Goal: Check status: Check status

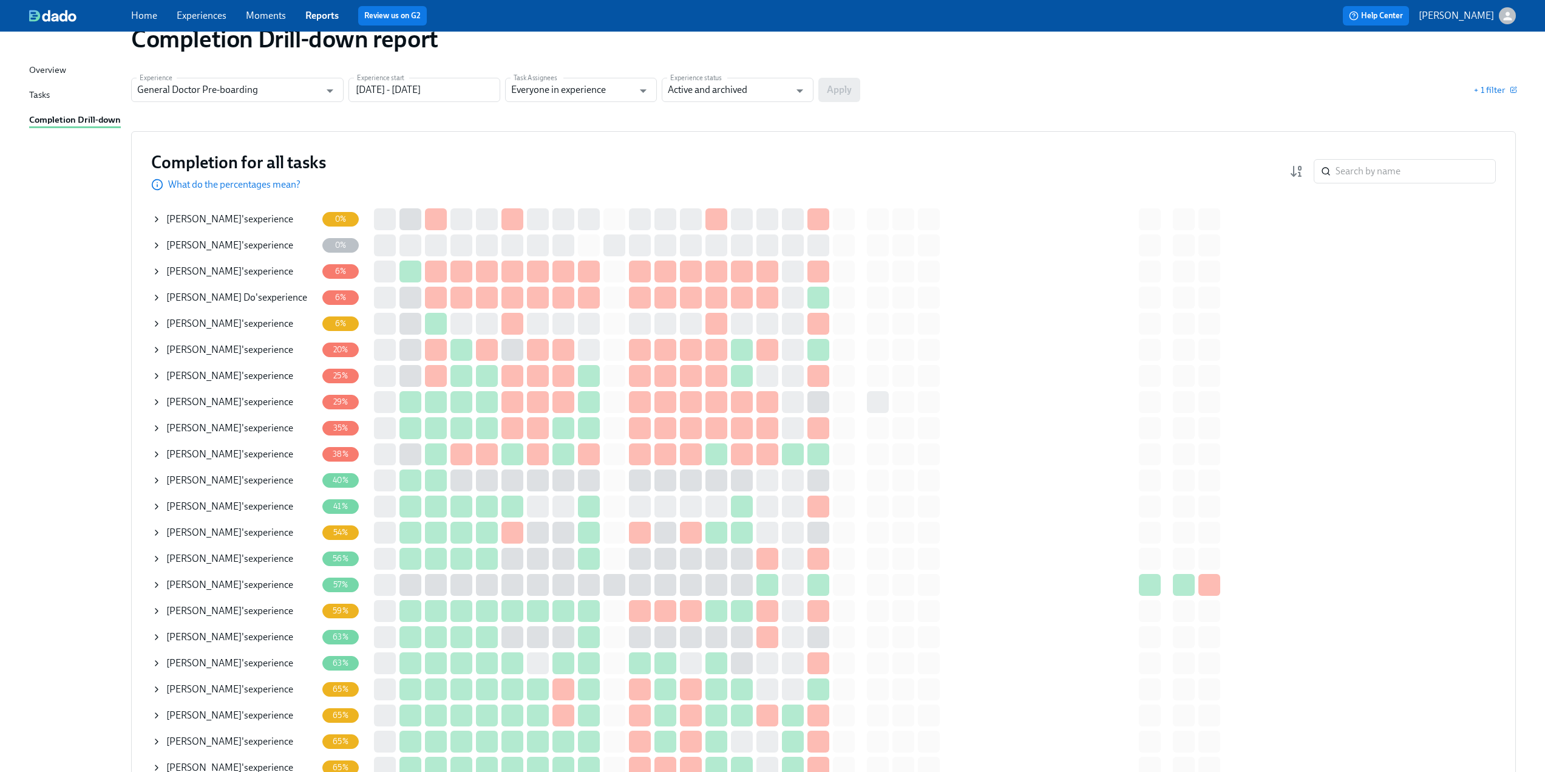
scroll to position [61, 0]
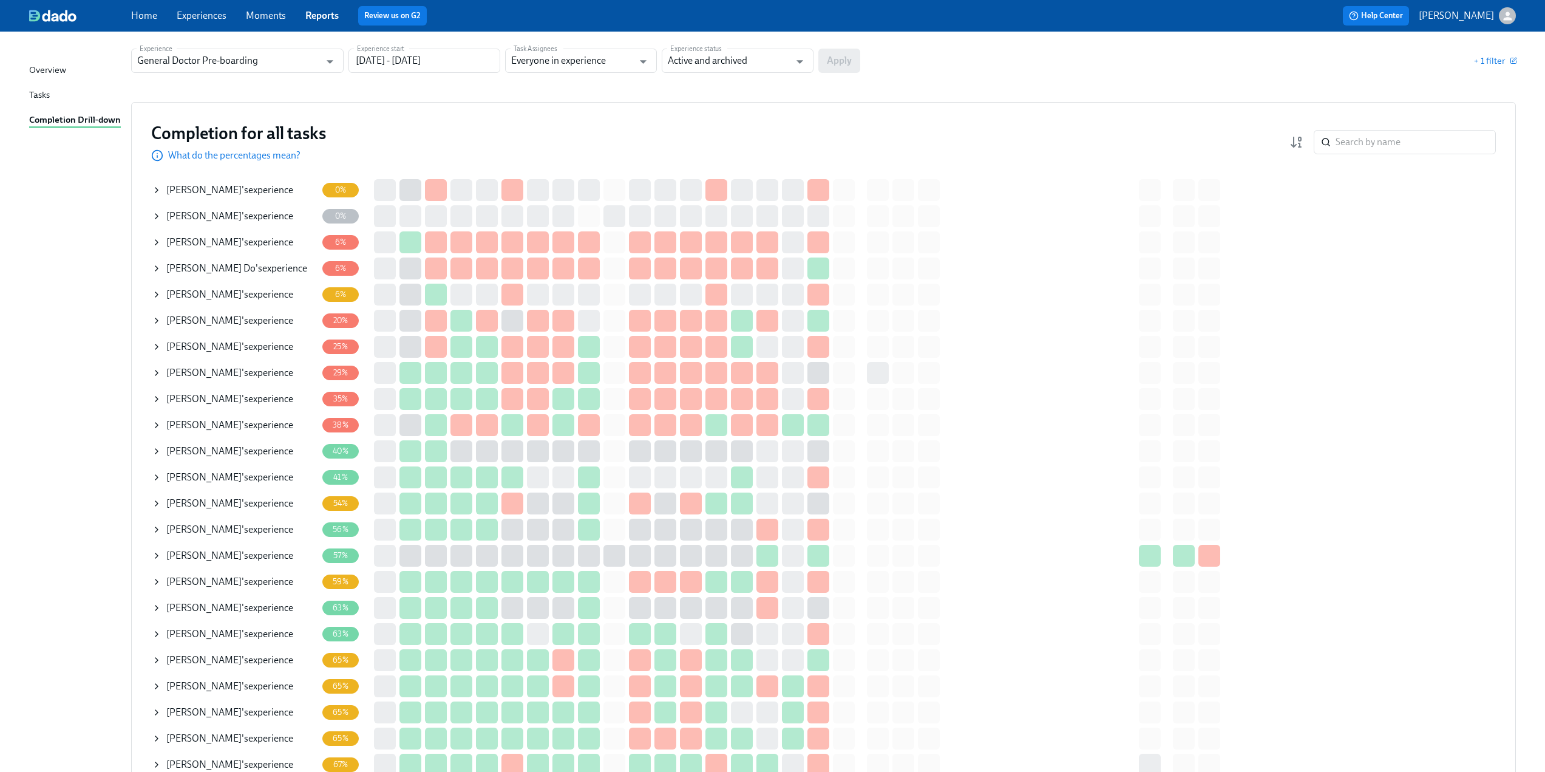
click at [154, 344] on icon at bounding box center [157, 347] width 10 height 10
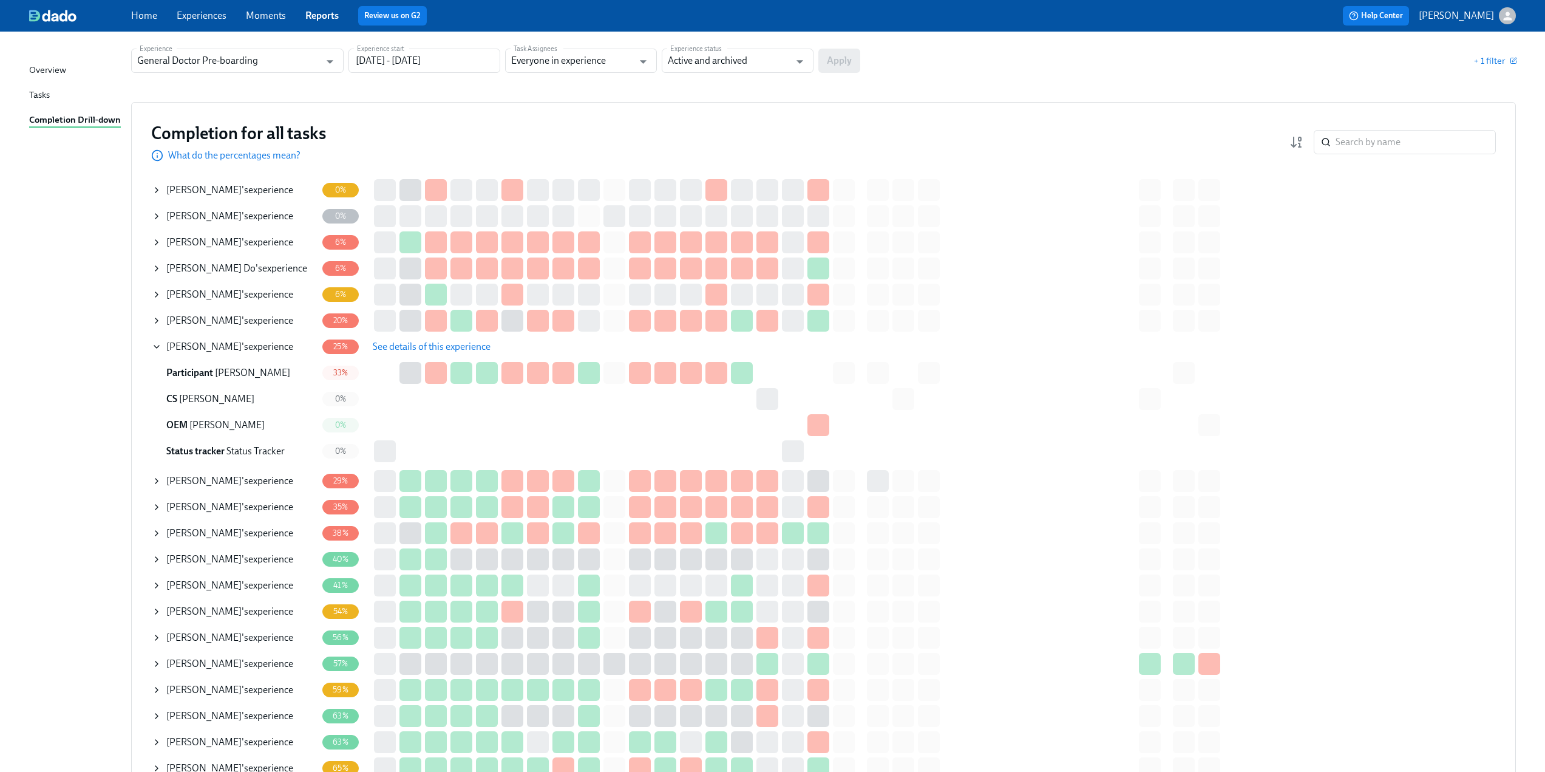
click at [409, 345] on span "See details of this experience" at bounding box center [432, 347] width 118 height 12
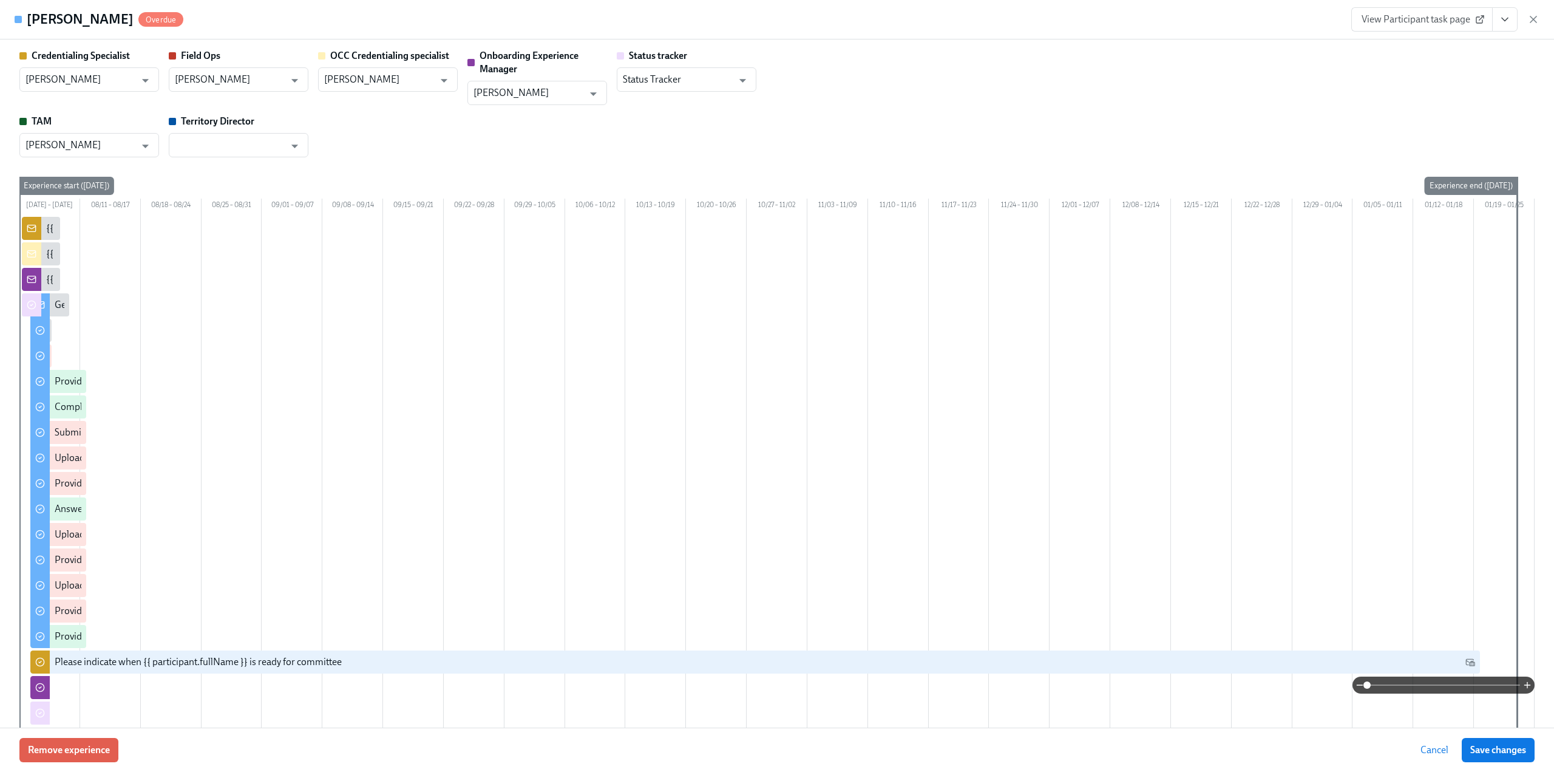
click at [1536, 12] on div "View Participant task page" at bounding box center [1445, 19] width 188 height 24
click at [1536, 19] on icon "button" at bounding box center [1533, 19] width 12 height 12
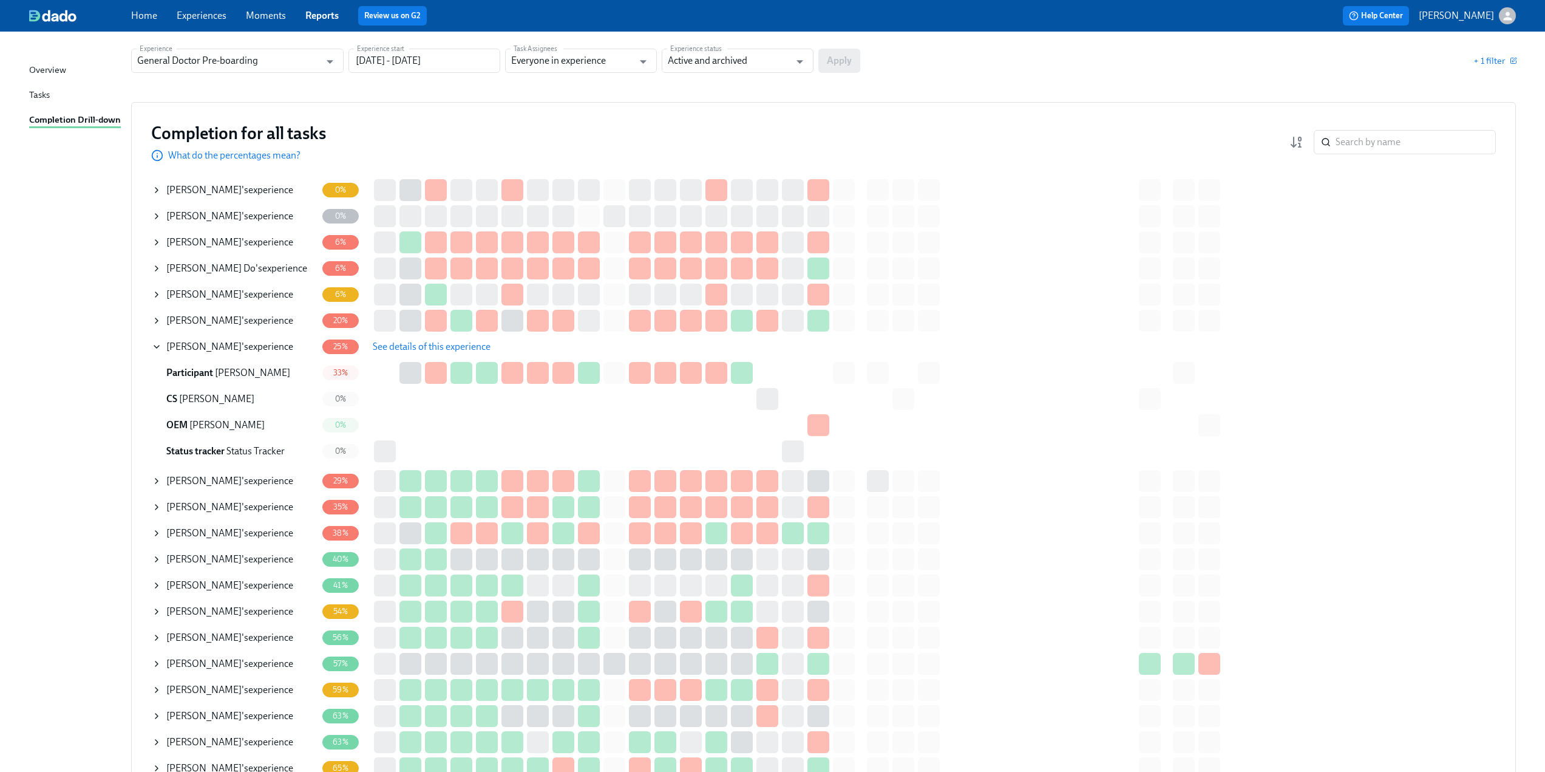
click at [154, 347] on icon at bounding box center [157, 347] width 10 height 10
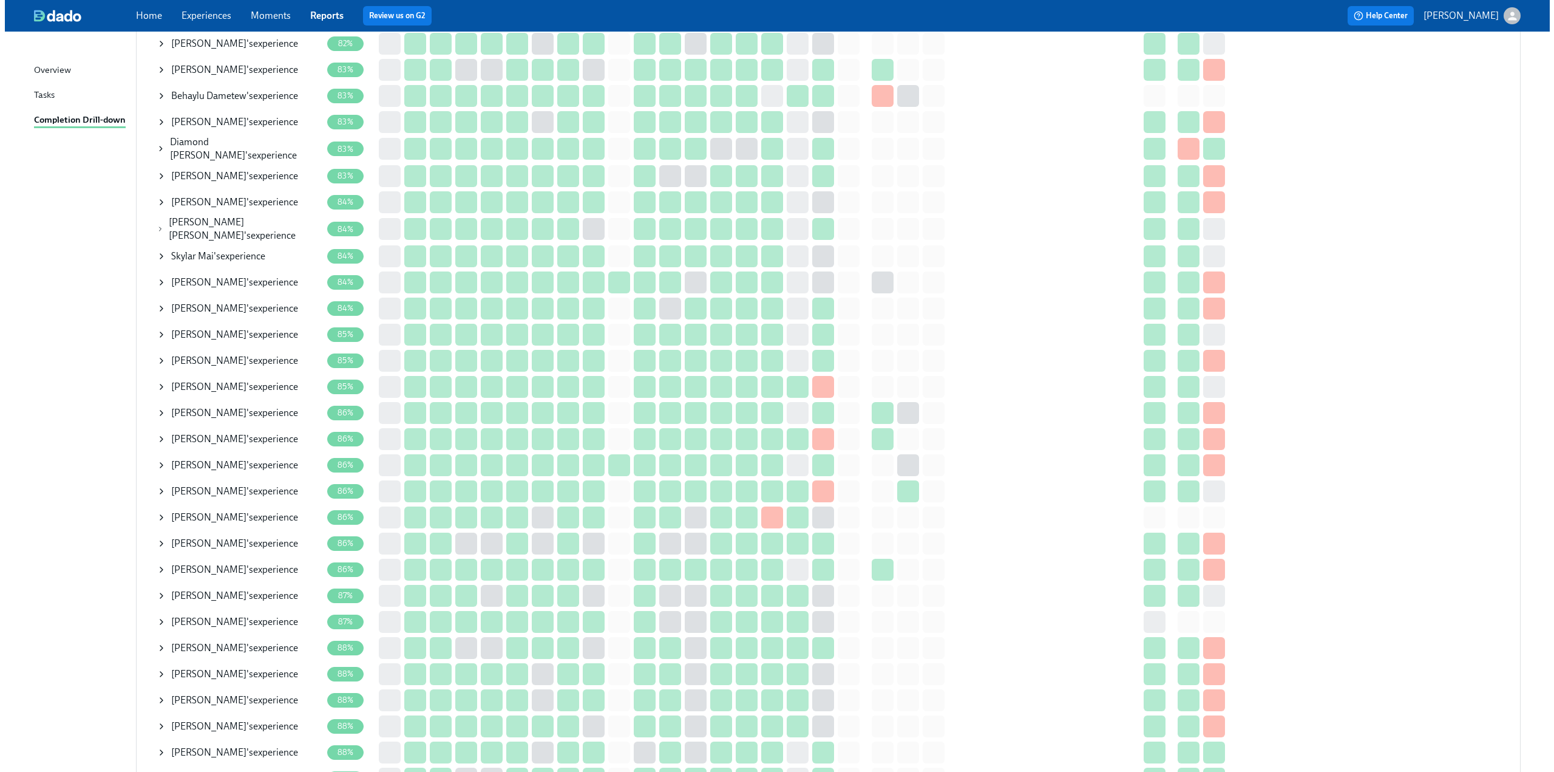
scroll to position [1760, 0]
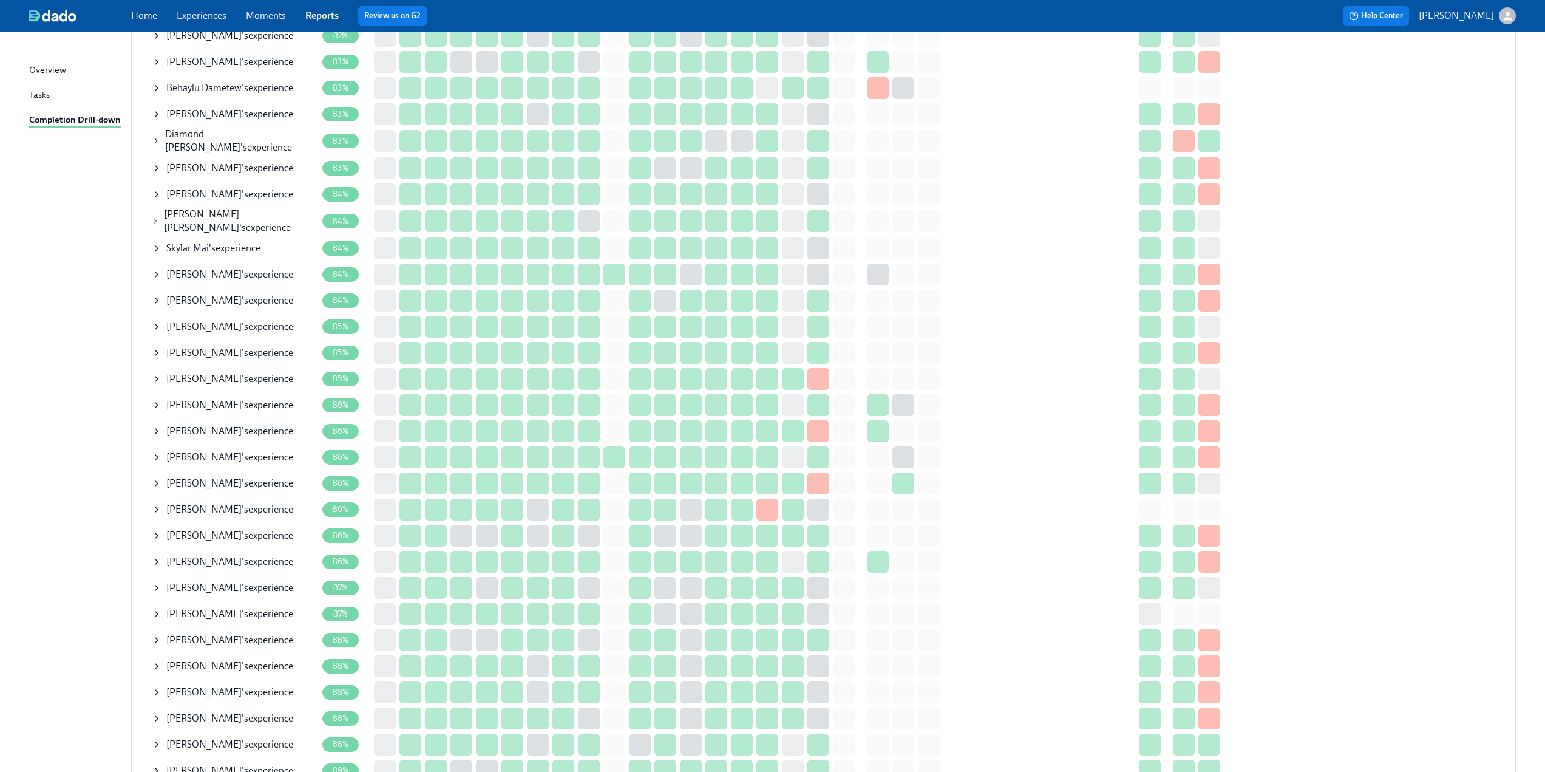
click at [153, 609] on icon at bounding box center [157, 614] width 10 height 10
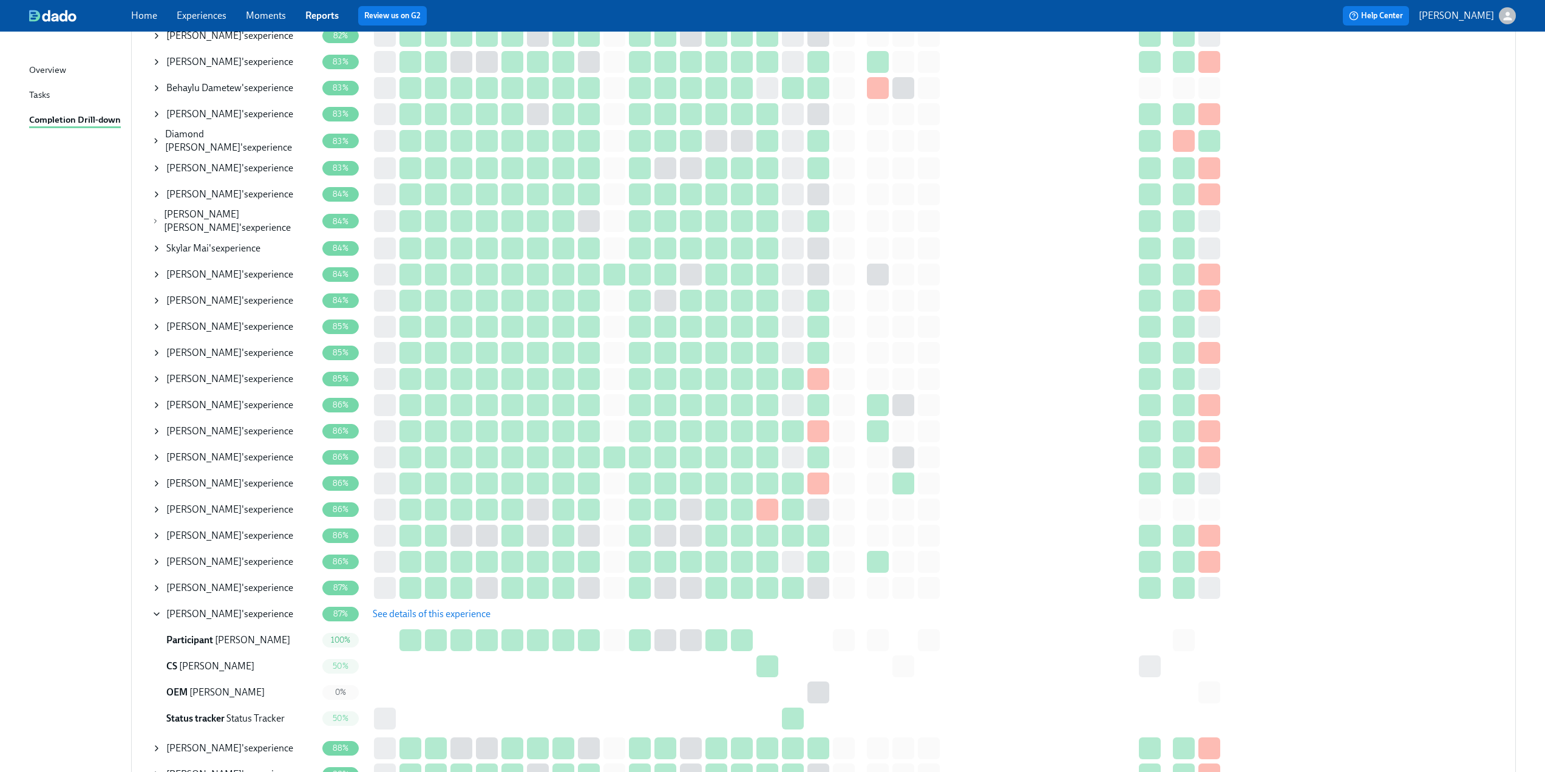
click at [409, 608] on span "See details of this experience" at bounding box center [432, 614] width 118 height 12
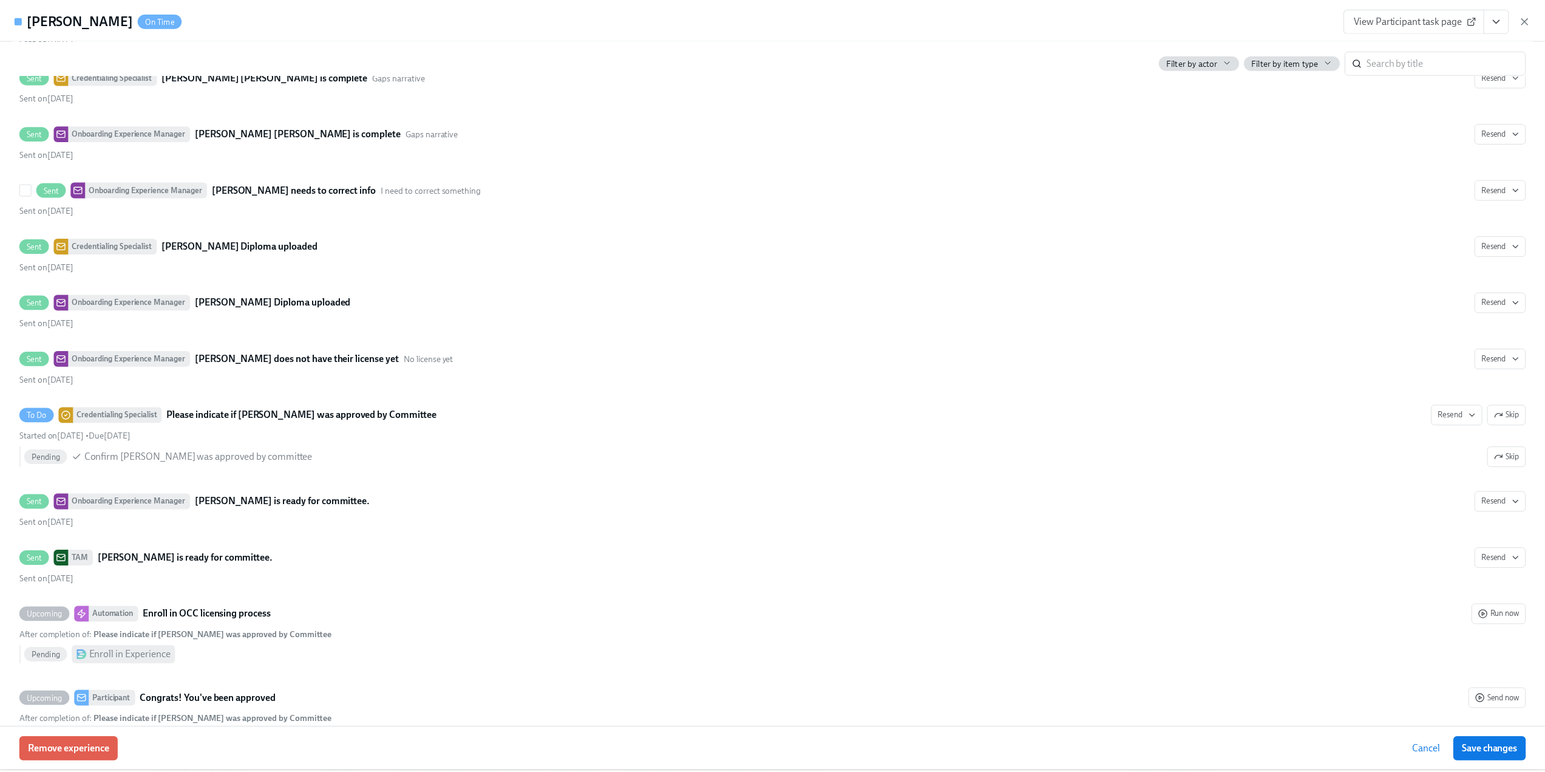
scroll to position [3217, 0]
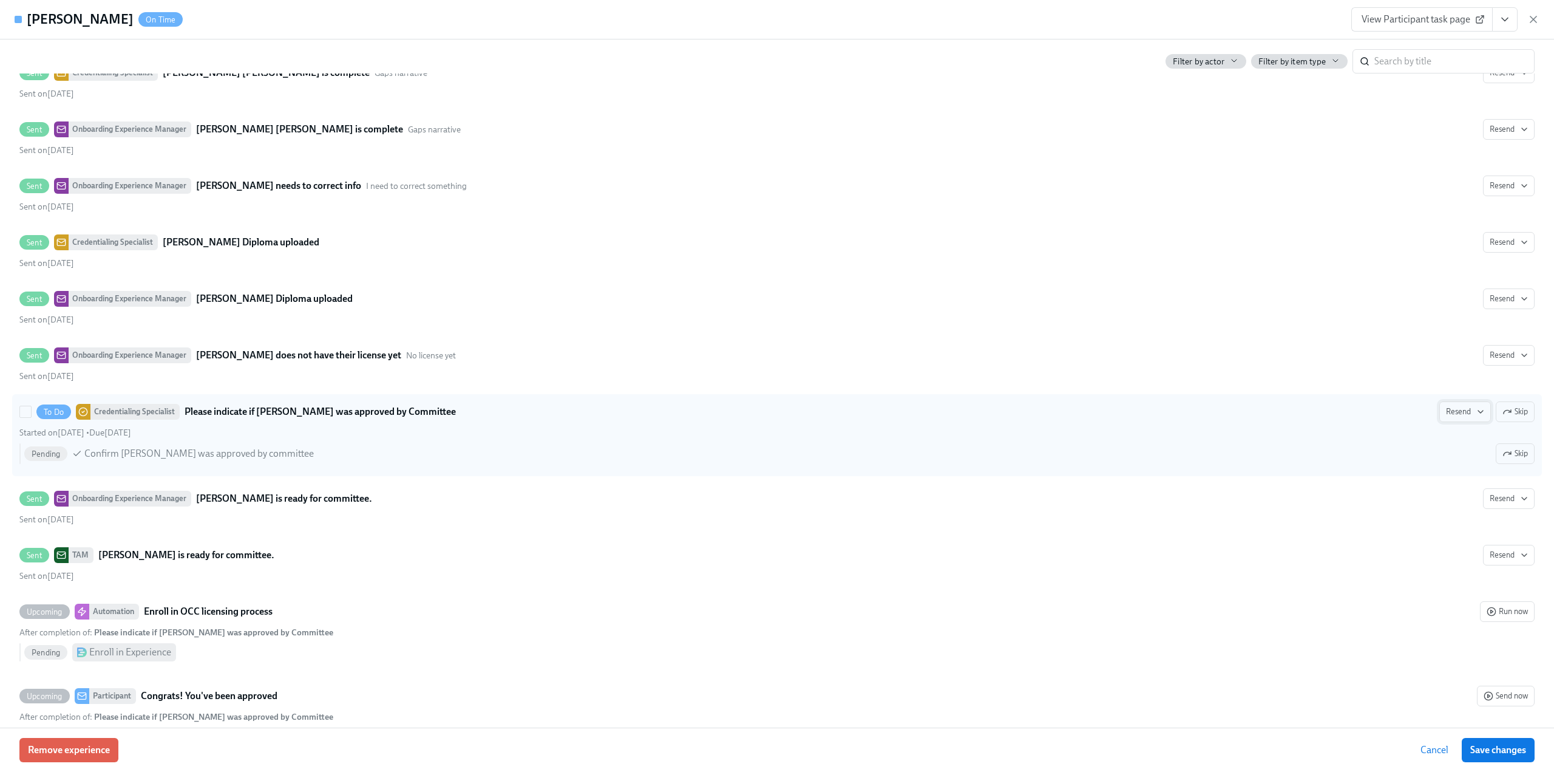
click at [1455, 415] on span "Resend" at bounding box center [1465, 412] width 38 height 12
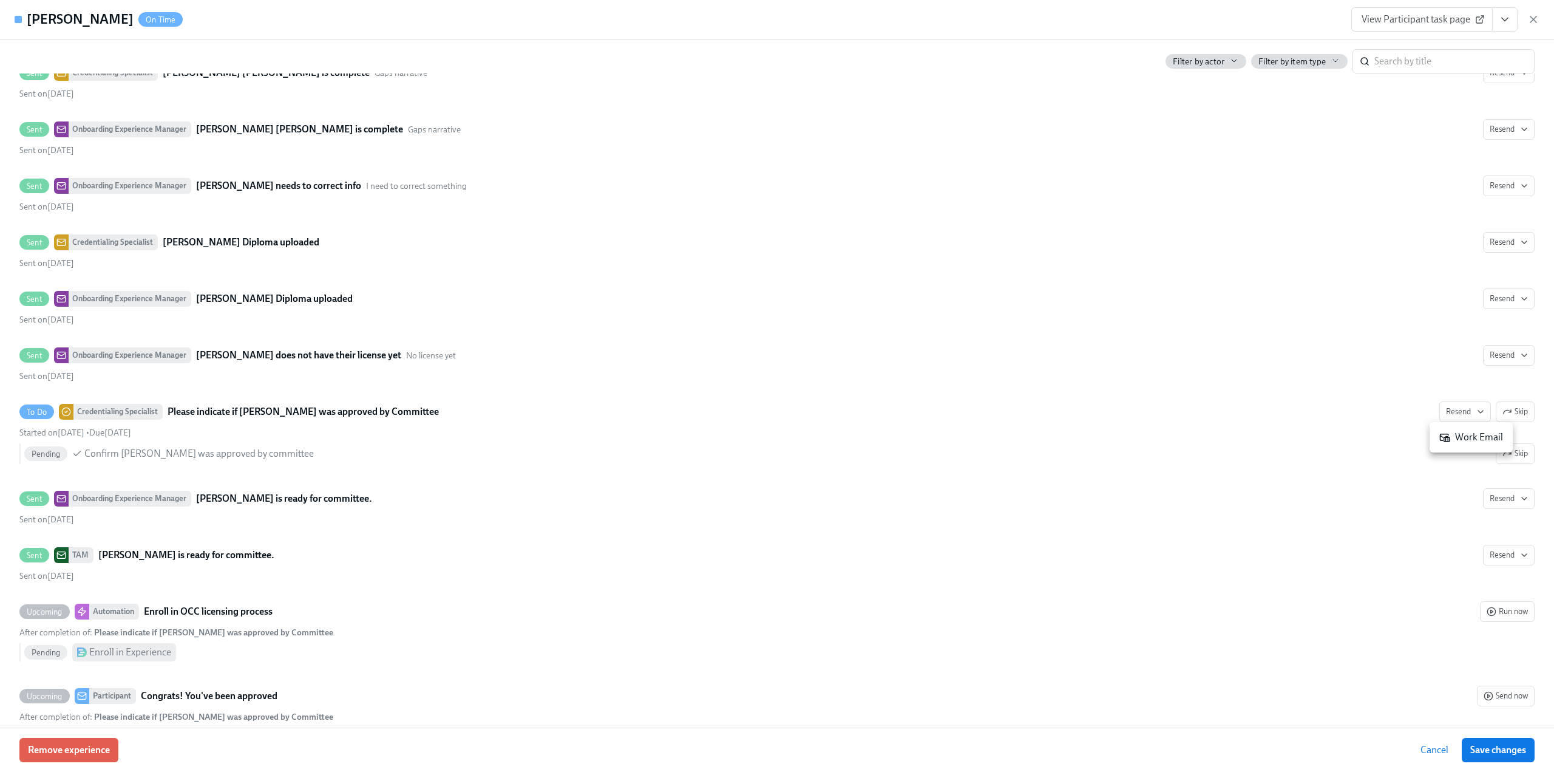
click at [1460, 435] on div "Work Email" at bounding box center [1471, 436] width 64 height 13
click at [1526, 22] on div "View Participant task page" at bounding box center [1445, 19] width 188 height 24
click at [1529, 21] on icon "button" at bounding box center [1533, 19] width 12 height 12
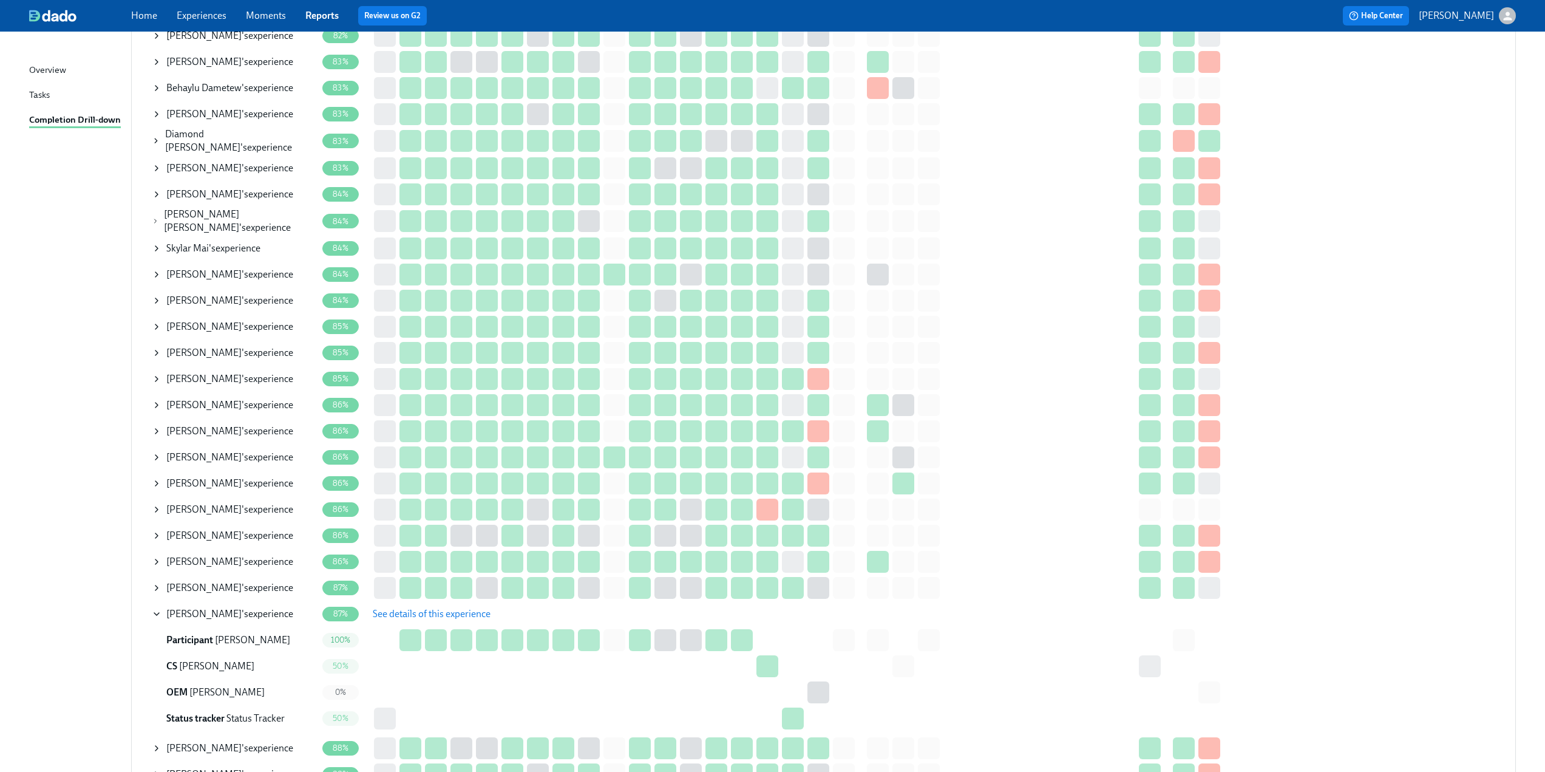
click at [155, 609] on icon at bounding box center [157, 614] width 10 height 10
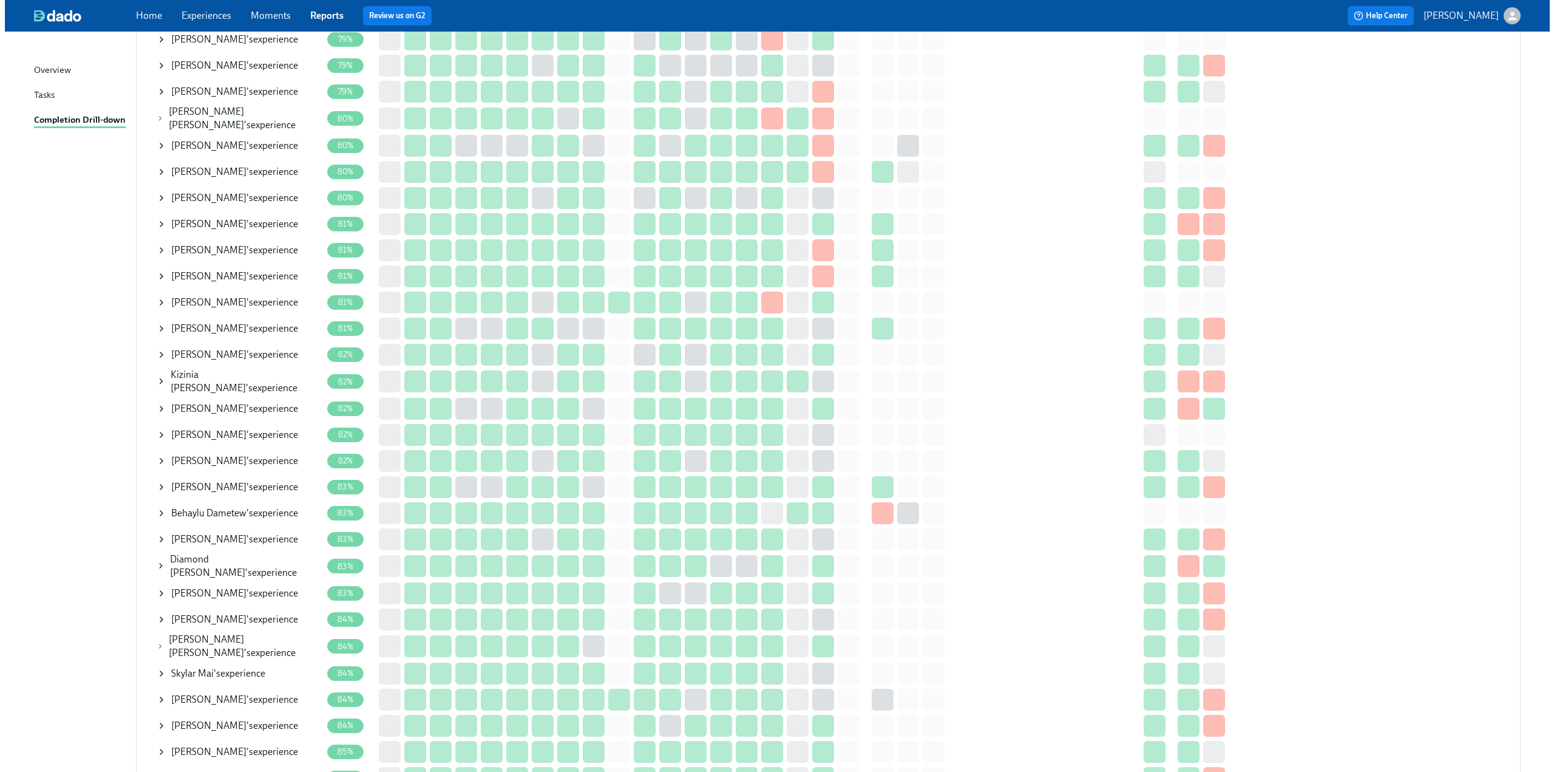
scroll to position [1032, 0]
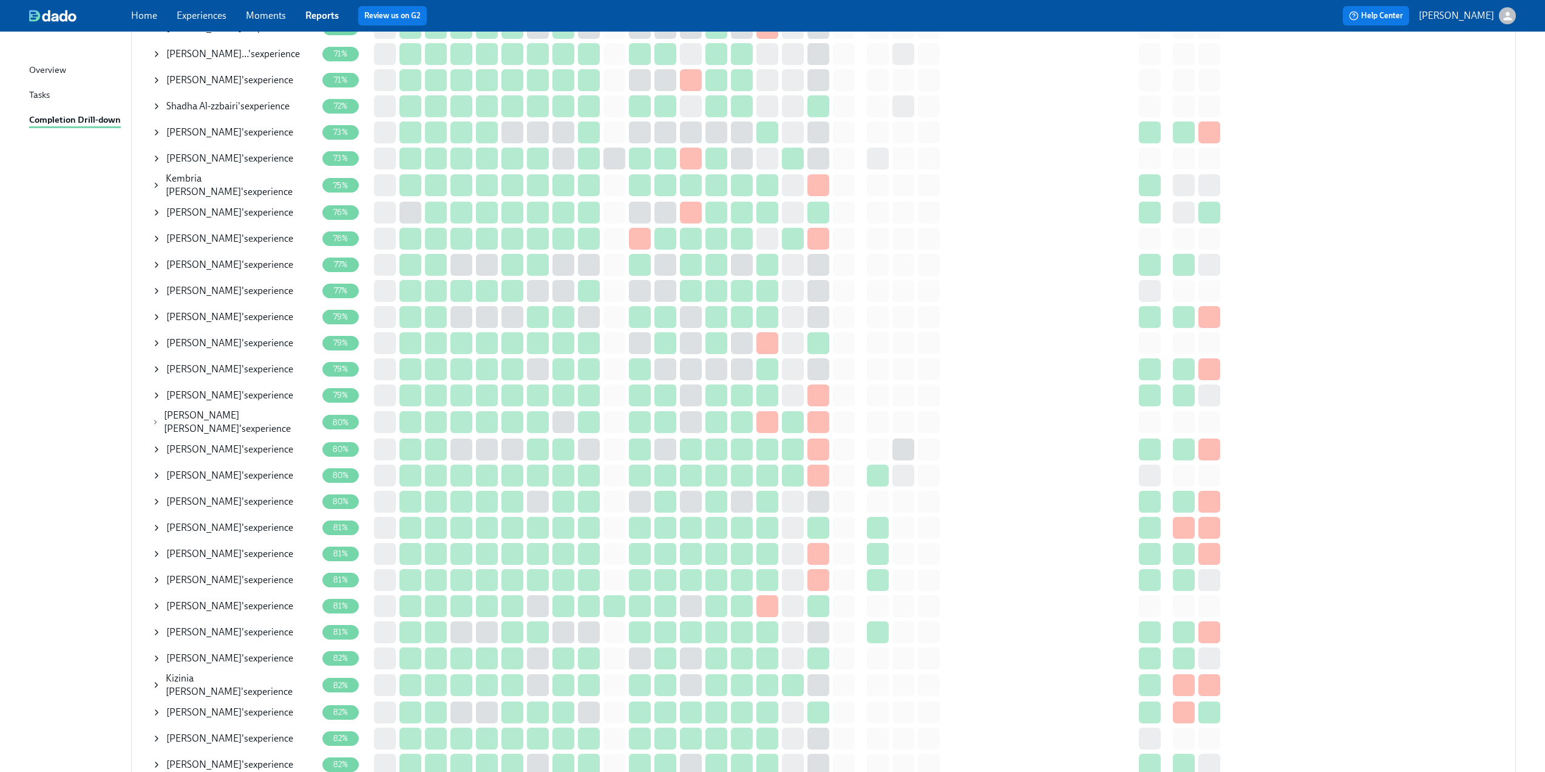
click at [154, 470] on icon at bounding box center [157, 475] width 10 height 10
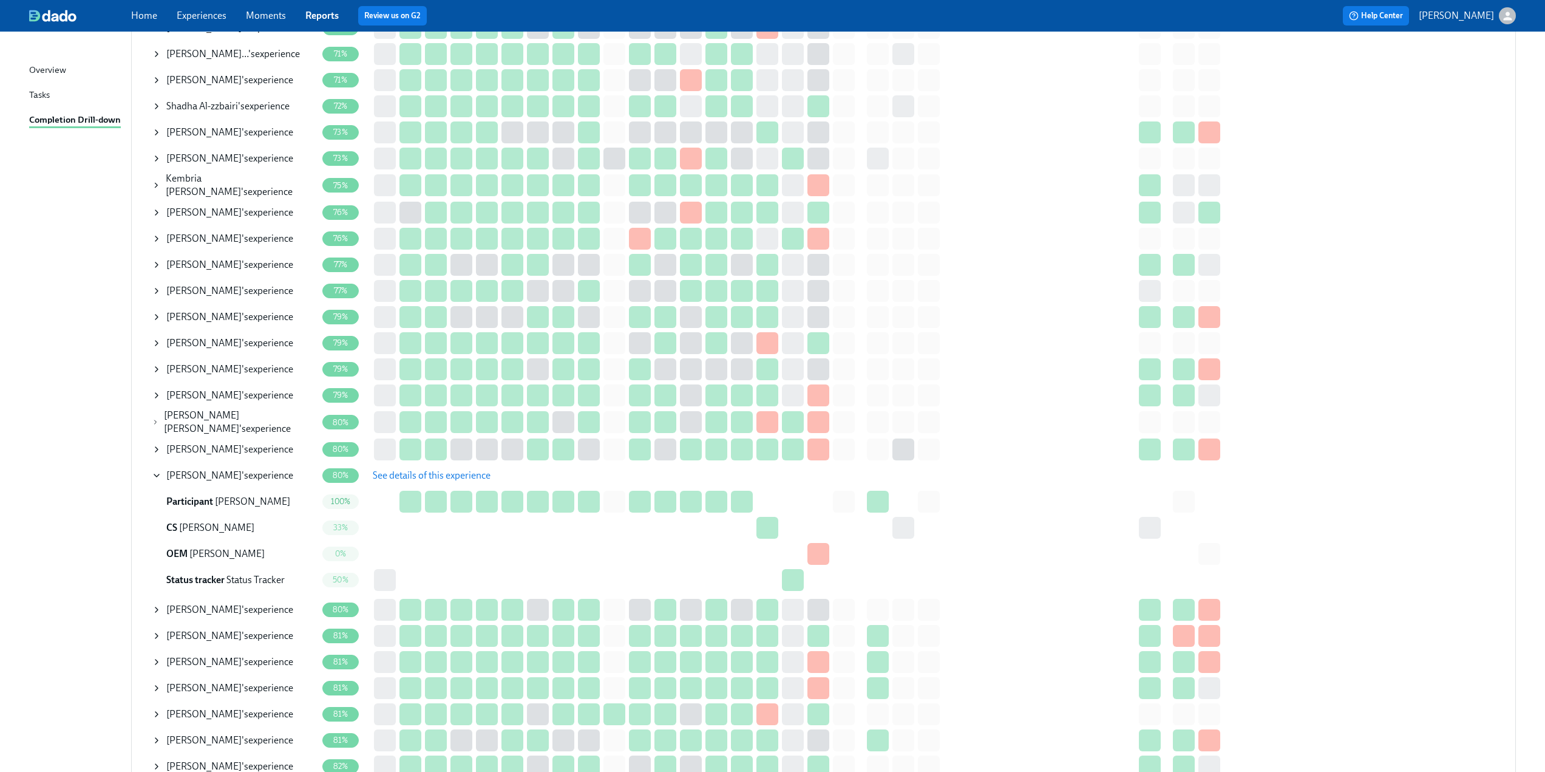
click at [385, 474] on span "See details of this experience" at bounding box center [432, 475] width 118 height 12
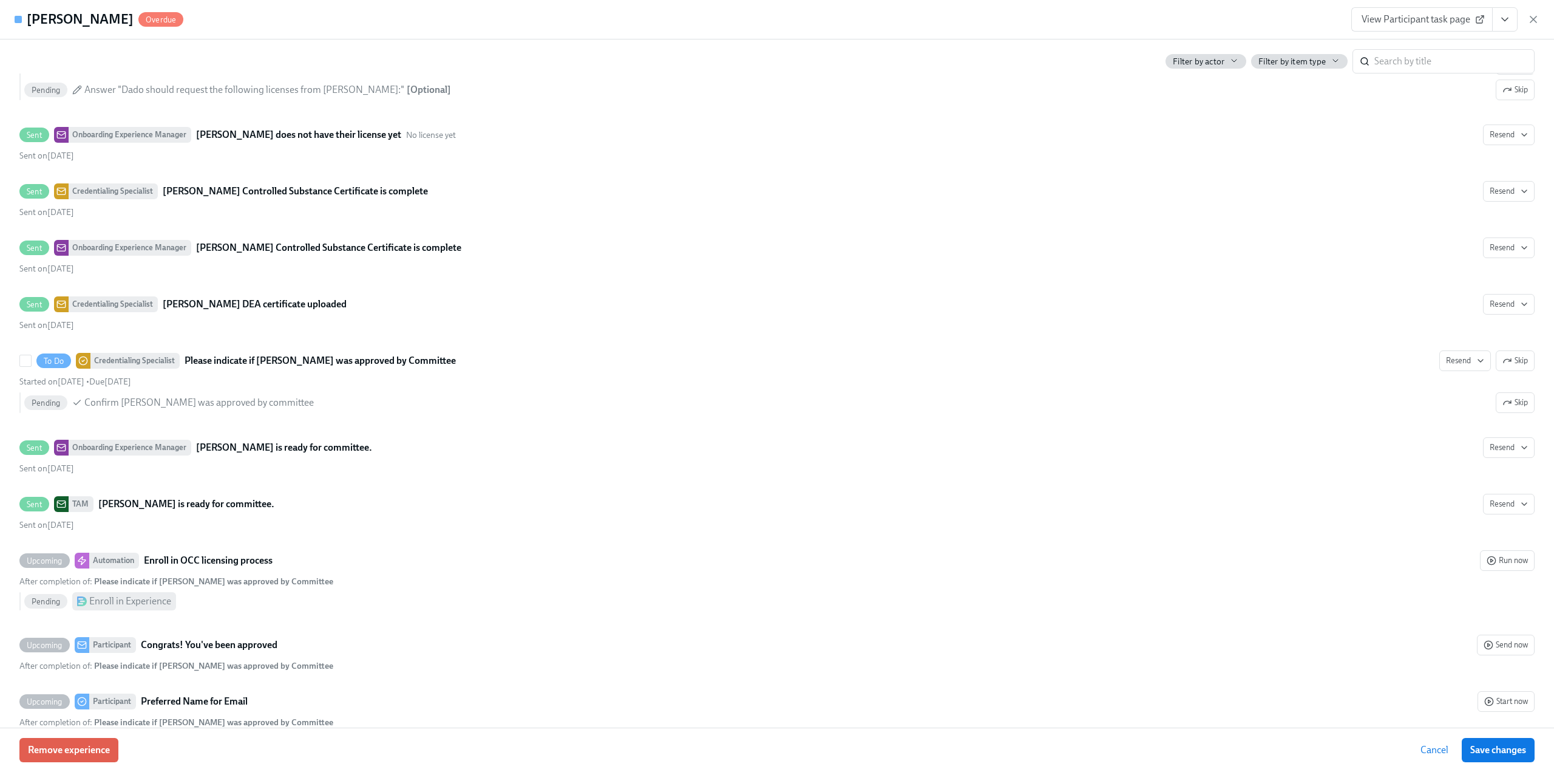
scroll to position [3521, 0]
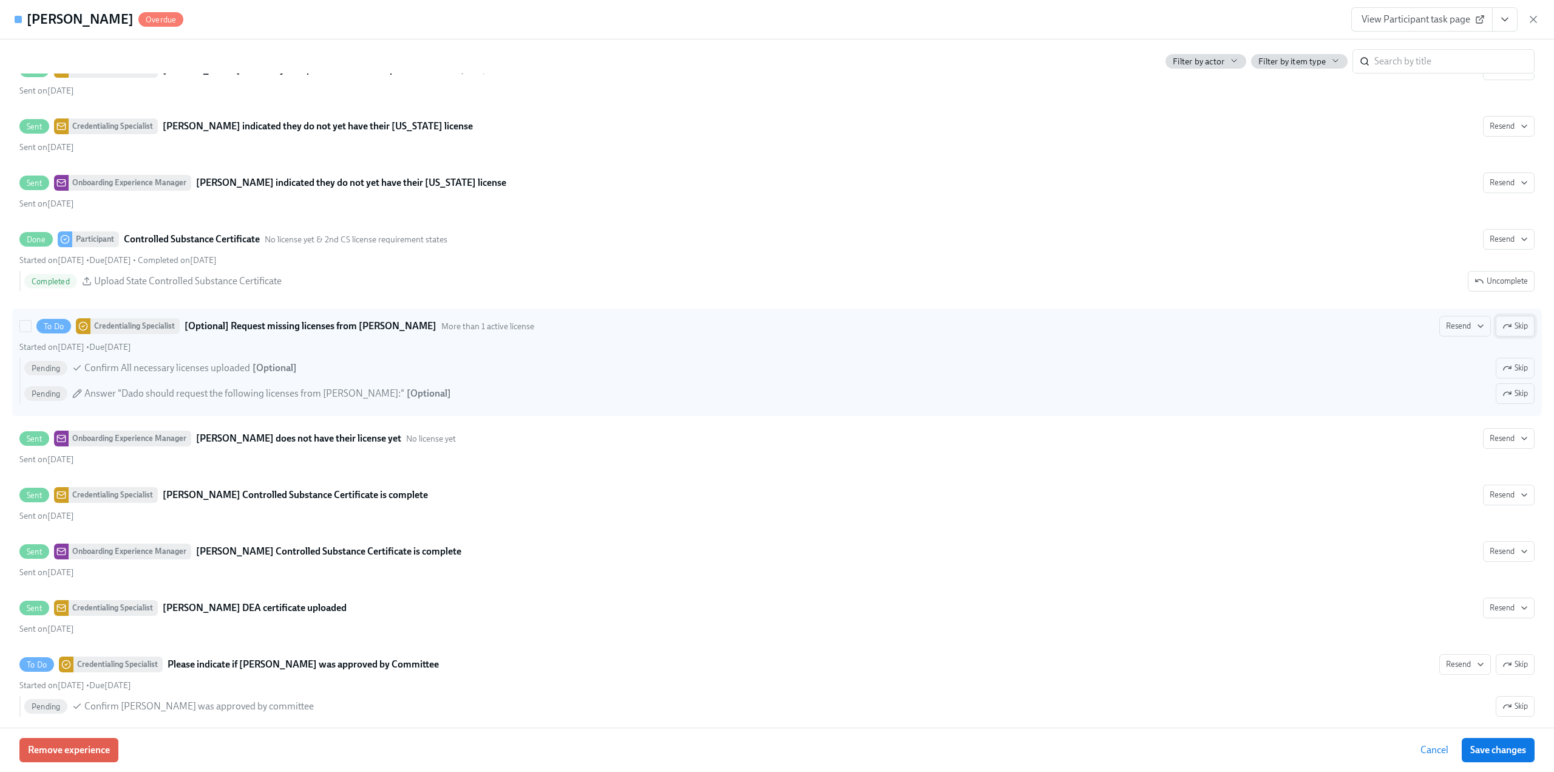
click at [1502, 326] on icon "button" at bounding box center [1507, 326] width 10 height 10
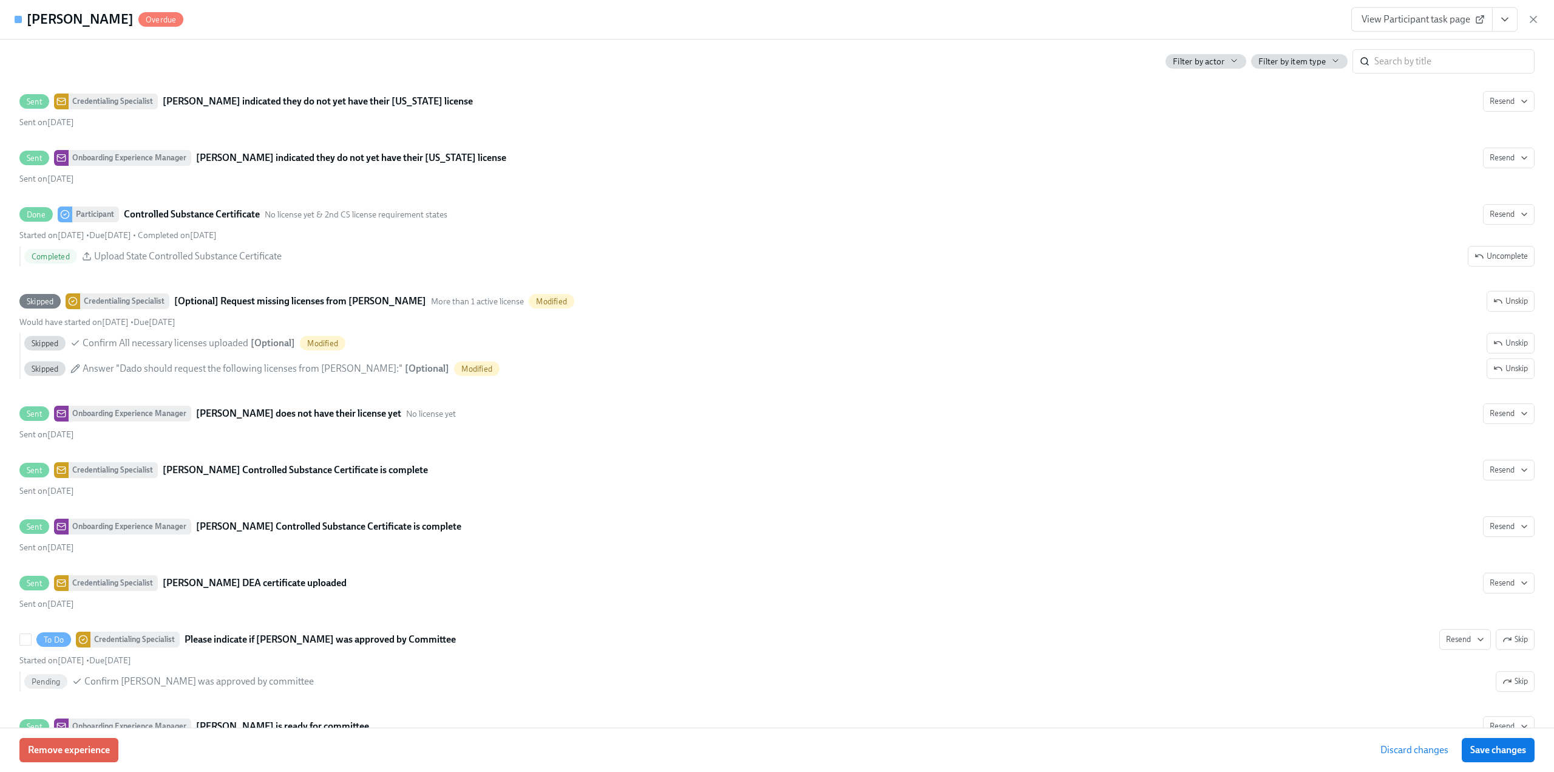
scroll to position [3885, 0]
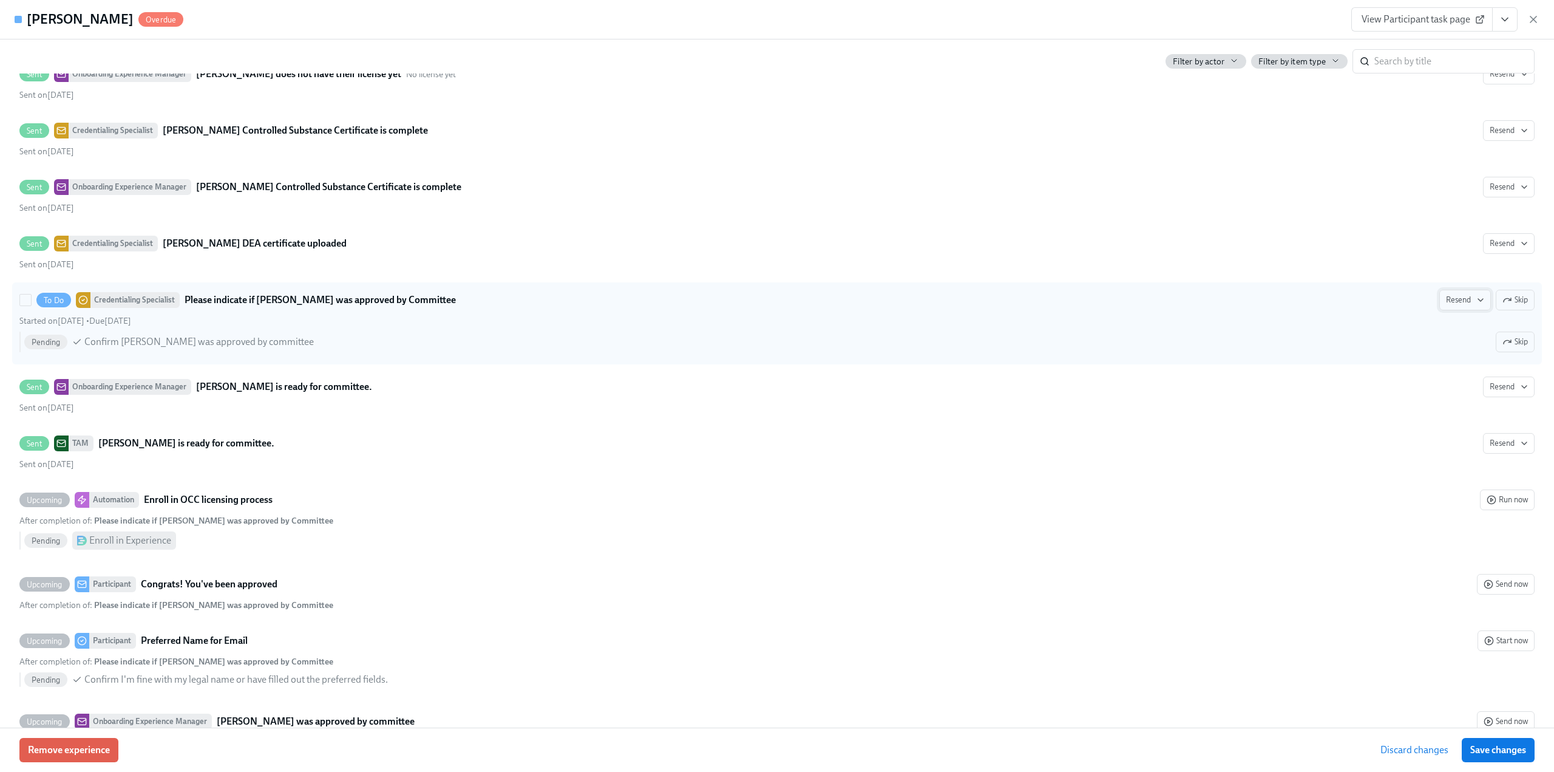
click at [1451, 294] on span "Resend" at bounding box center [1465, 300] width 38 height 12
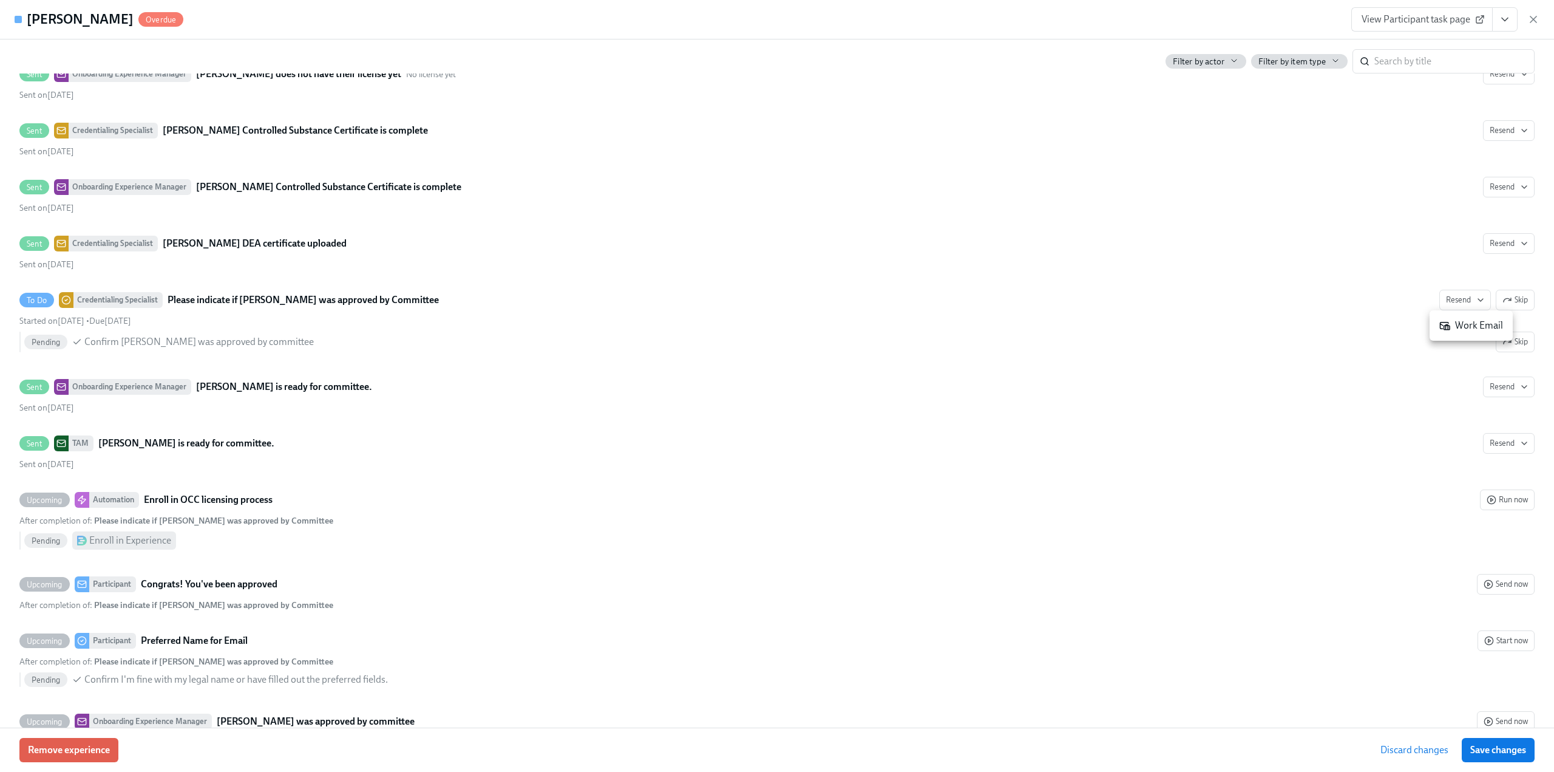
click at [1448, 325] on icon at bounding box center [1446, 325] width 10 height 7
click at [1487, 755] on span "Save changes" at bounding box center [1498, 750] width 56 height 12
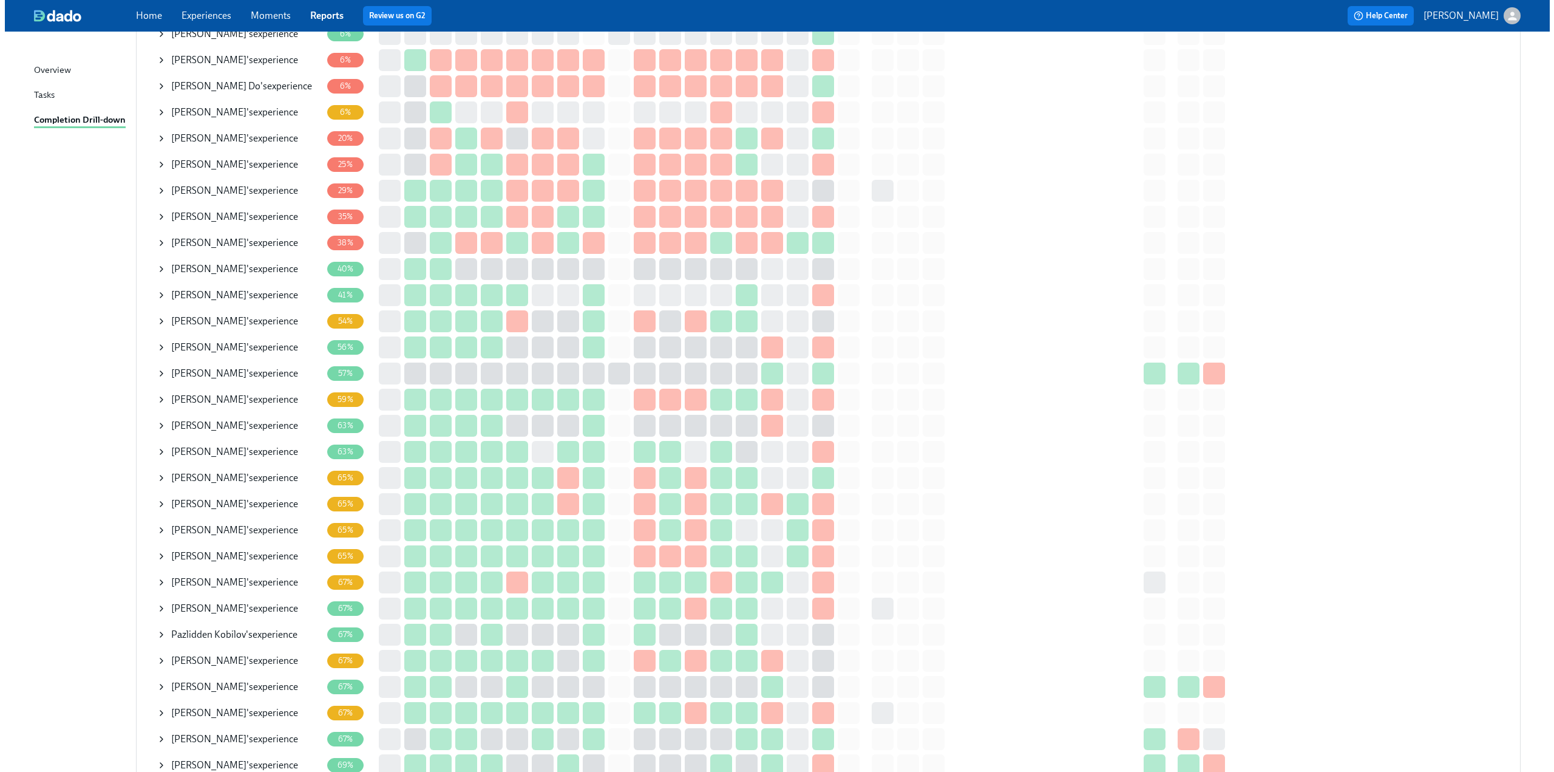
scroll to position [304, 0]
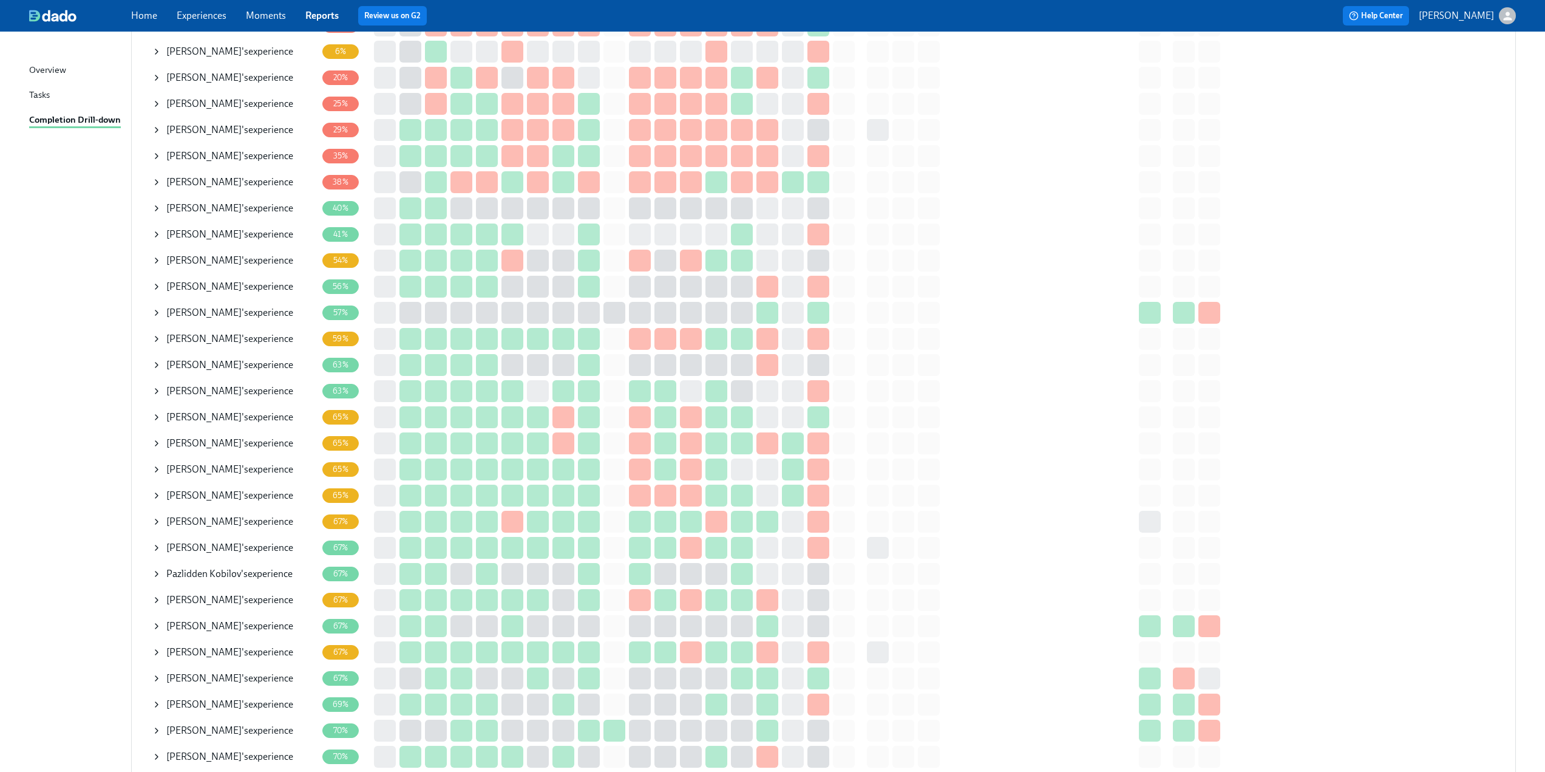
click at [152, 335] on icon at bounding box center [157, 339] width 10 height 10
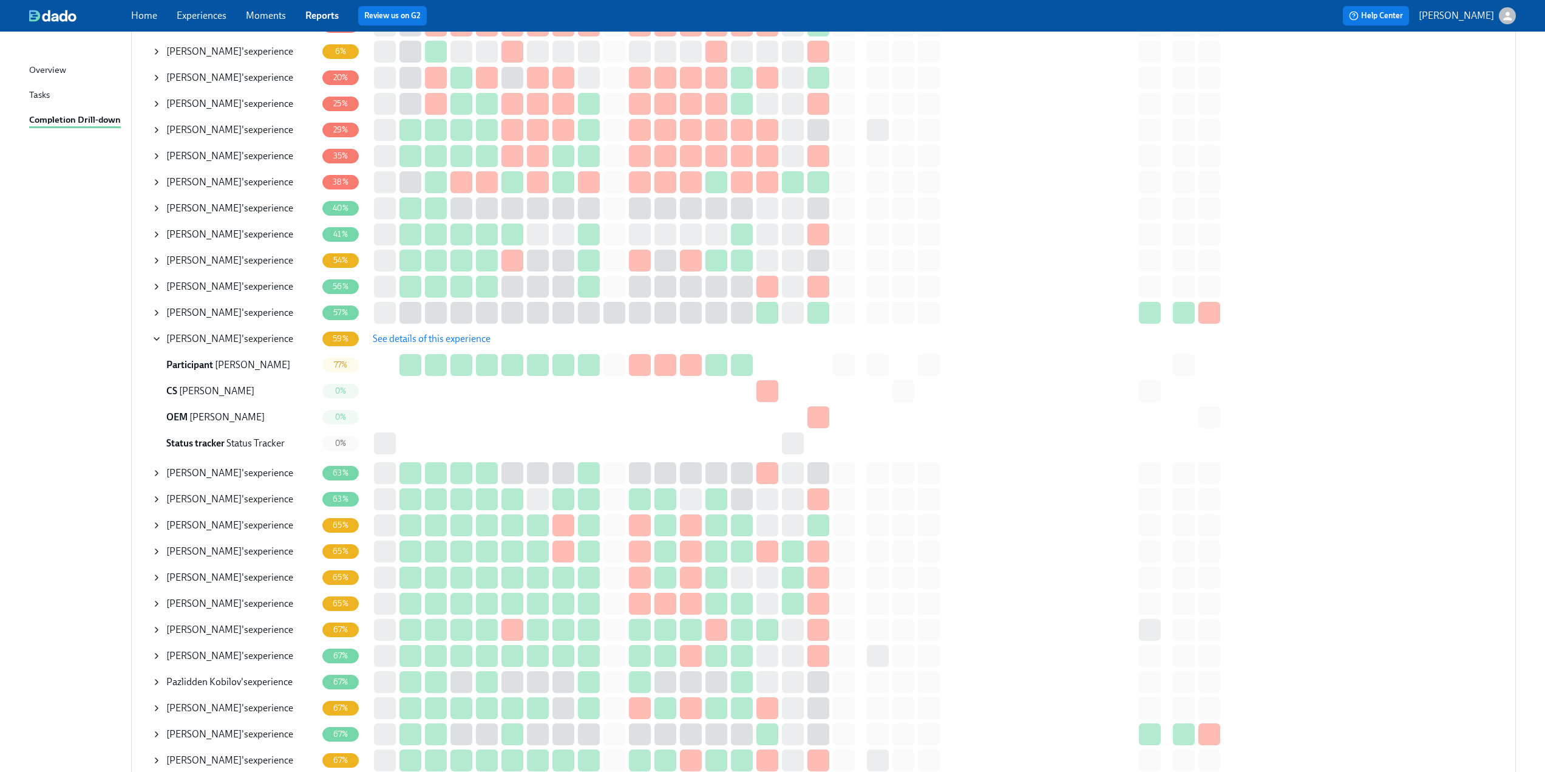
click at [442, 339] on span "See details of this experience" at bounding box center [432, 339] width 118 height 12
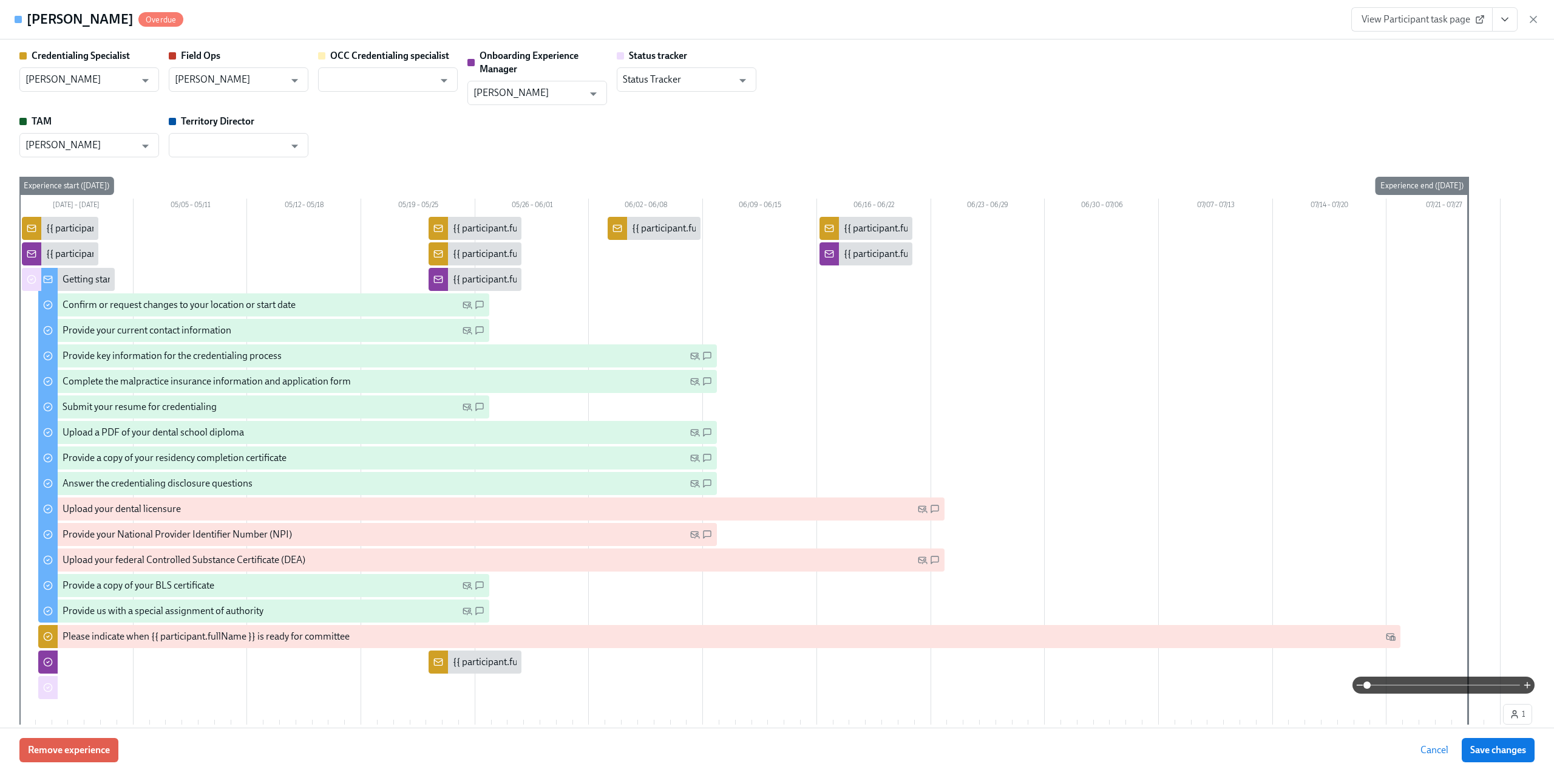
type input "[PERSON_NAME]"
type input "Ana Gomez"
type input "[PERSON_NAME]"
type input "Status Tracker"
type input "[PERSON_NAME]"
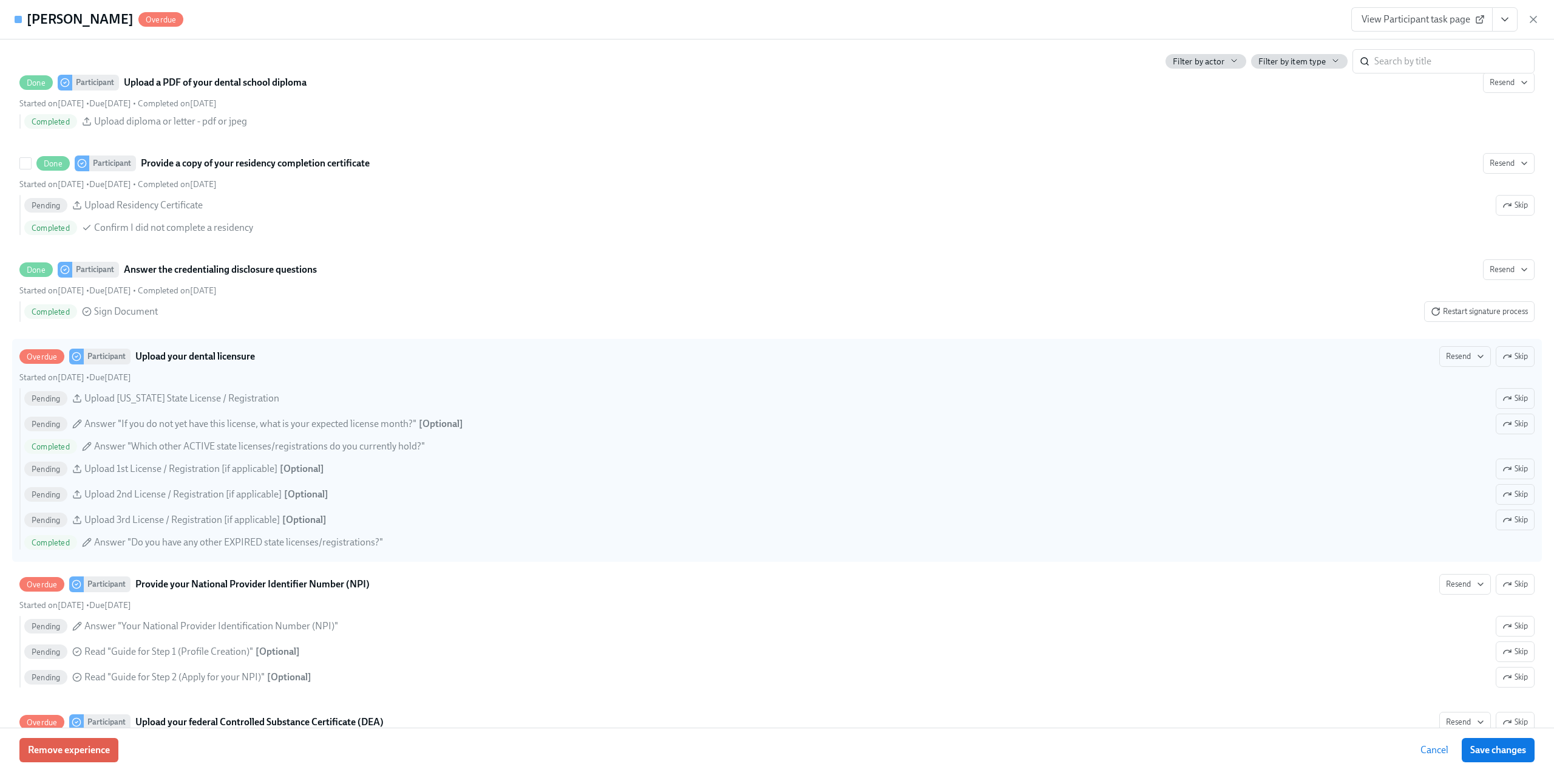
scroll to position [1700, 0]
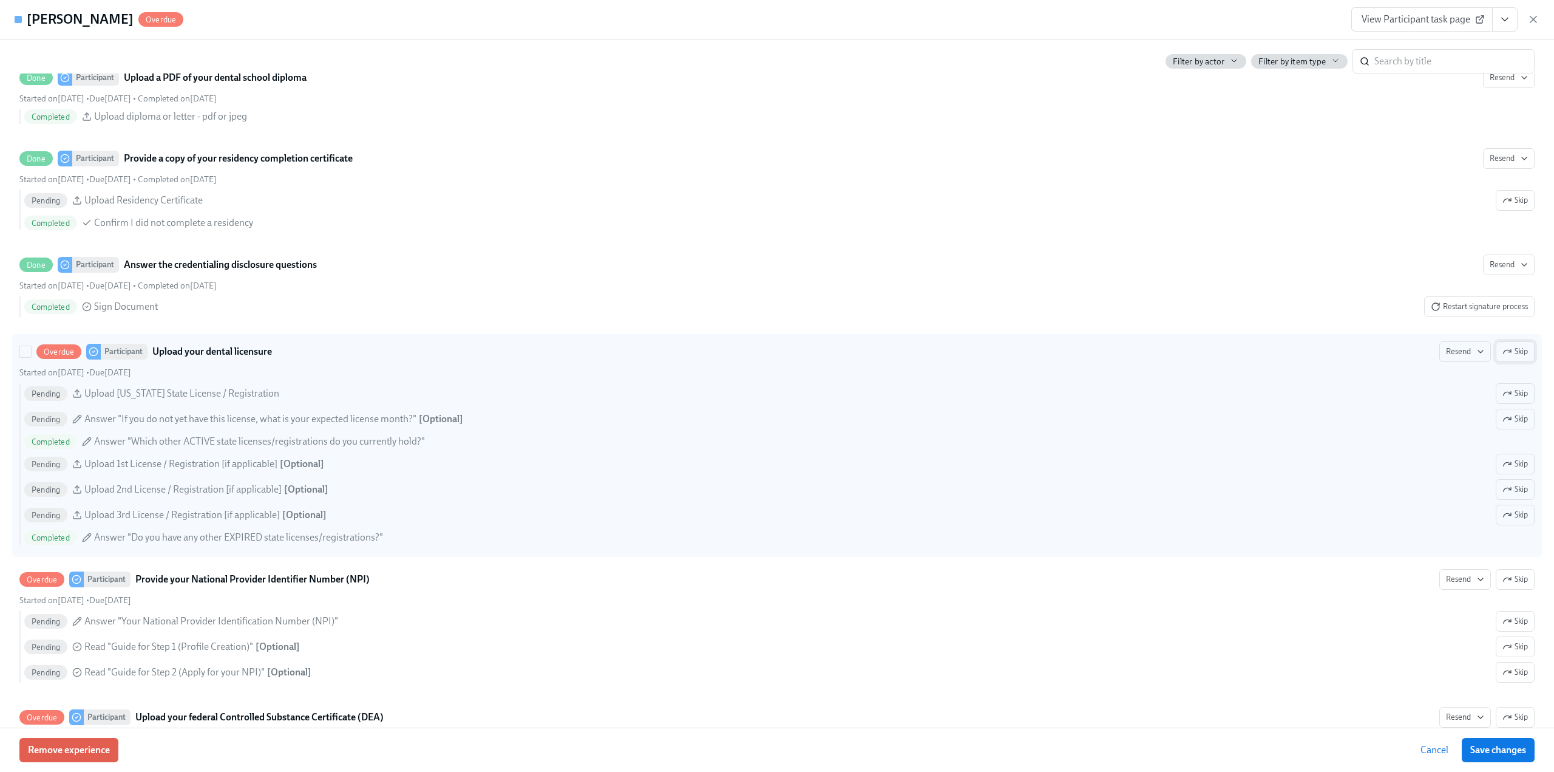
click at [1503, 351] on span "Skip" at bounding box center [1514, 351] width 25 height 12
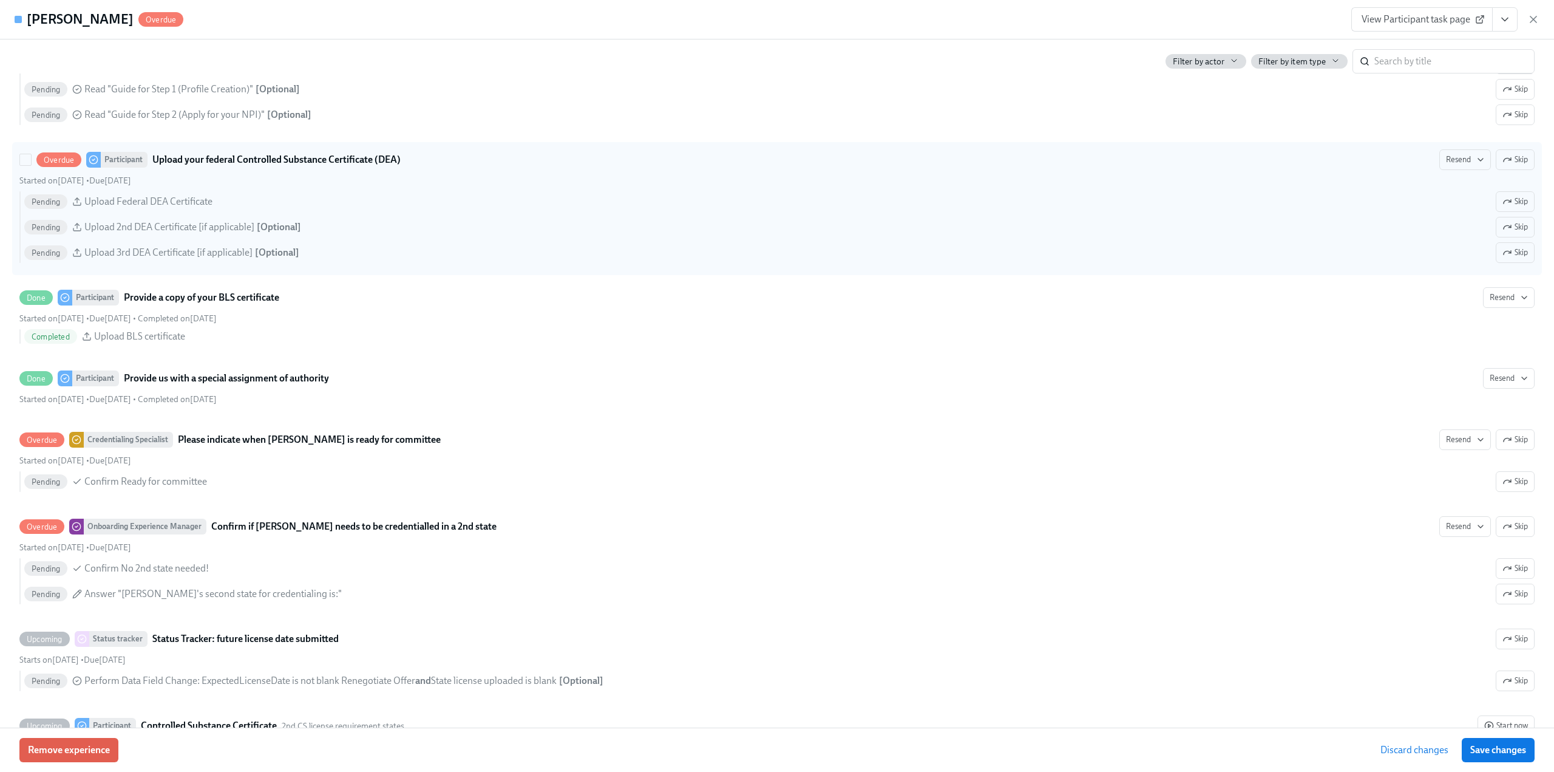
scroll to position [2246, 0]
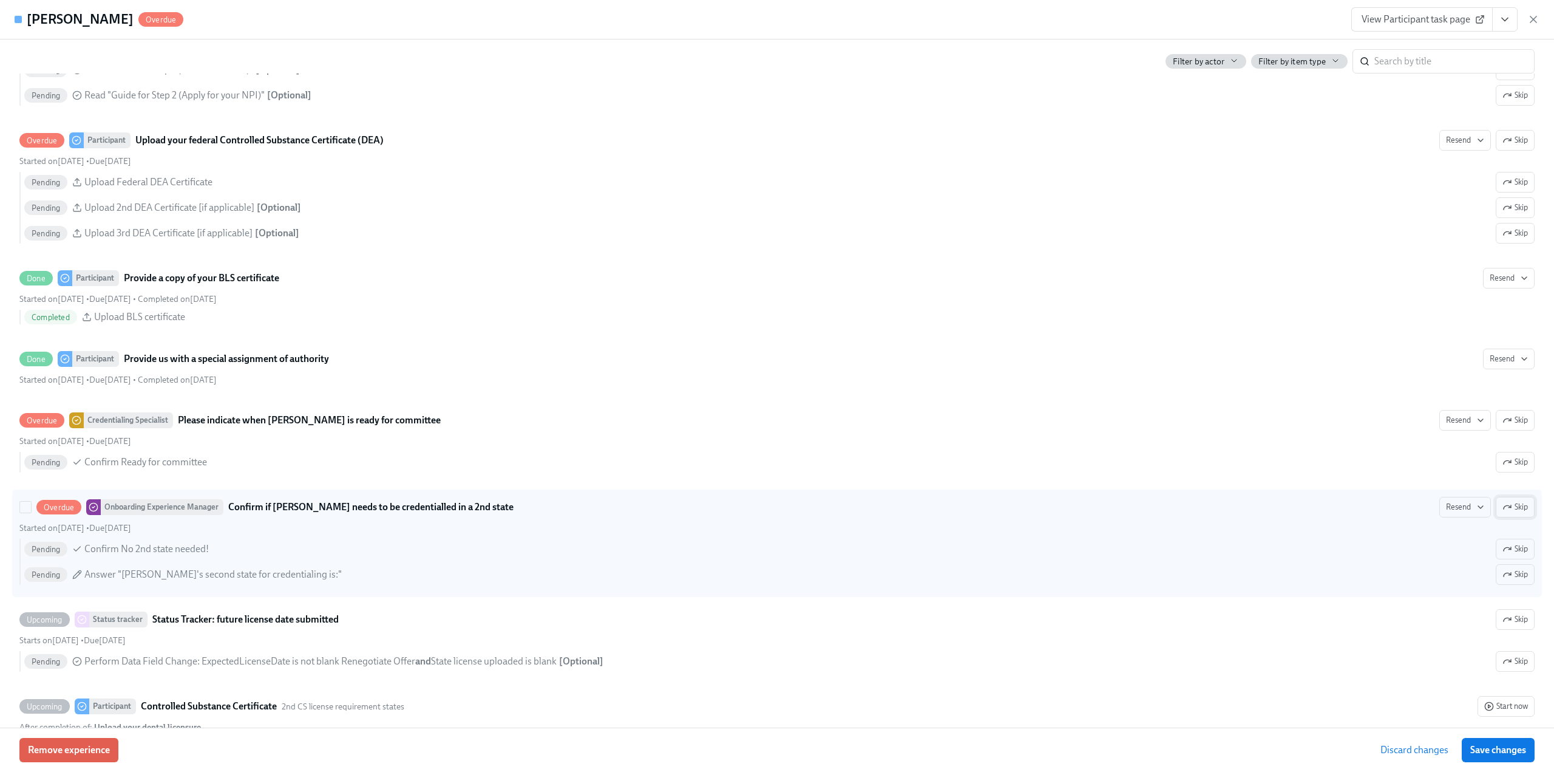
click at [1504, 506] on icon "button" at bounding box center [1507, 507] width 7 height 4
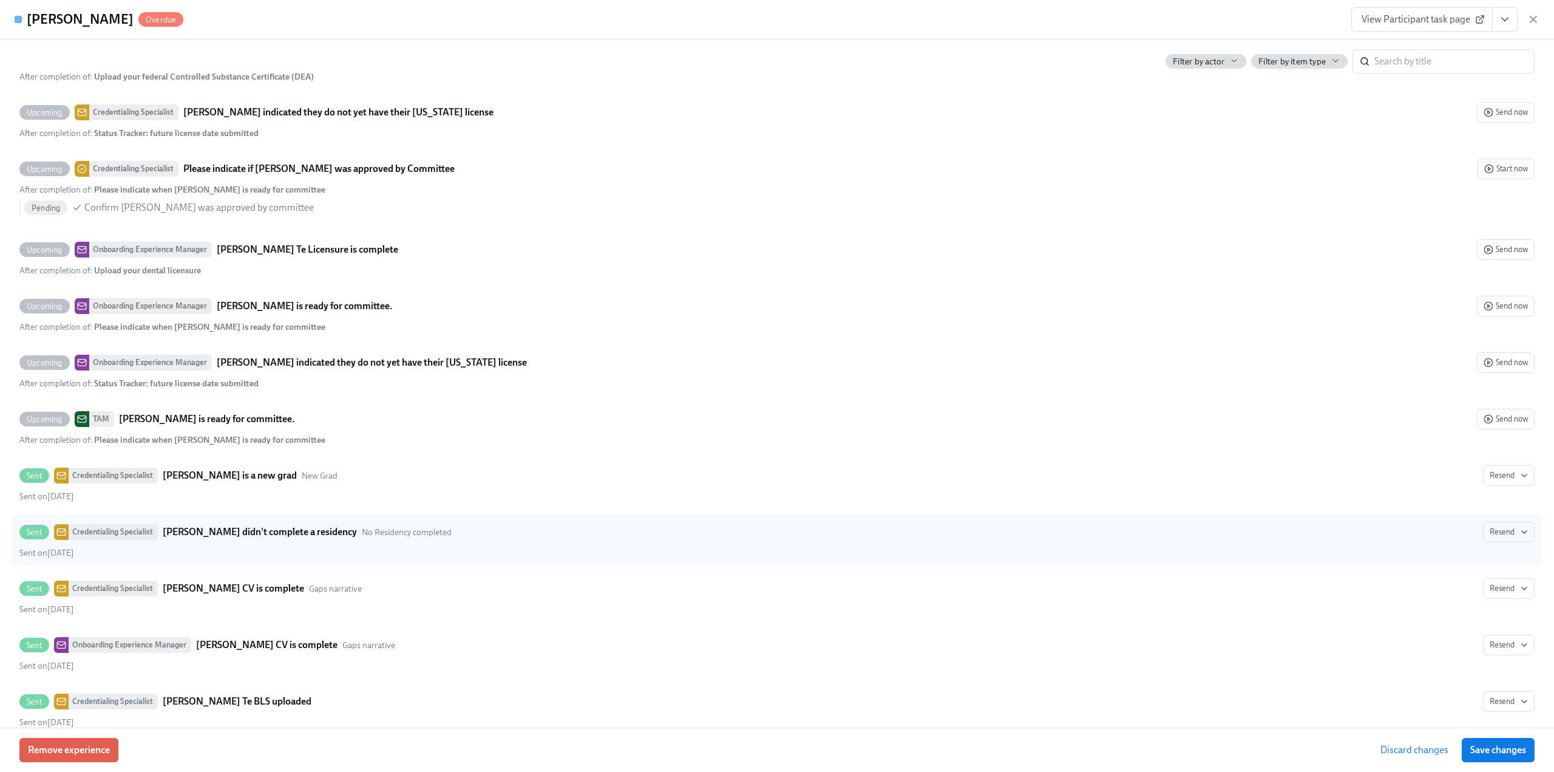
scroll to position [3157, 0]
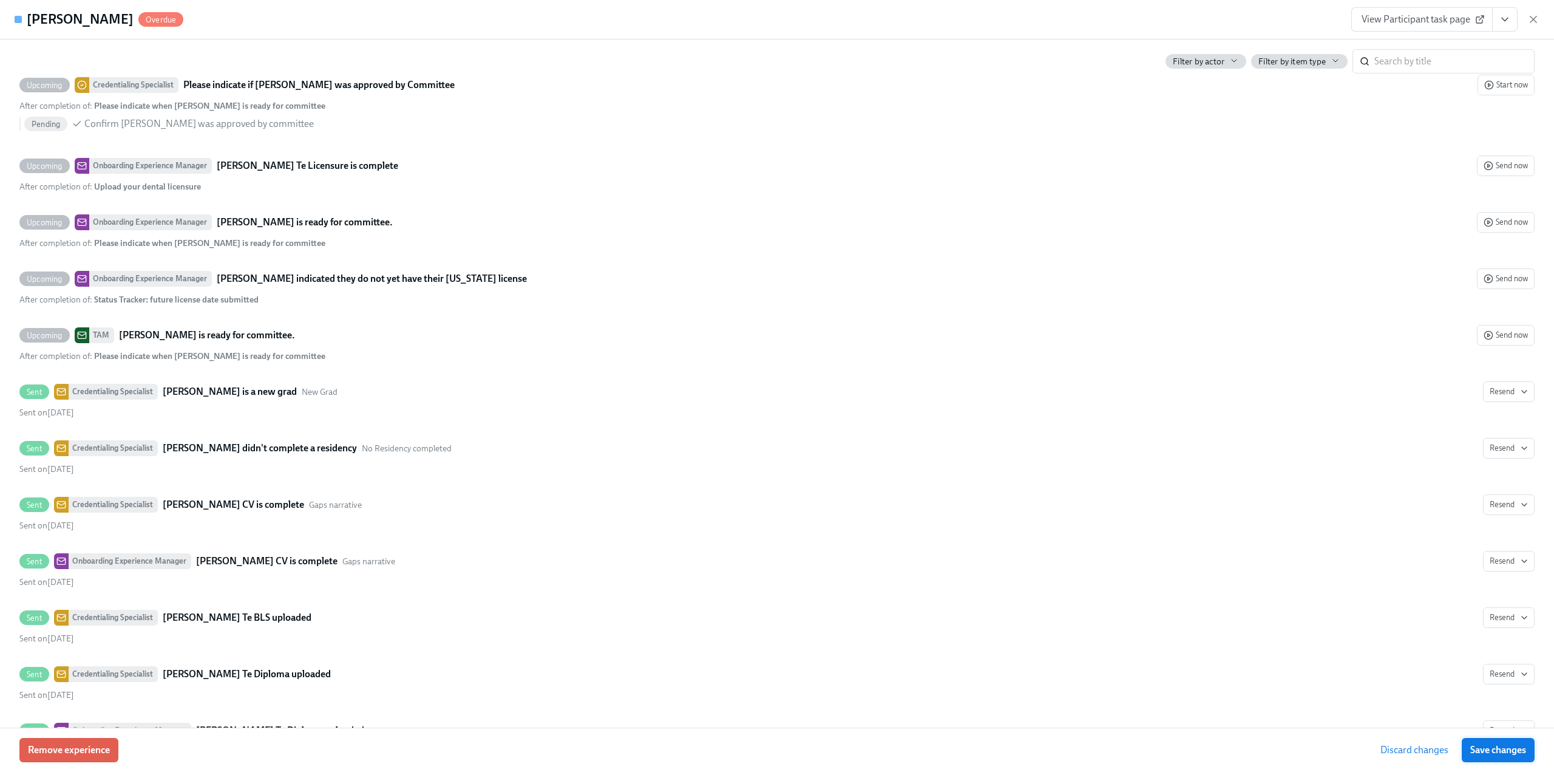
click at [1518, 752] on span "Save changes" at bounding box center [1498, 750] width 56 height 12
click at [1536, 21] on icon "button" at bounding box center [1533, 19] width 12 height 12
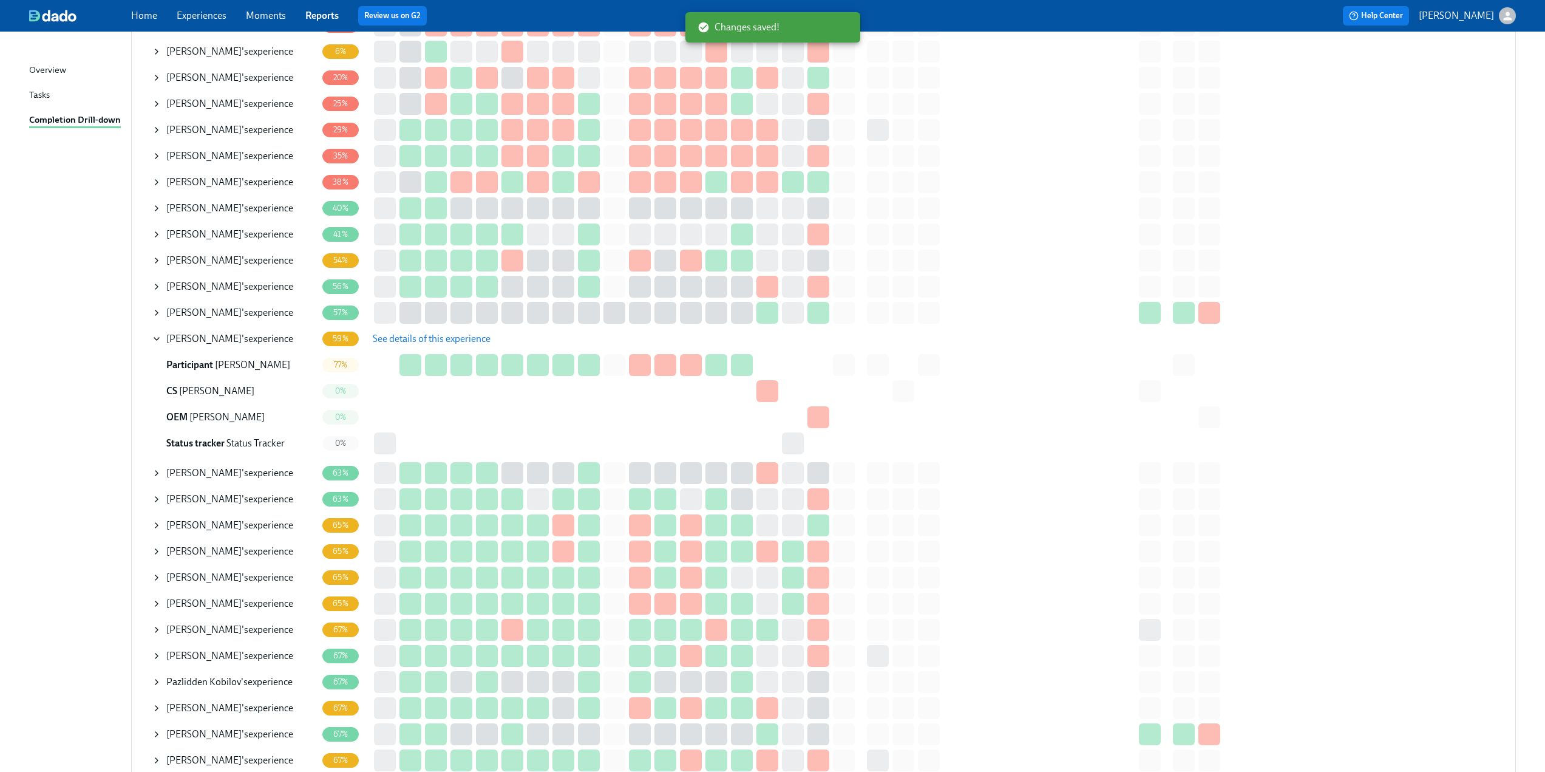
click at [155, 337] on icon at bounding box center [157, 339] width 10 height 10
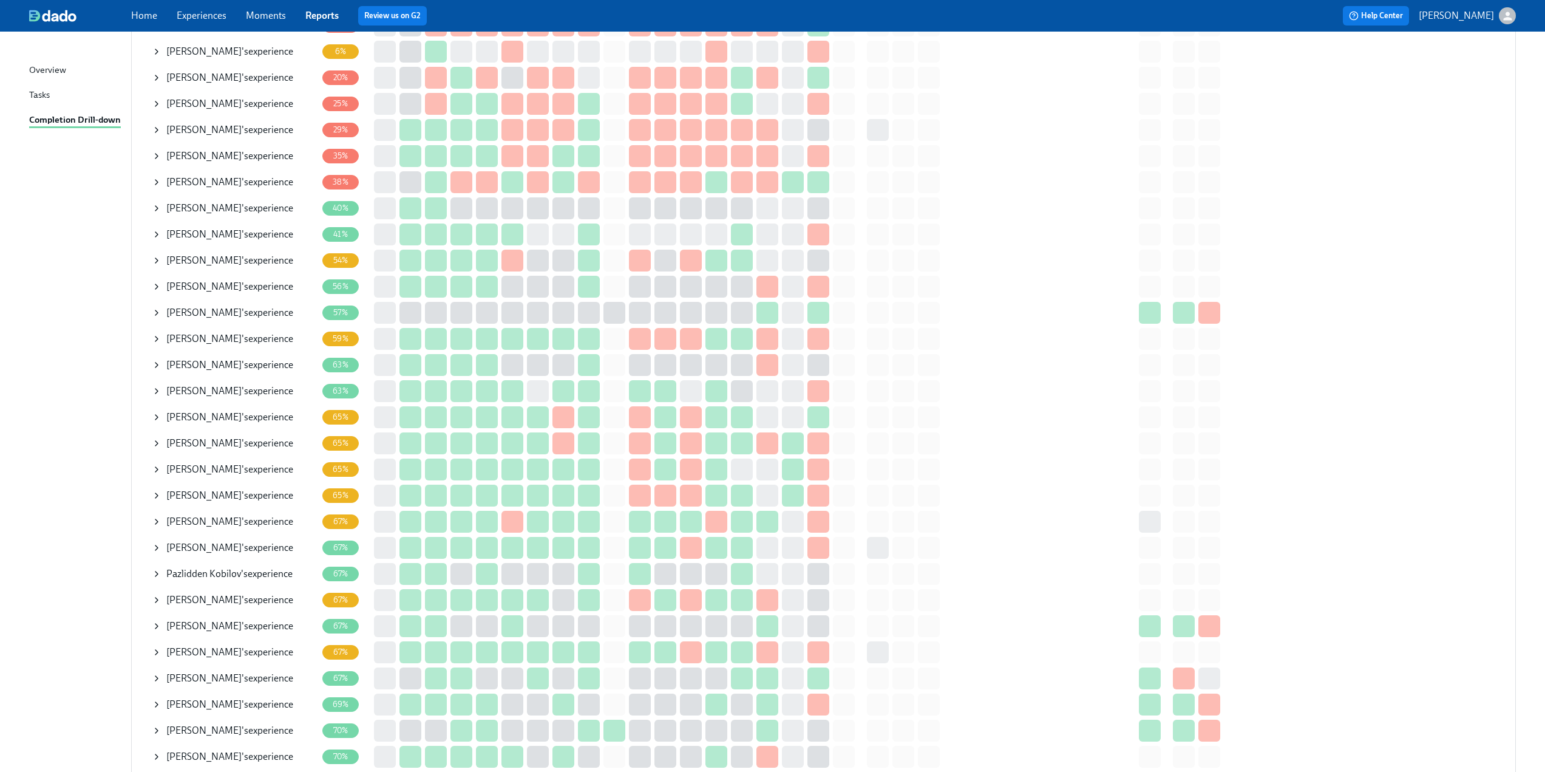
click at [156, 523] on icon at bounding box center [156, 521] width 2 height 5
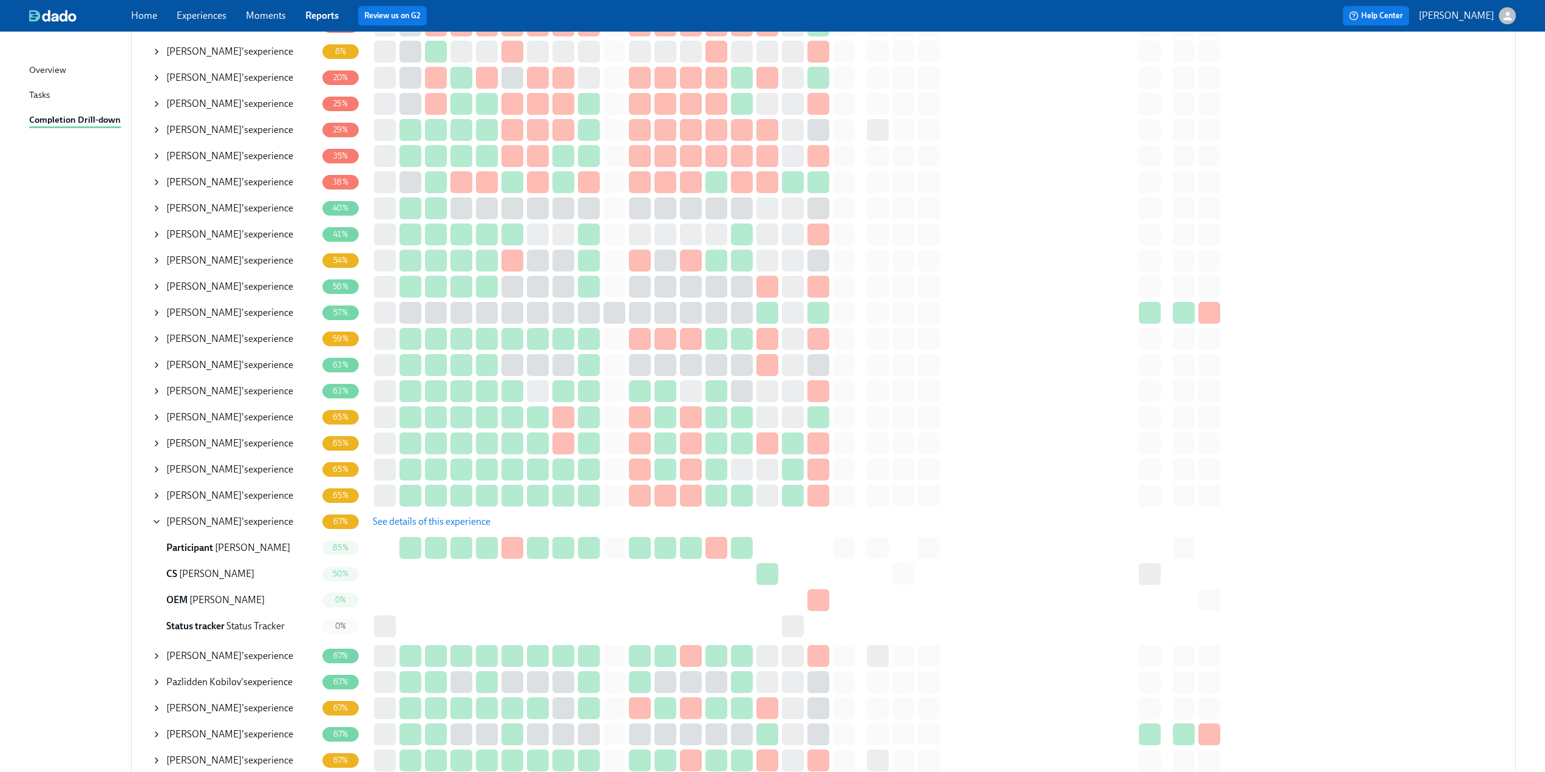
click at [480, 523] on span "See details of this experience" at bounding box center [432, 521] width 118 height 12
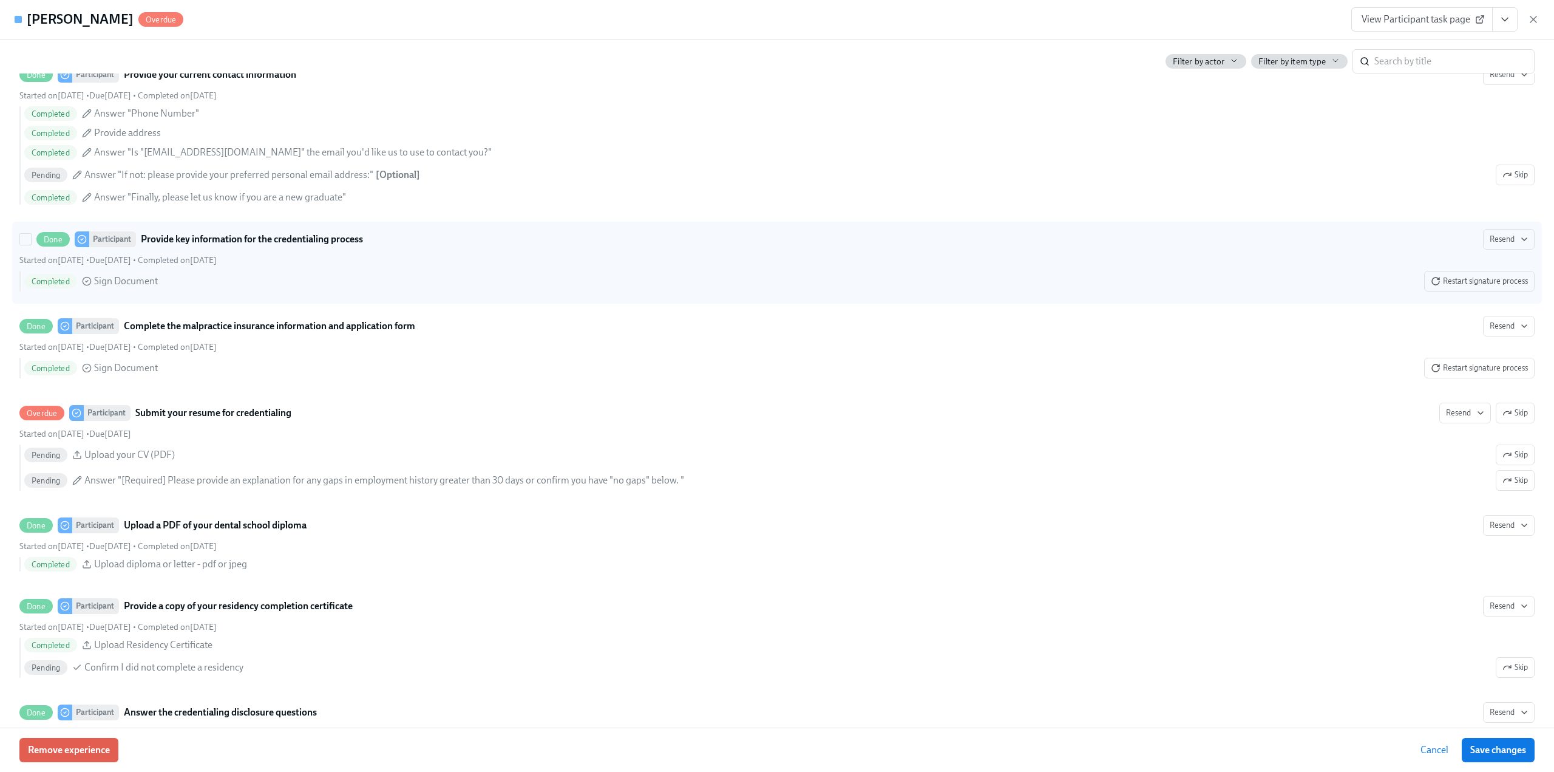
scroll to position [1700, 0]
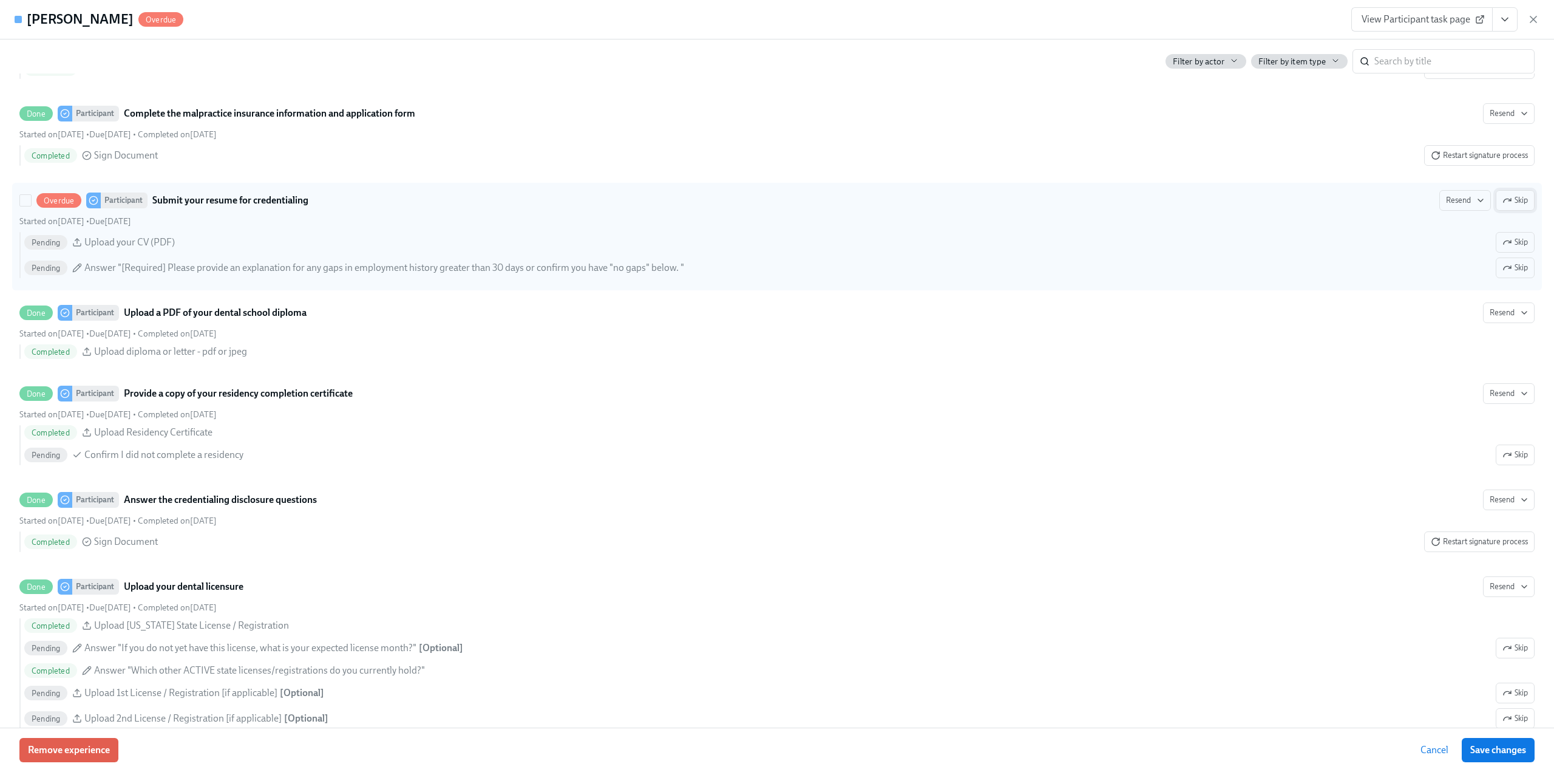
click at [1504, 206] on span "Skip" at bounding box center [1514, 200] width 25 height 12
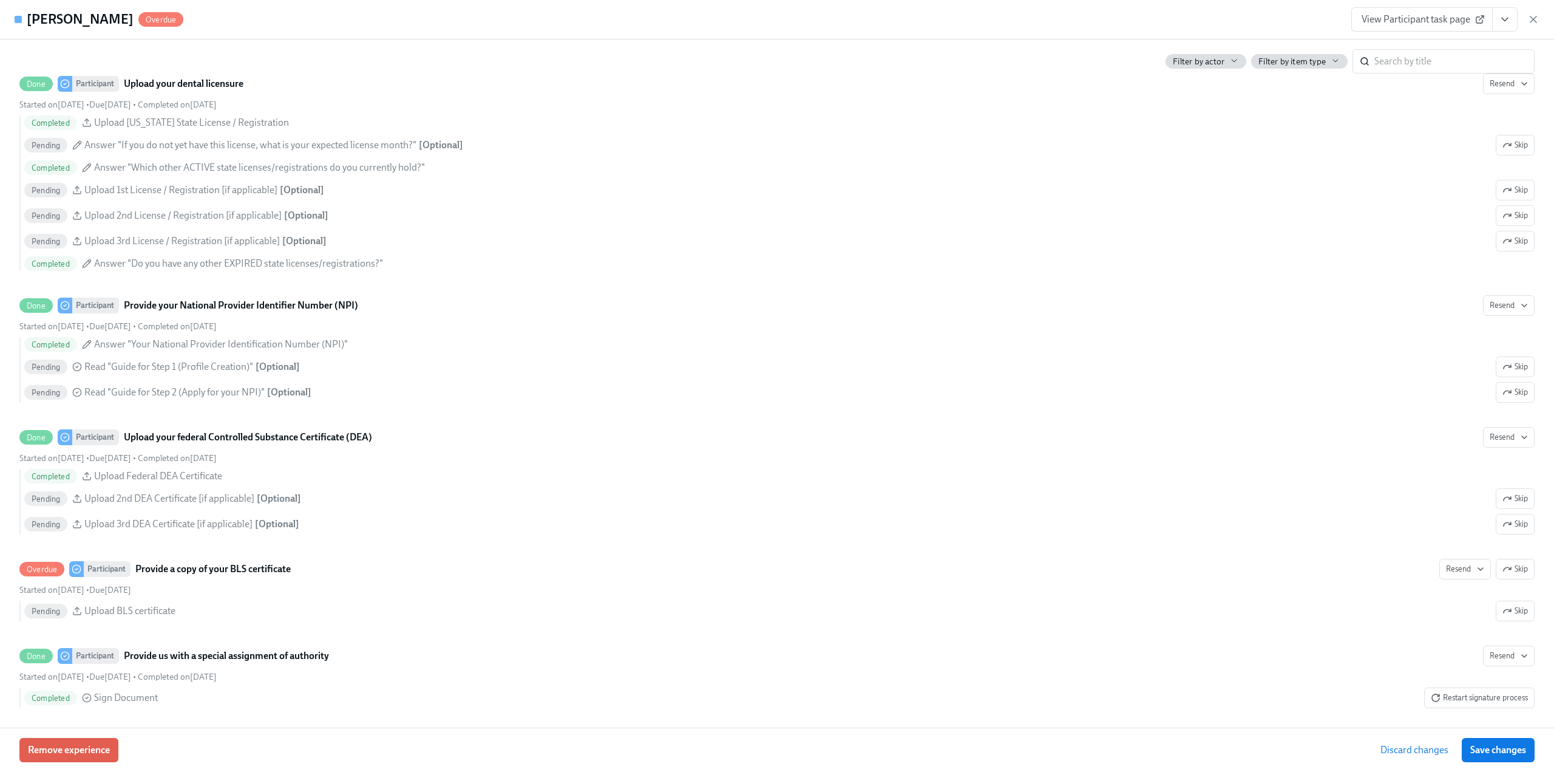
scroll to position [2428, 0]
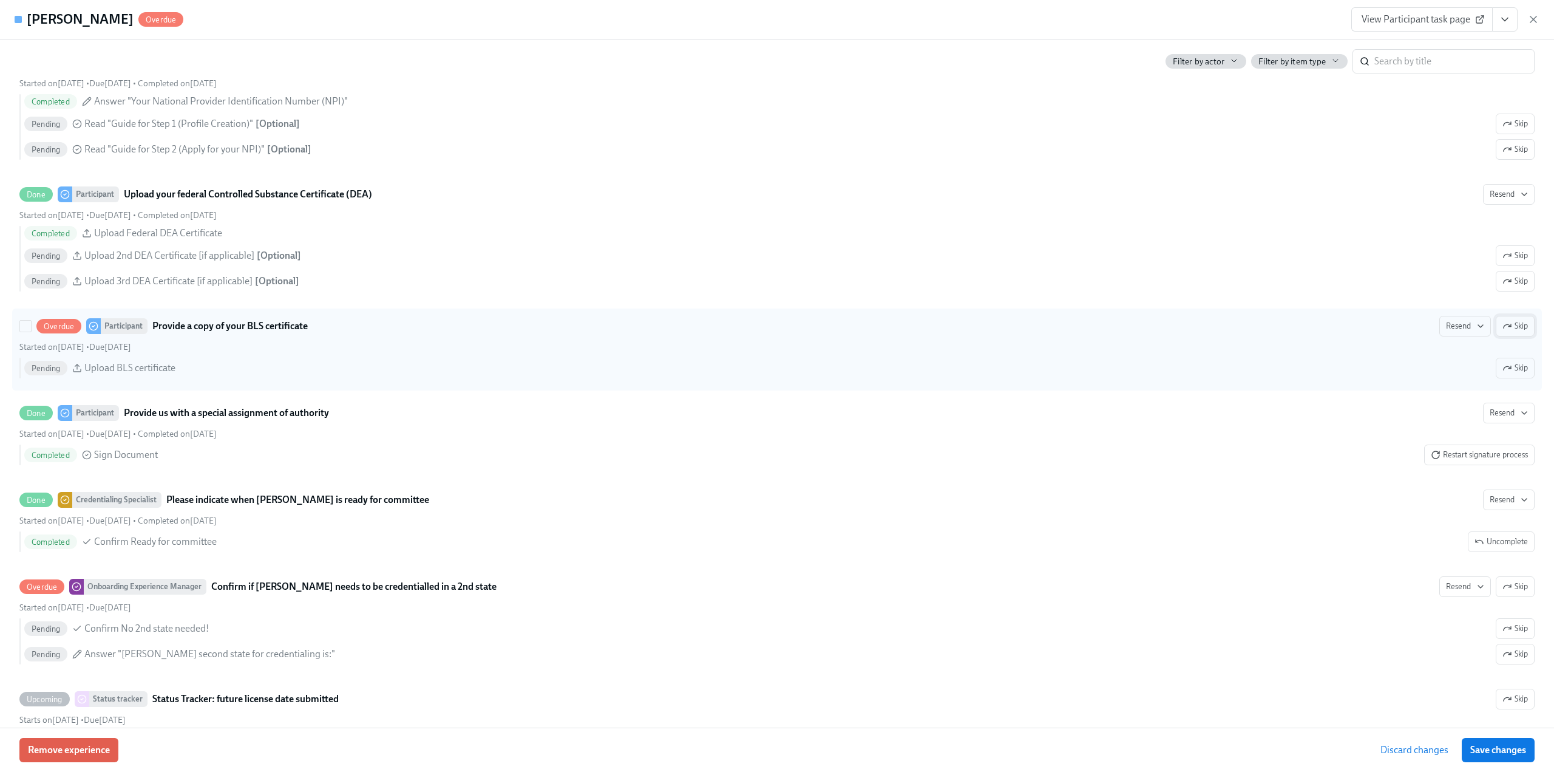
click at [1516, 332] on span "Skip" at bounding box center [1514, 326] width 25 height 12
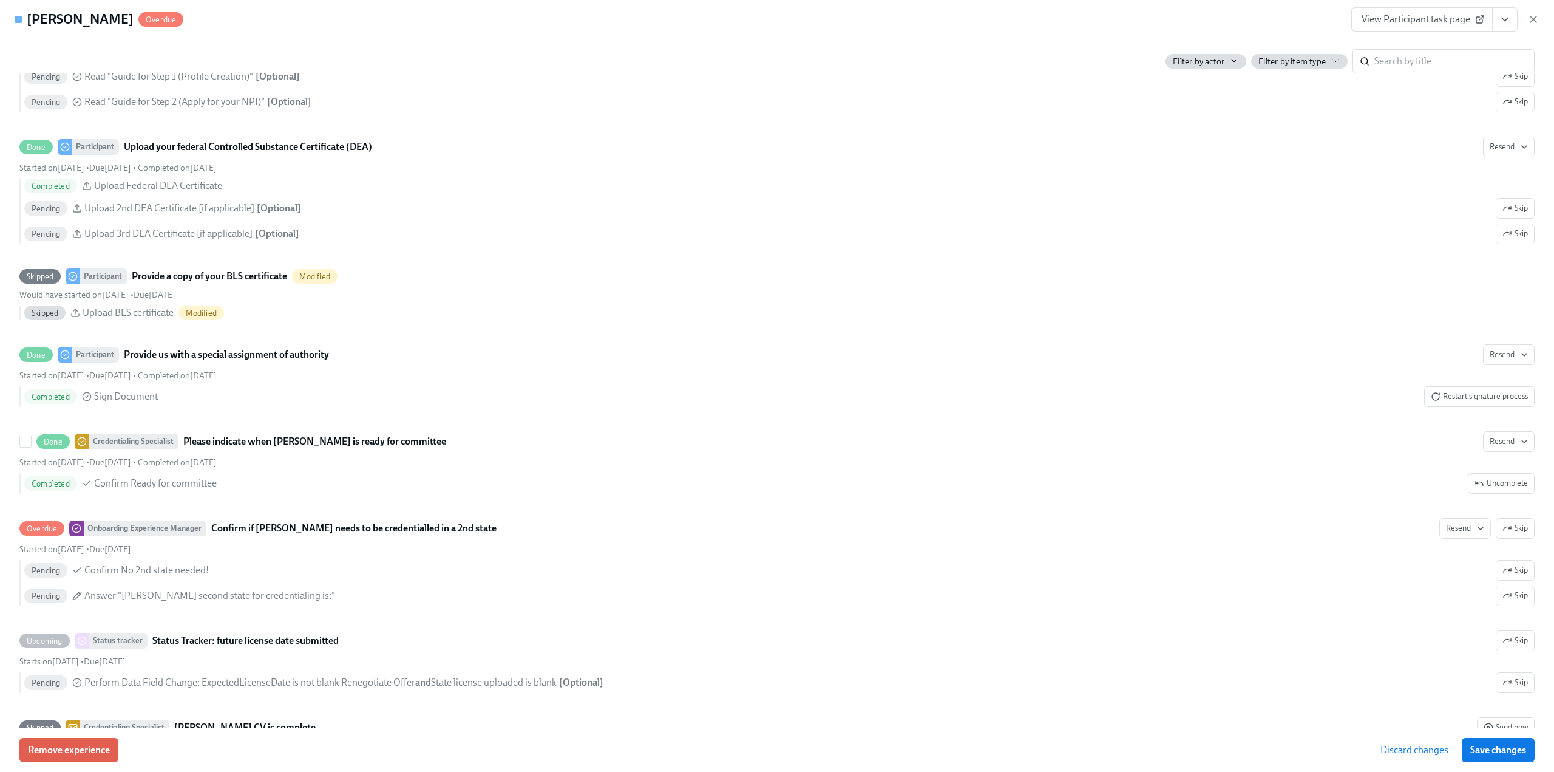
scroll to position [2671, 0]
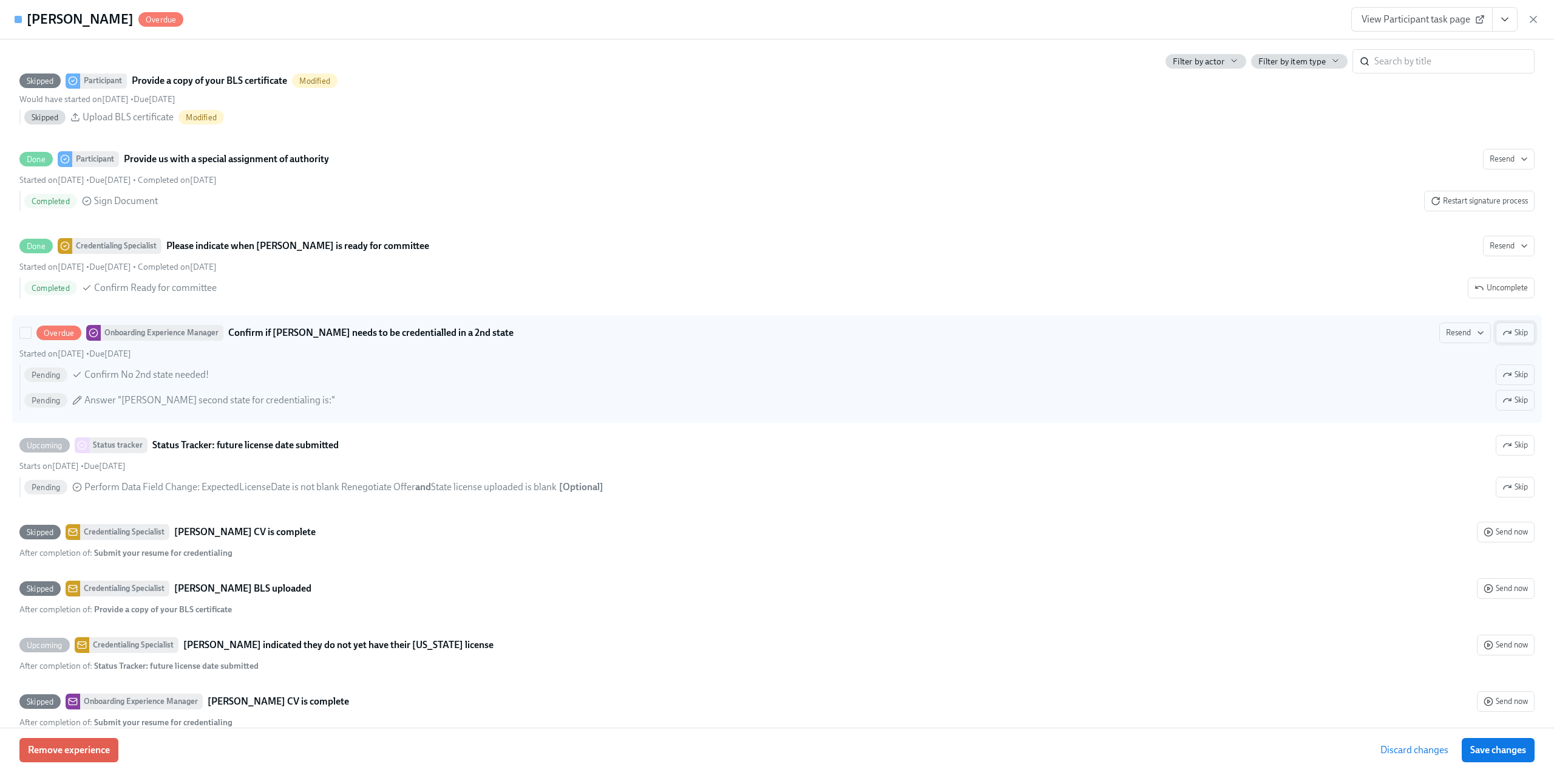
click at [1517, 337] on button "Skip" at bounding box center [1515, 332] width 39 height 21
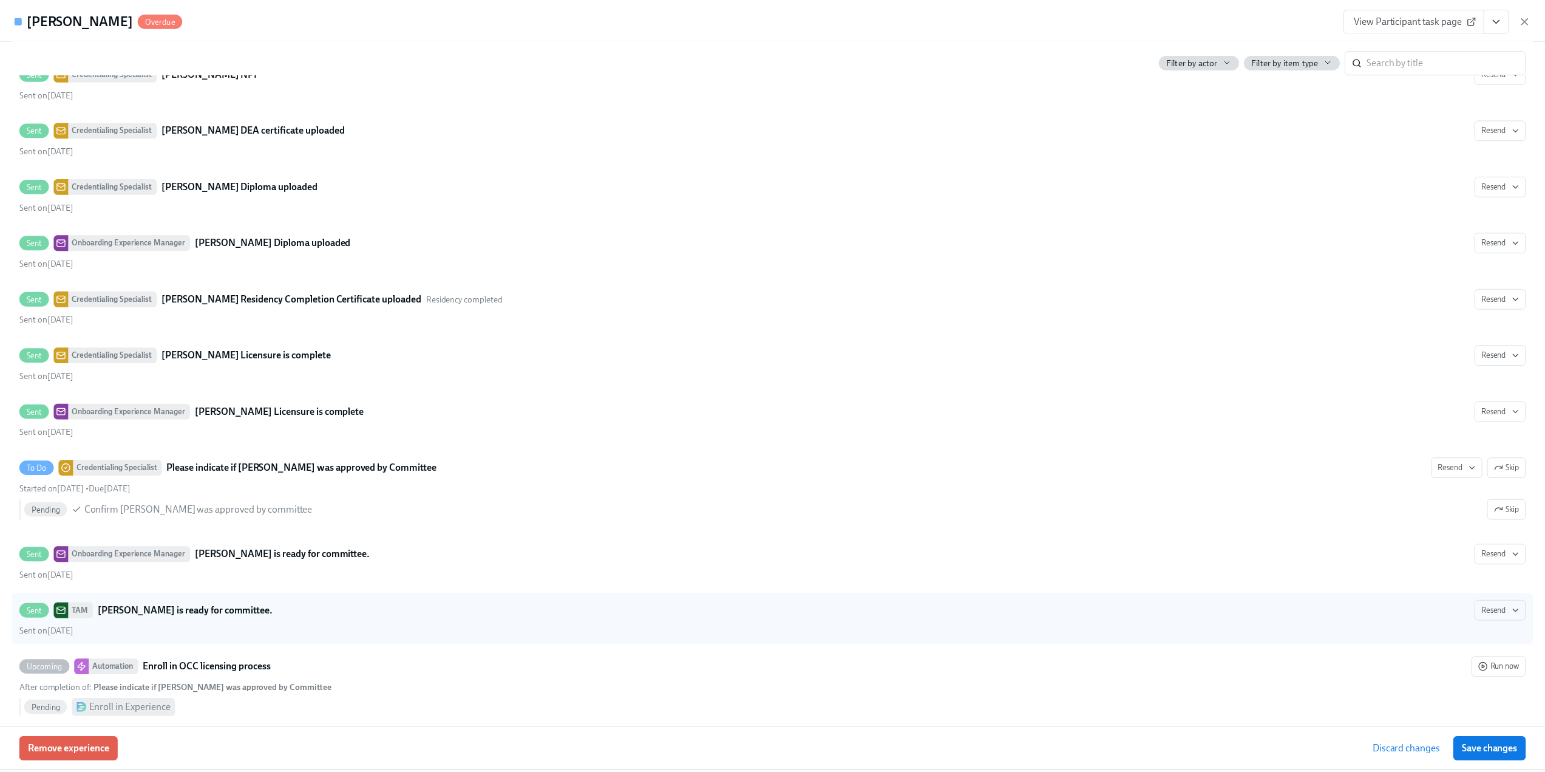
scroll to position [3521, 0]
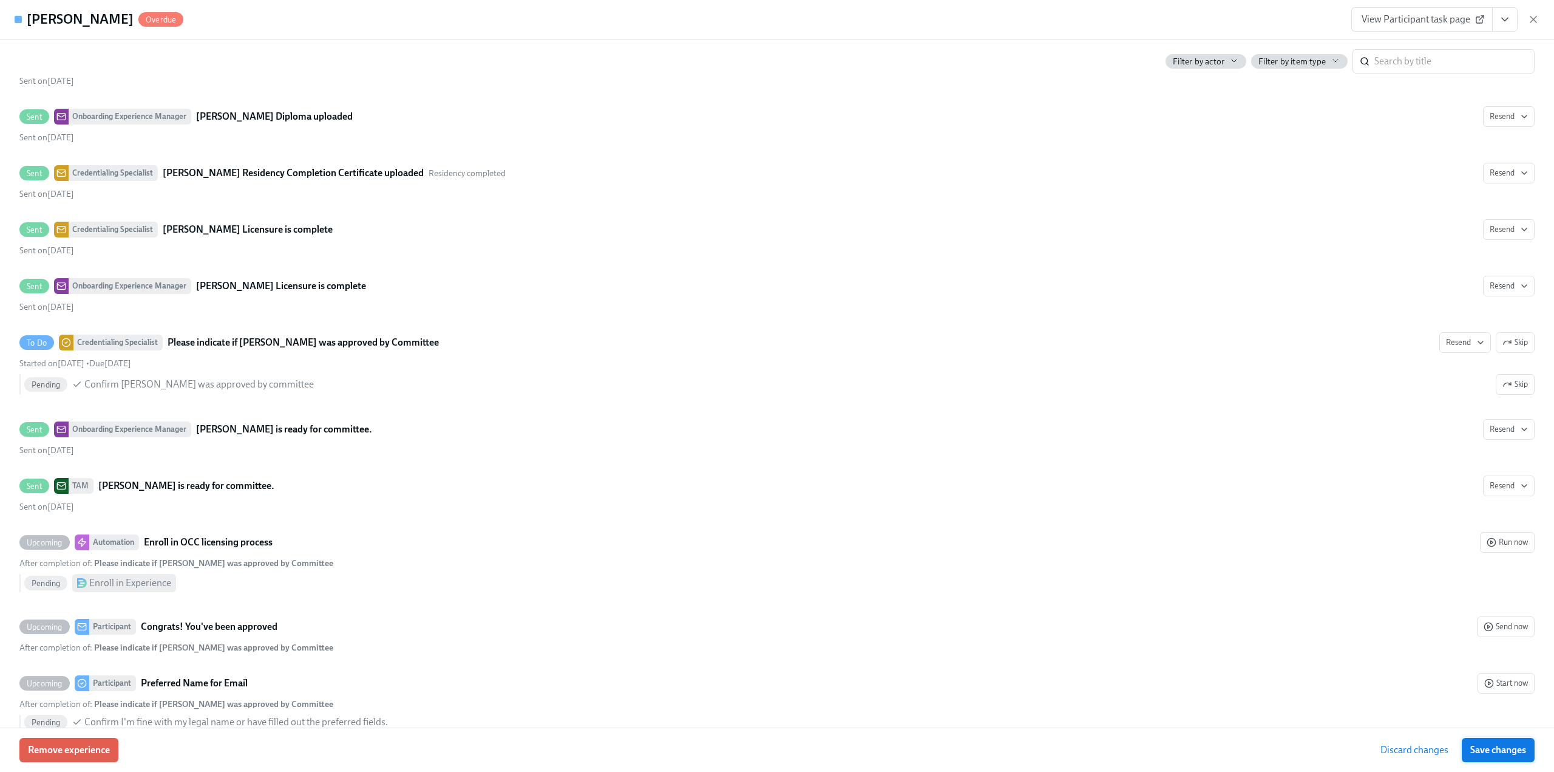
click at [1491, 757] on button "Save changes" at bounding box center [1498, 750] width 73 height 24
click at [1537, 16] on icon "button" at bounding box center [1533, 19] width 12 height 12
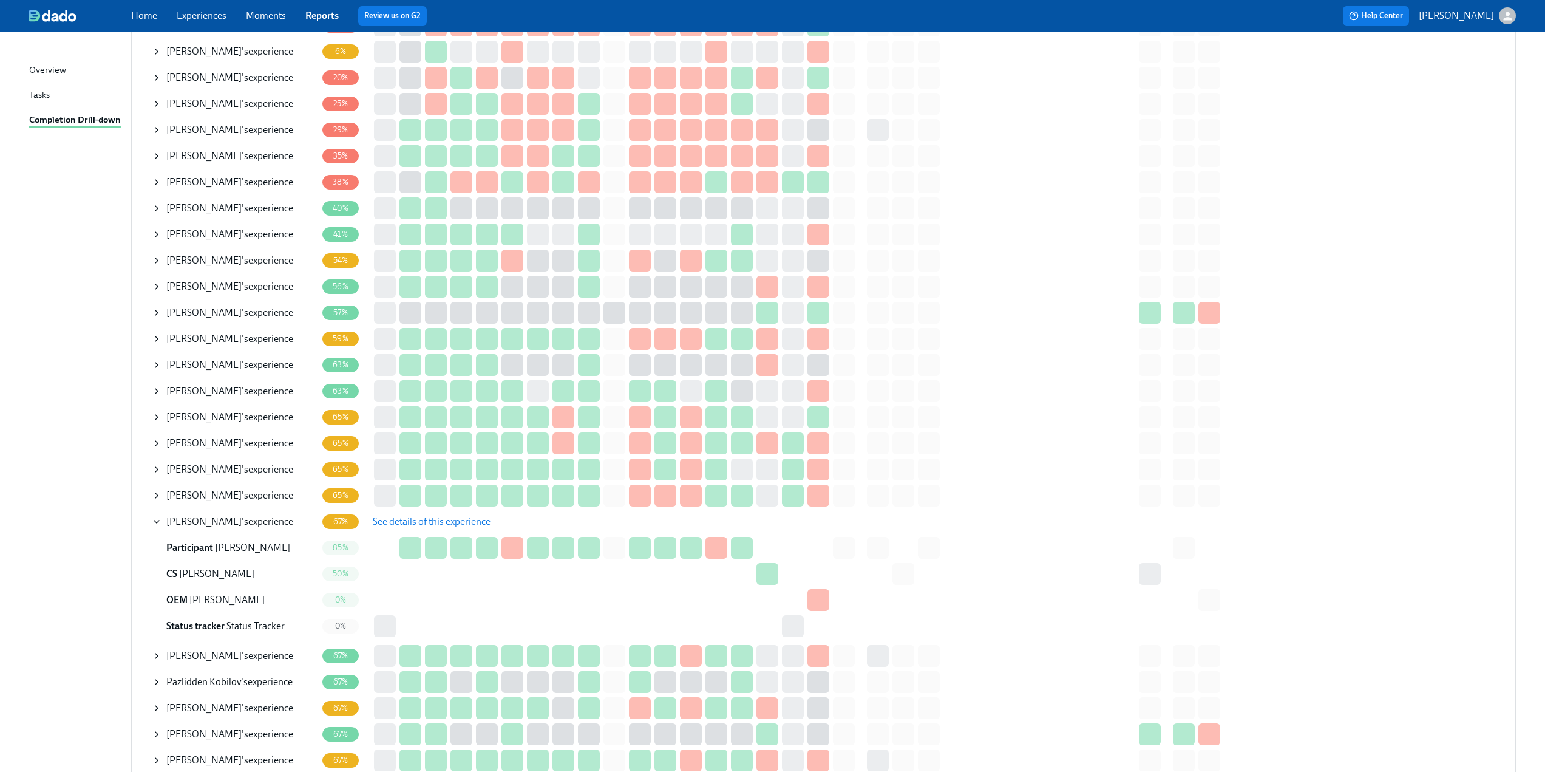
click at [156, 521] on icon at bounding box center [157, 522] width 10 height 10
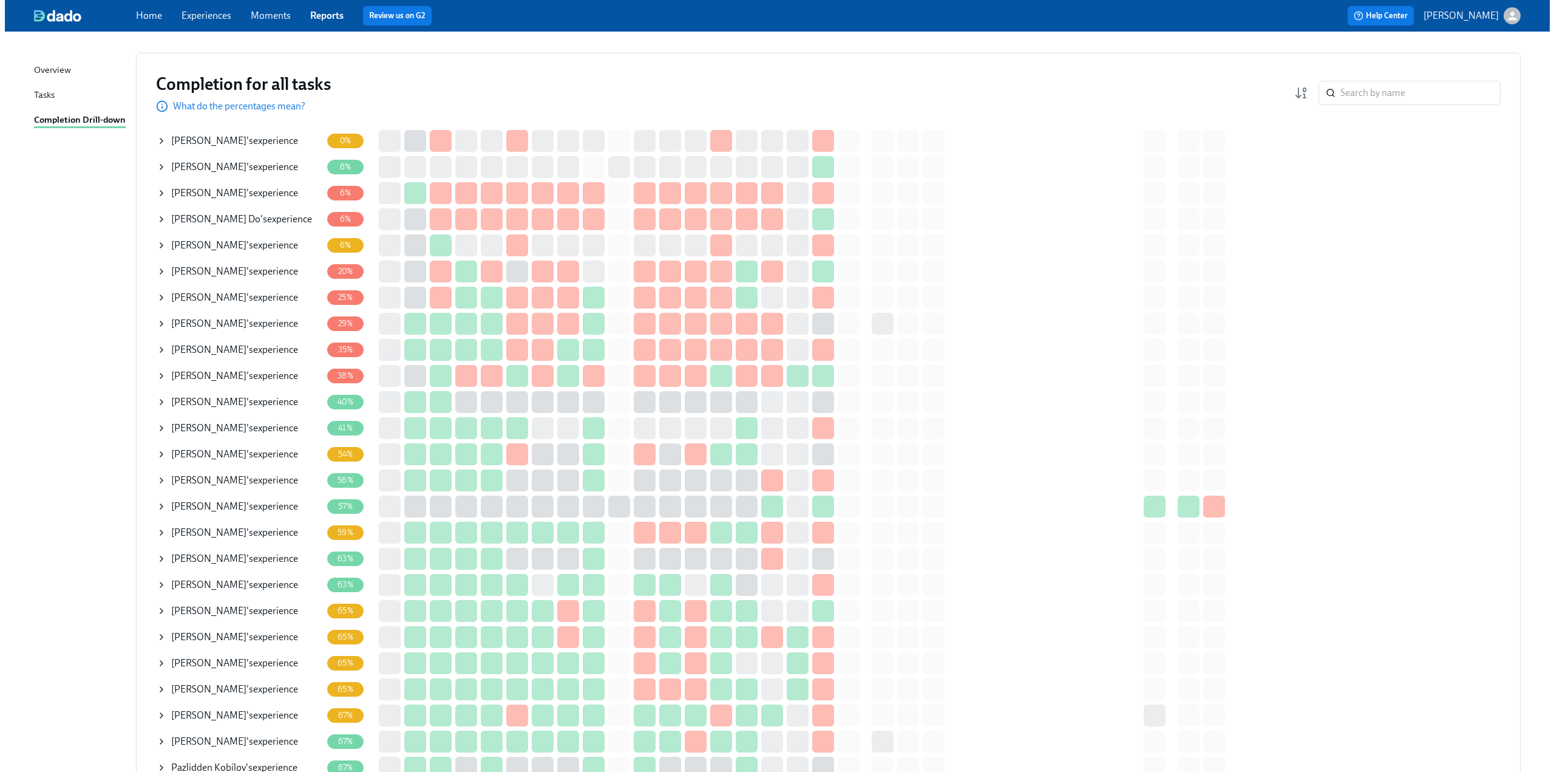
scroll to position [121, 0]
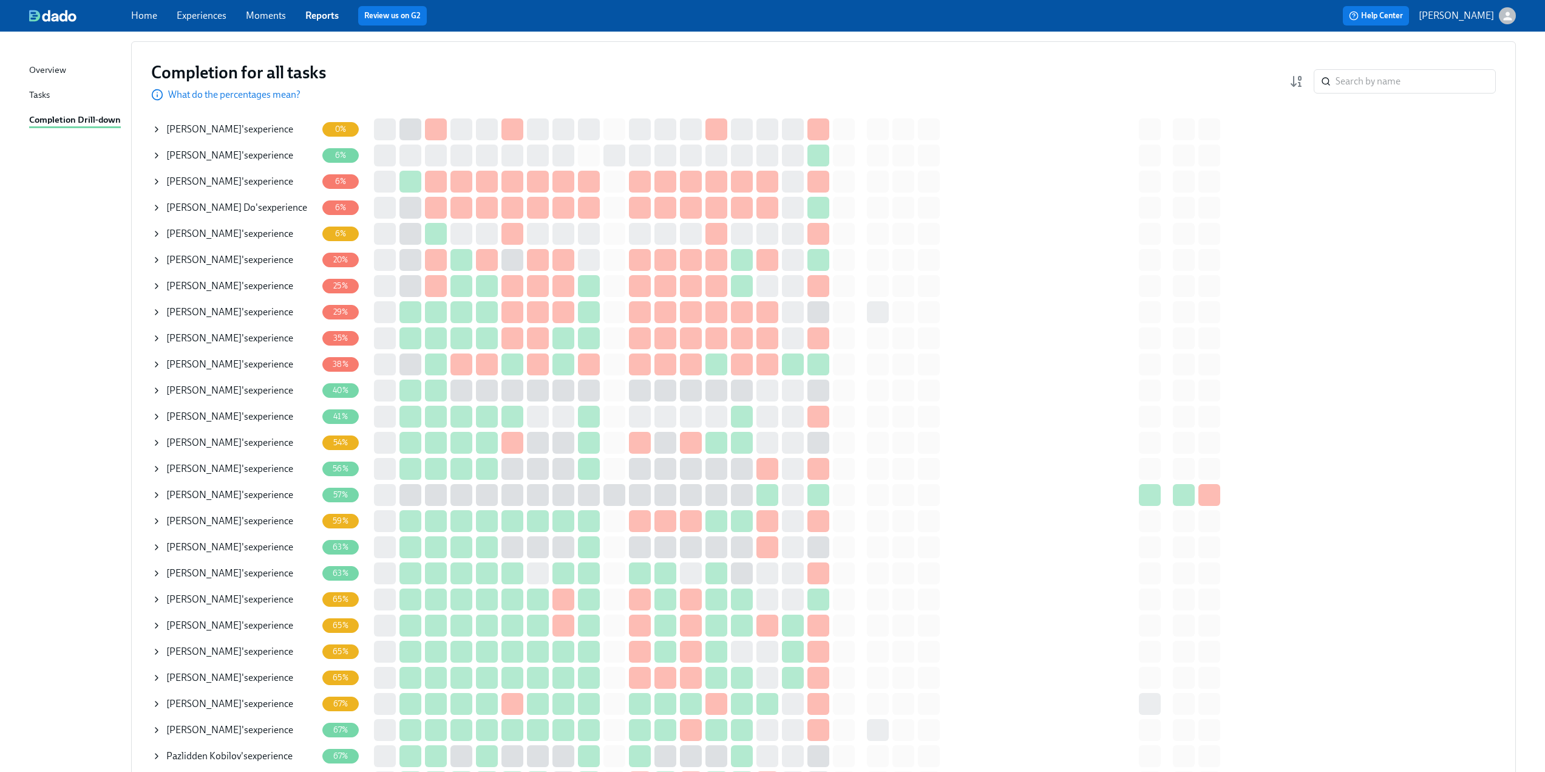
click at [158, 284] on icon at bounding box center [157, 286] width 10 height 10
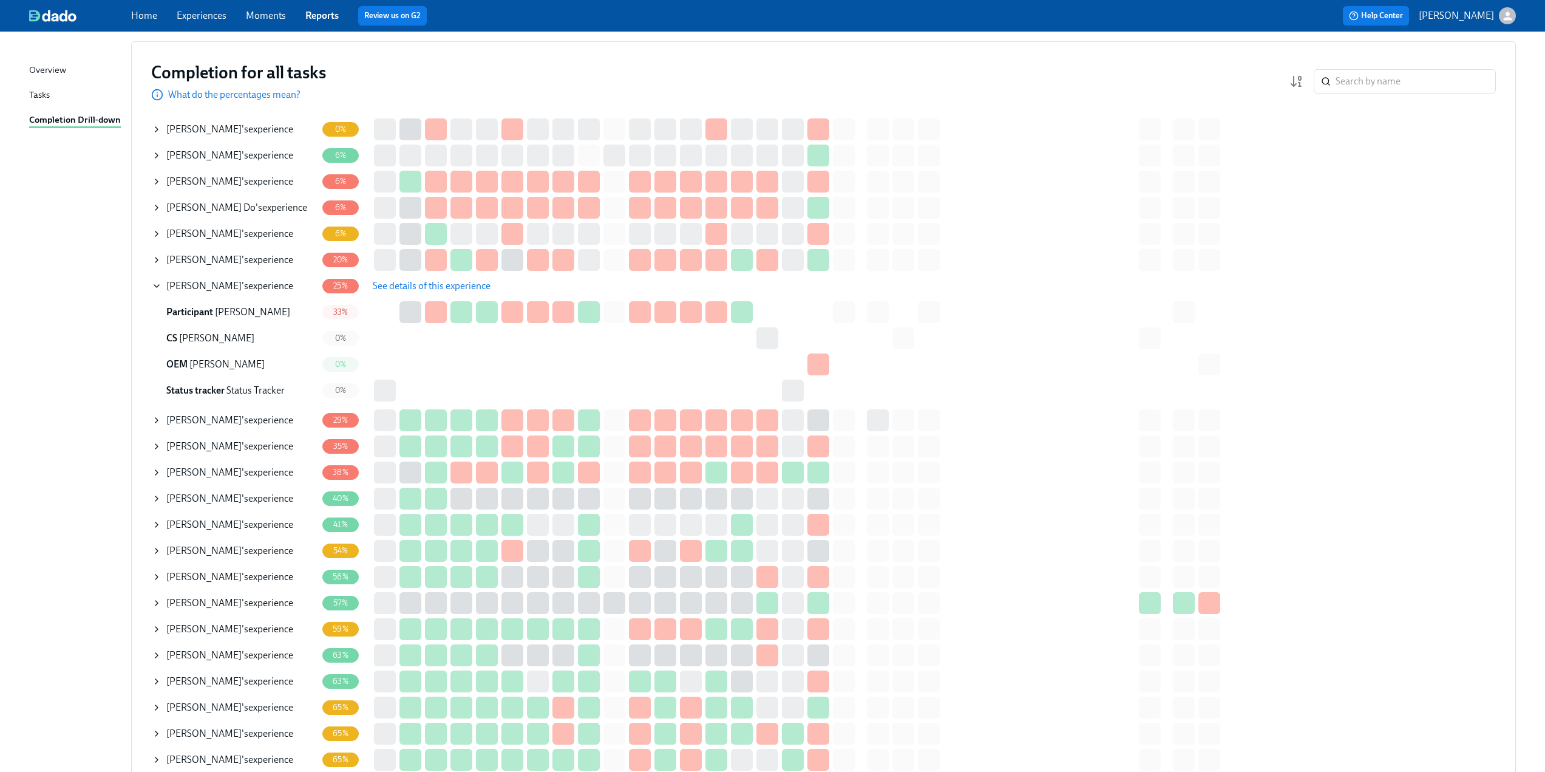
click at [385, 280] on span "See details of this experience" at bounding box center [432, 286] width 118 height 12
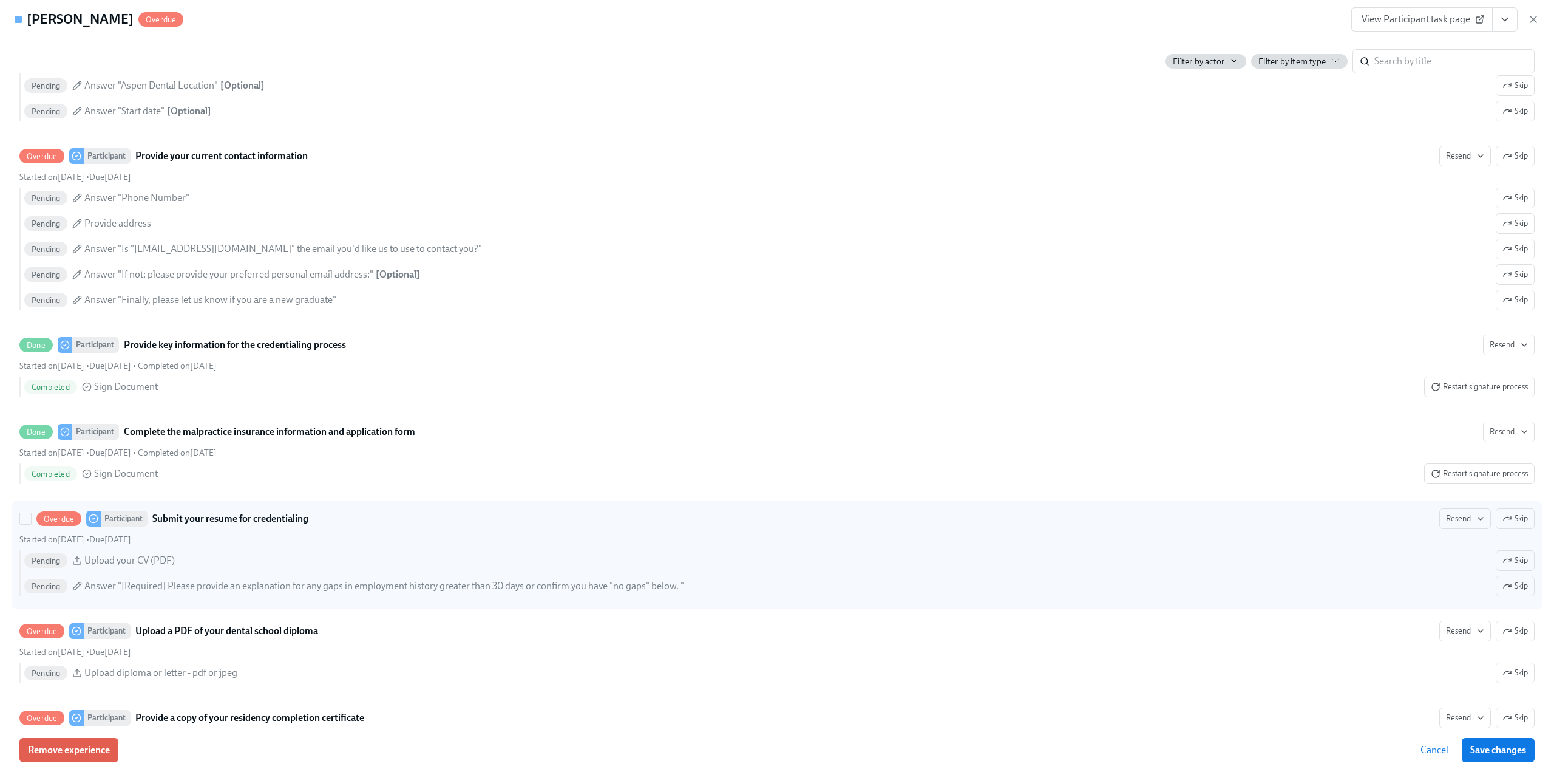
scroll to position [1396, 0]
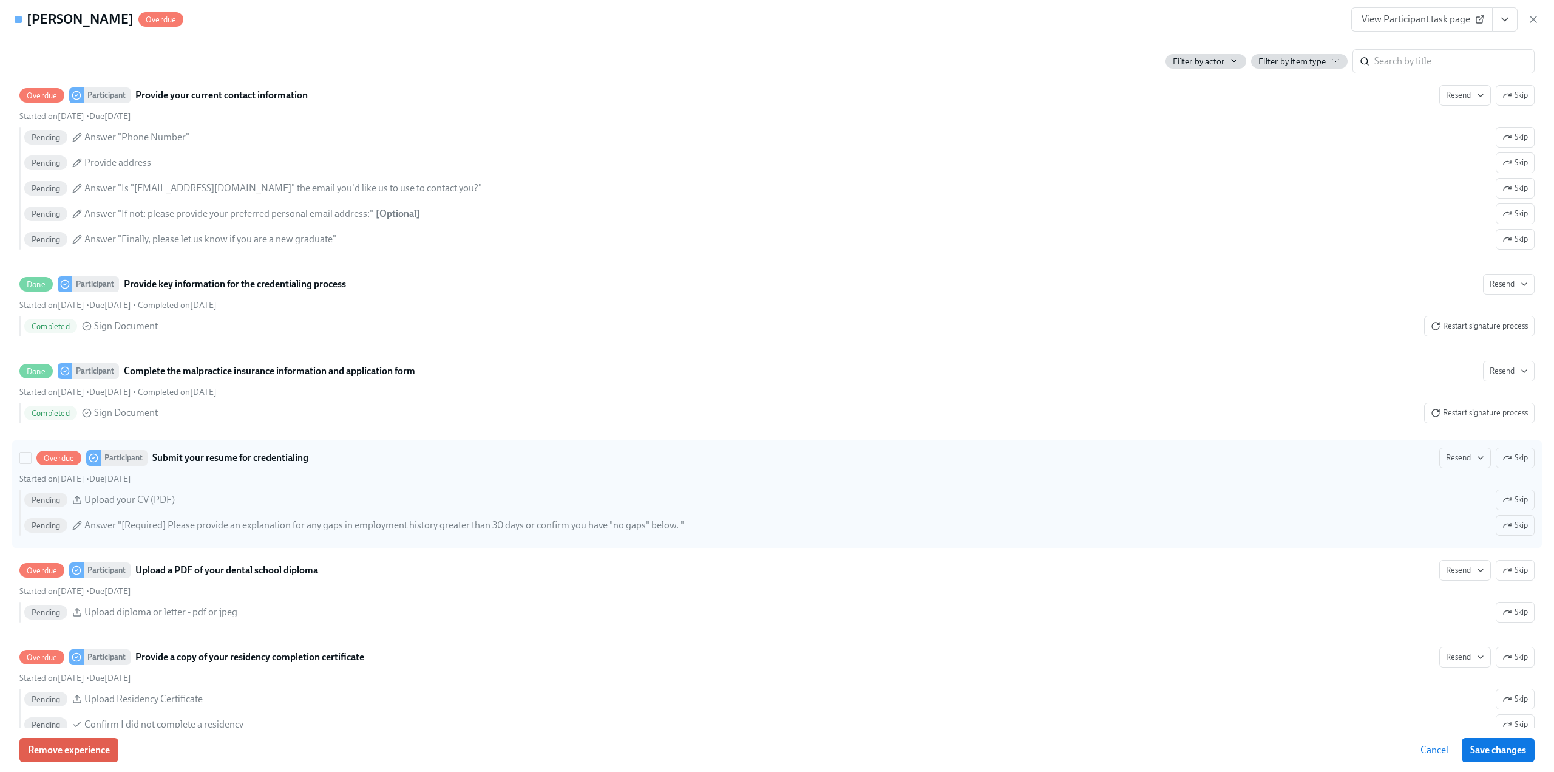
click at [1502, 463] on icon "button" at bounding box center [1507, 458] width 10 height 10
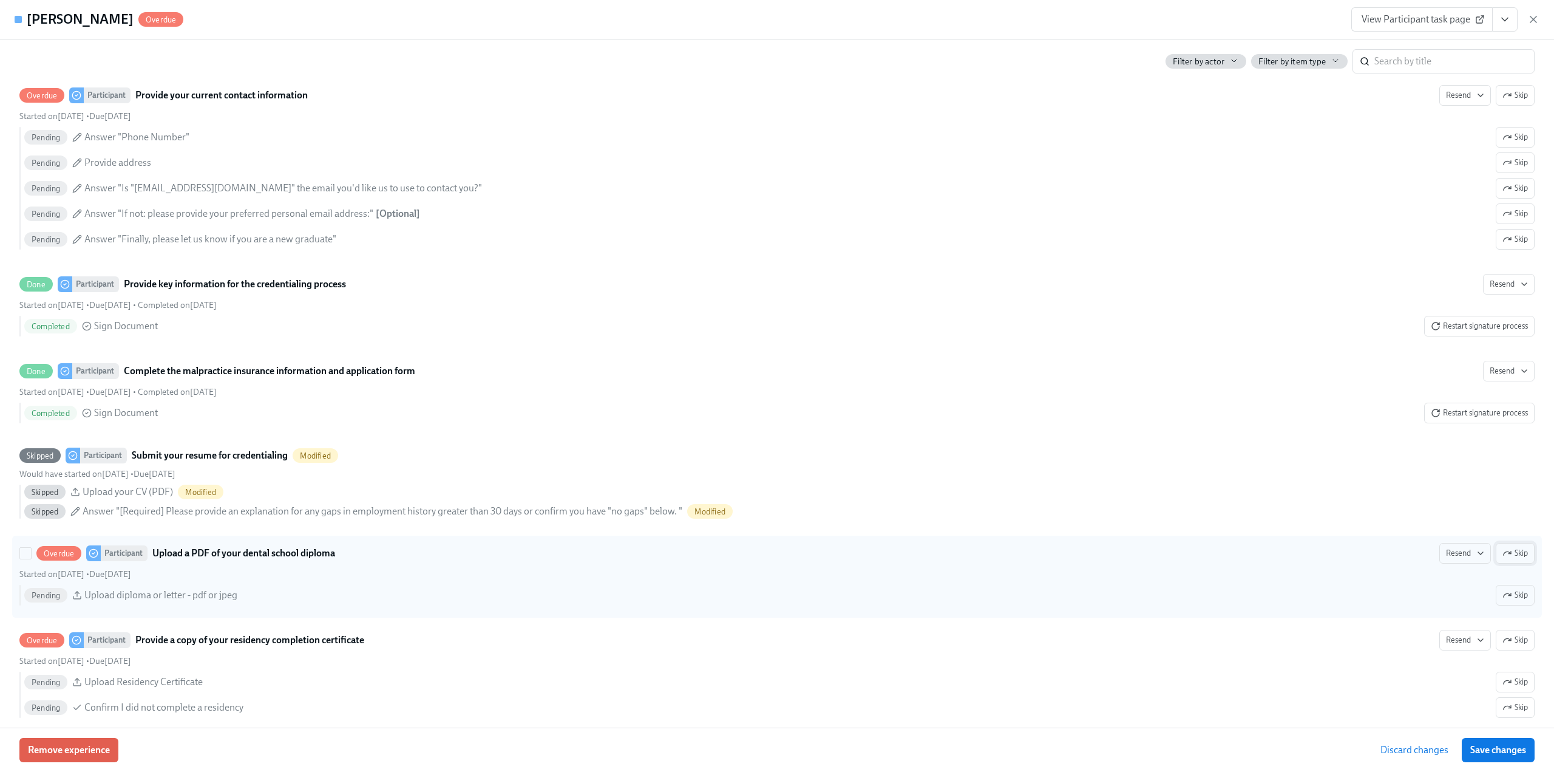
click at [1507, 563] on button "Skip" at bounding box center [1515, 553] width 39 height 21
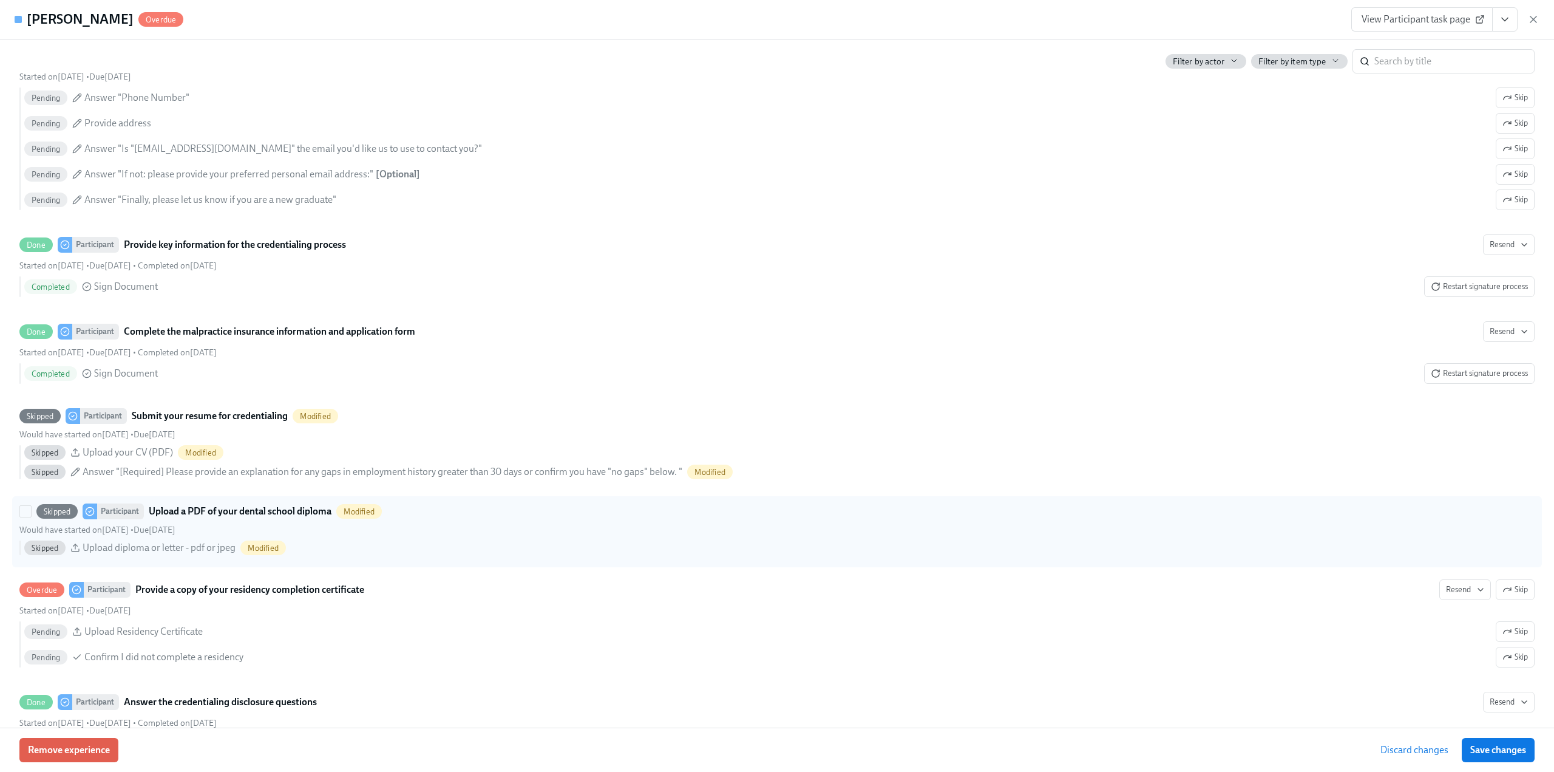
scroll to position [1457, 0]
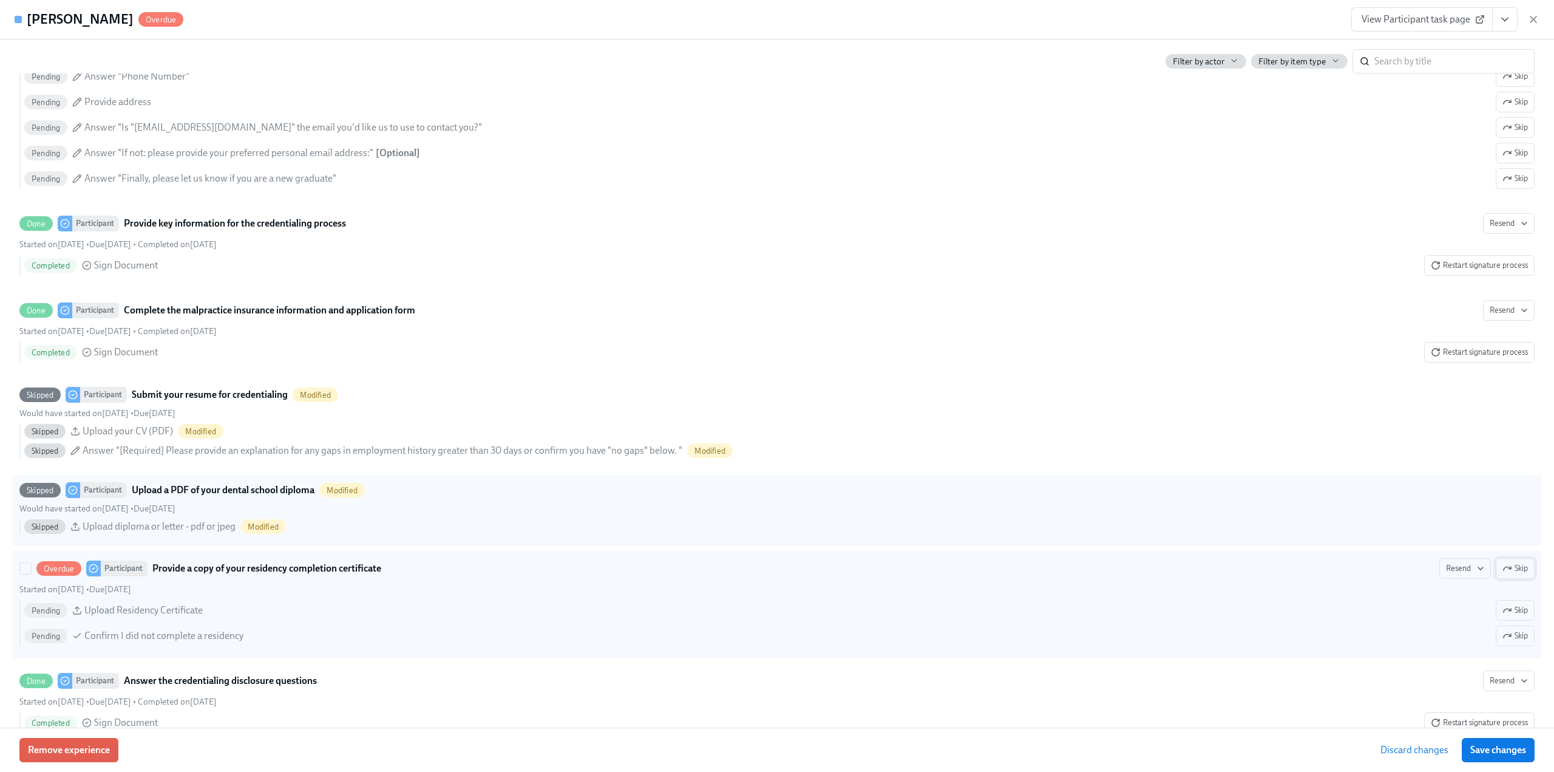
click at [1508, 574] on span "Skip" at bounding box center [1514, 568] width 25 height 12
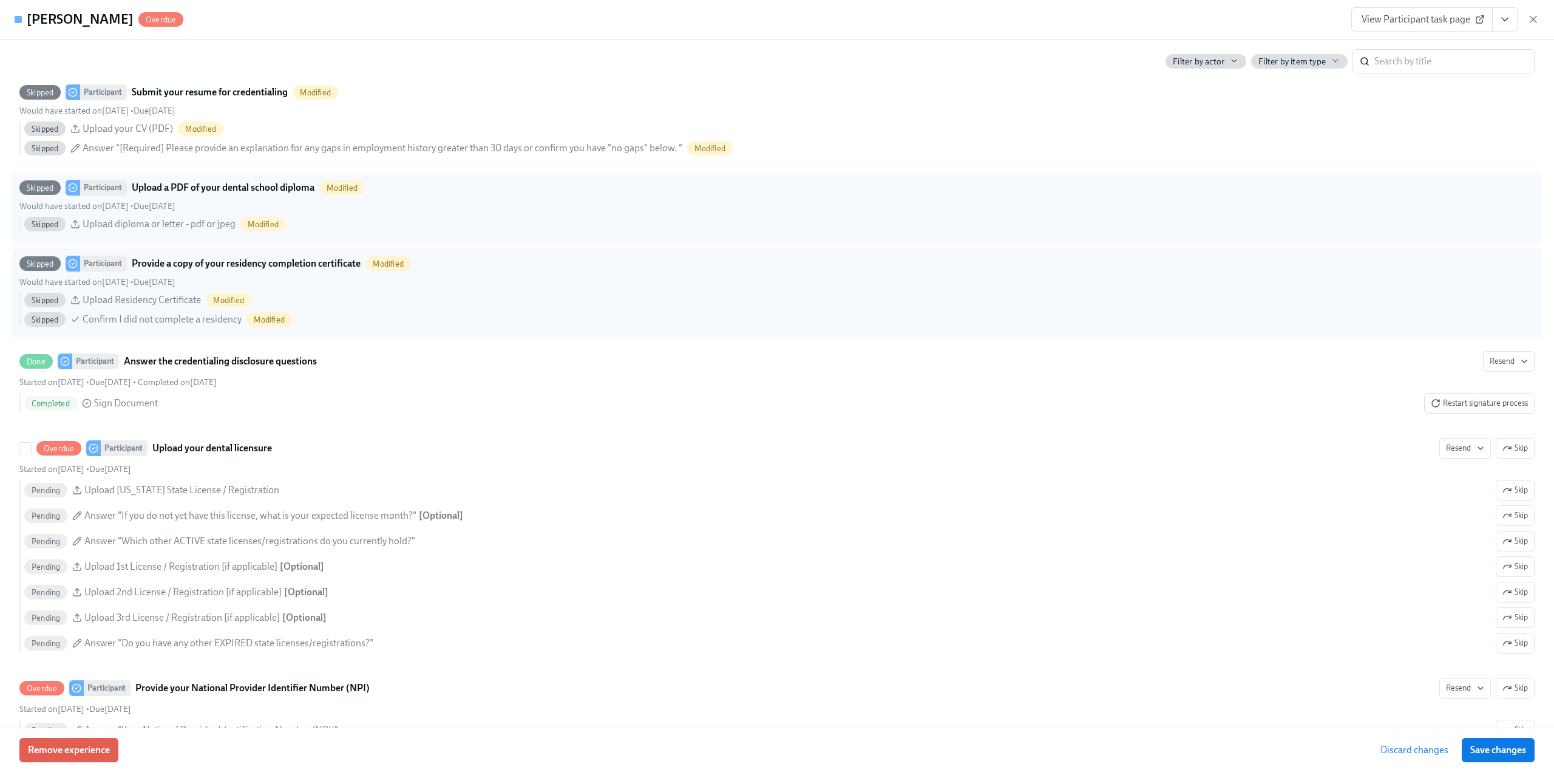
scroll to position [1760, 0]
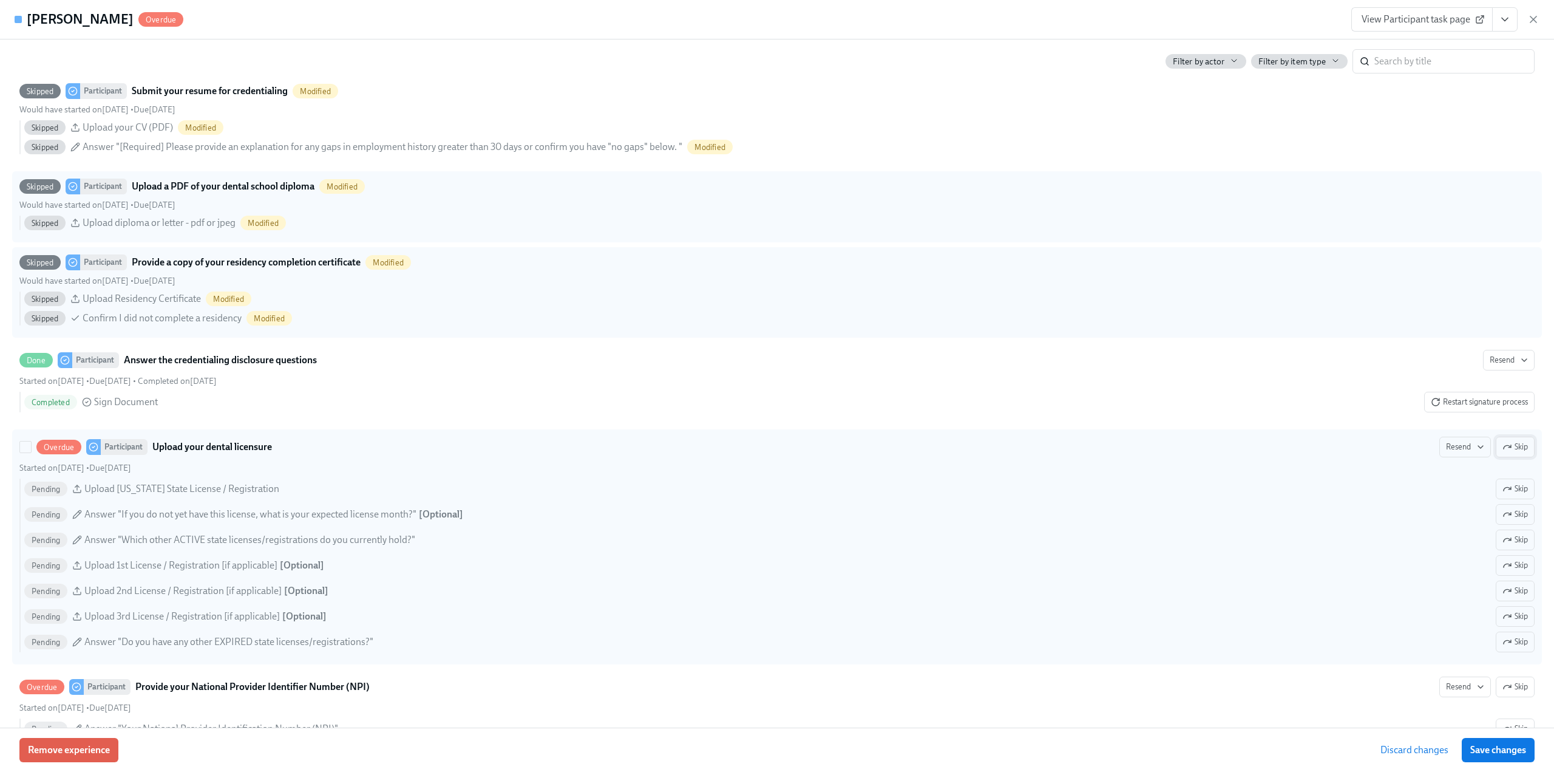
click at [1506, 453] on span "Skip" at bounding box center [1514, 447] width 25 height 12
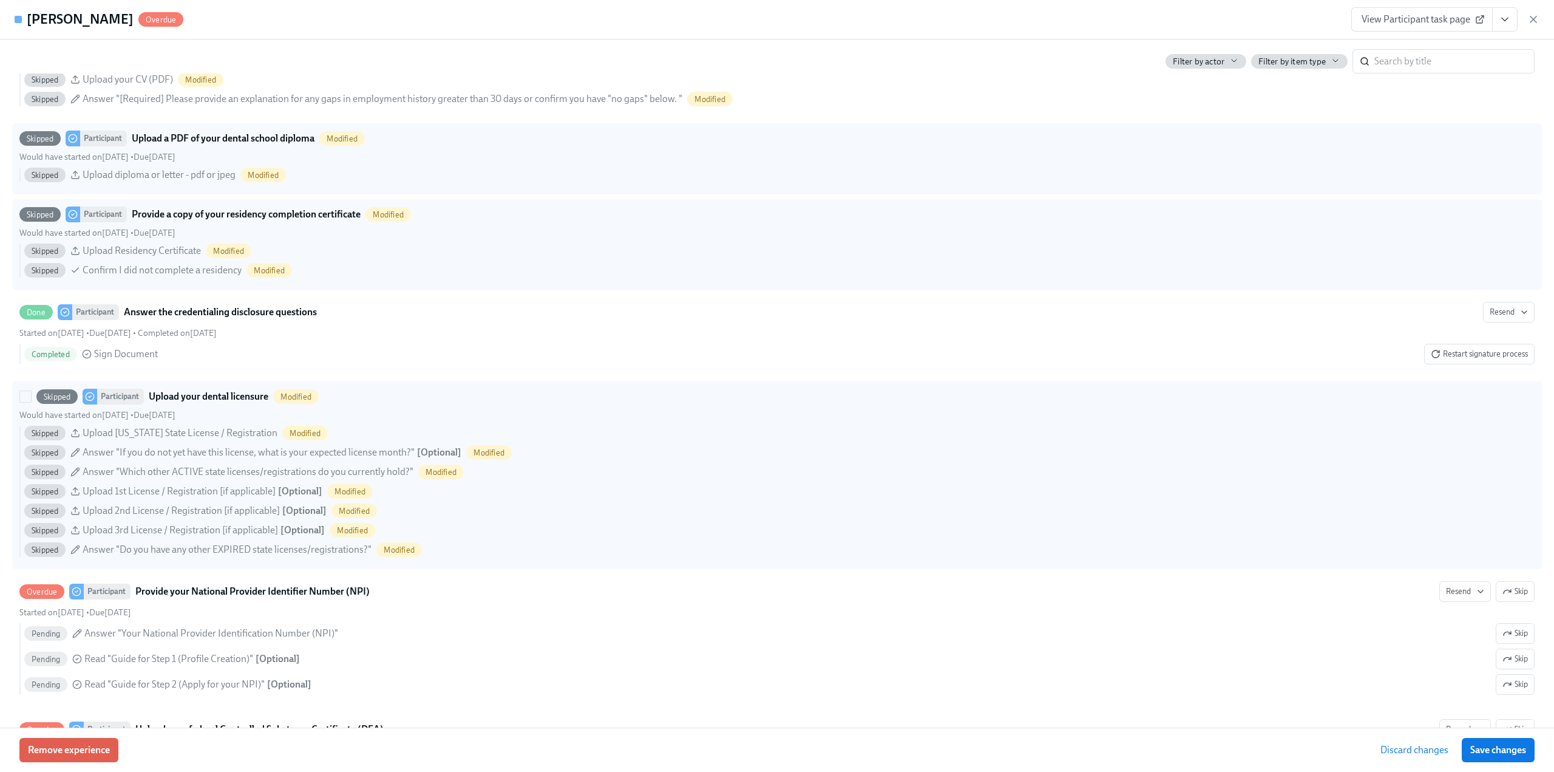
scroll to position [1943, 0]
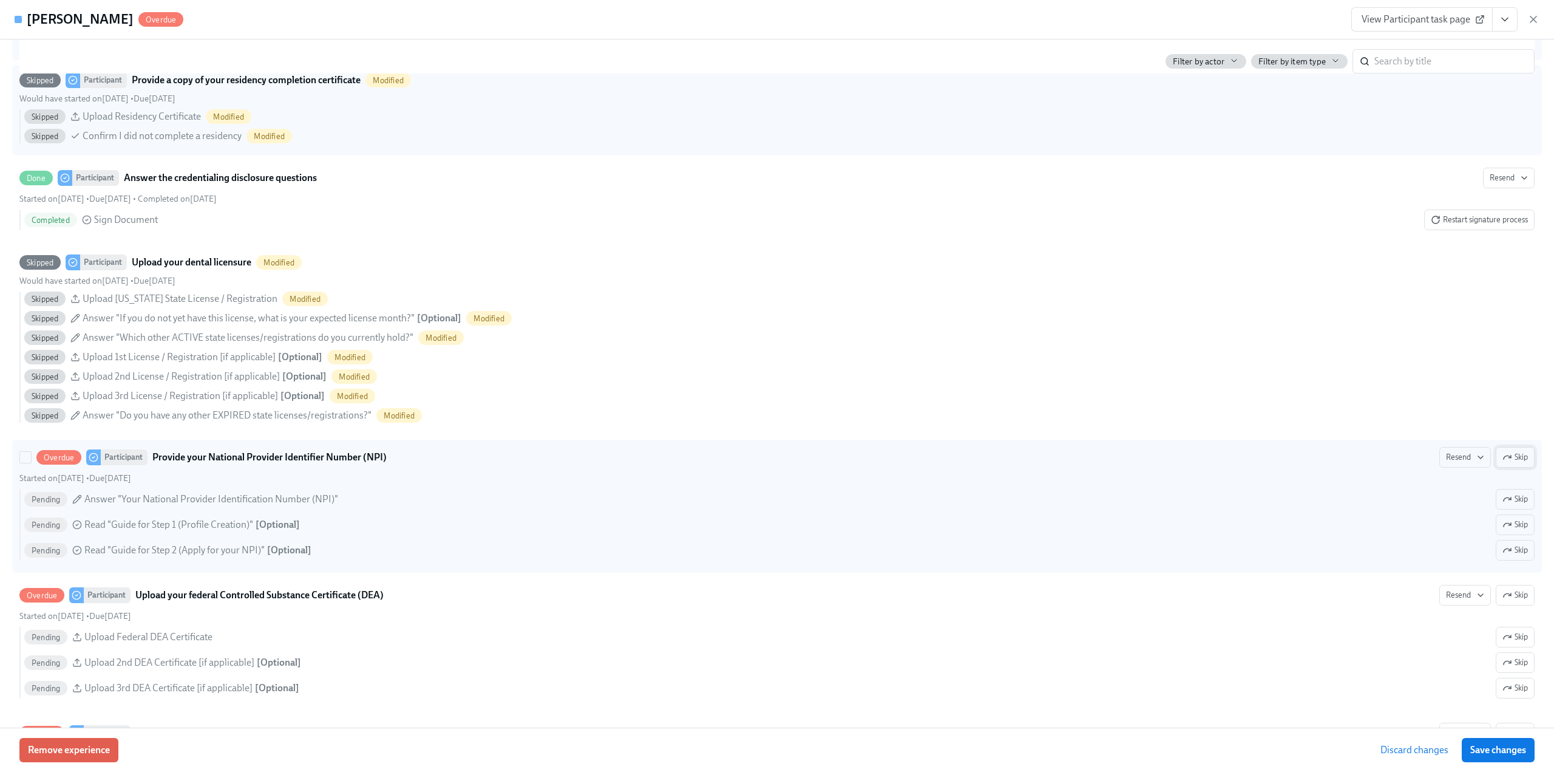
click at [1507, 463] on span "Skip" at bounding box center [1514, 457] width 25 height 12
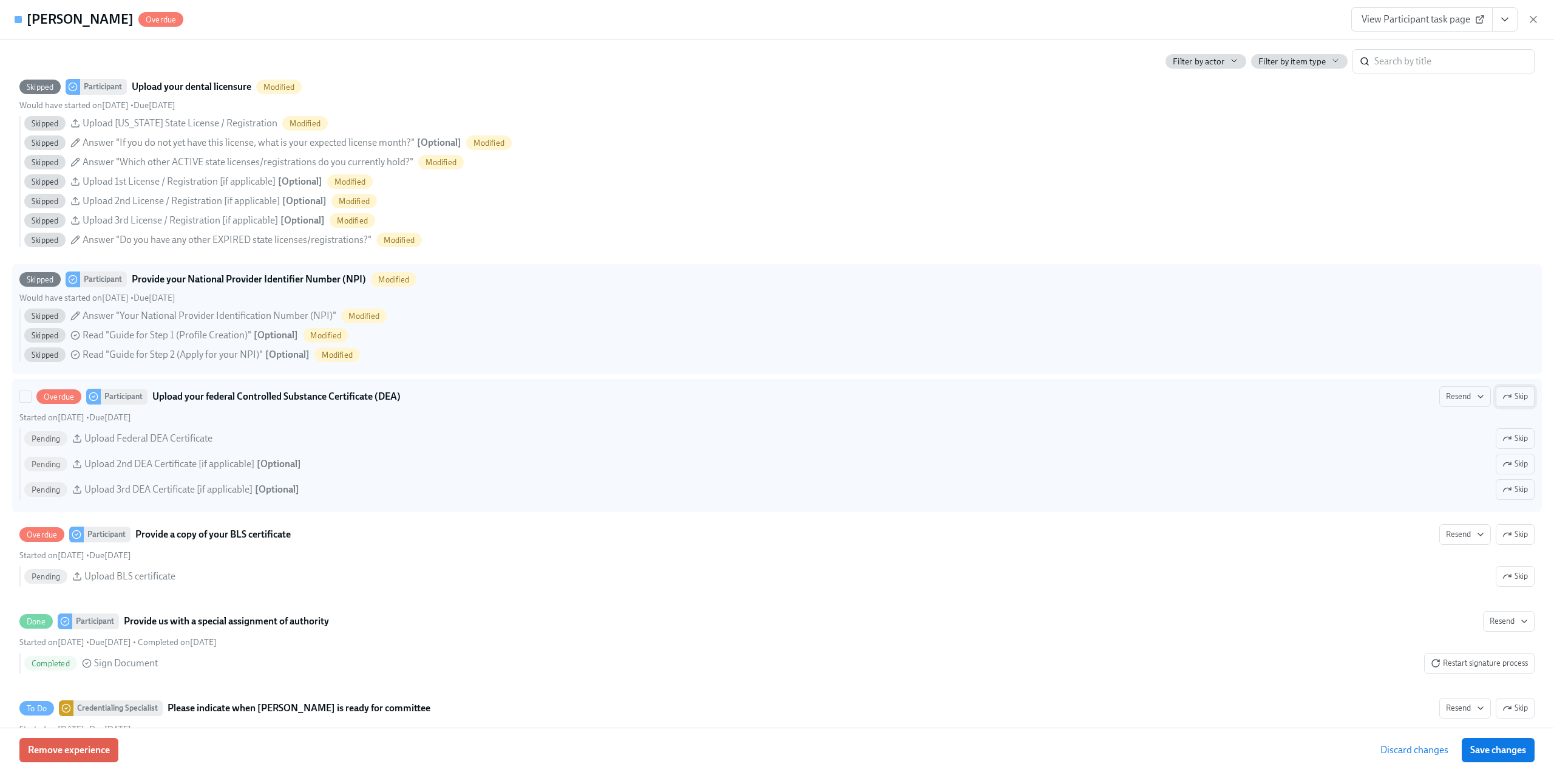
scroll to position [2125, 0]
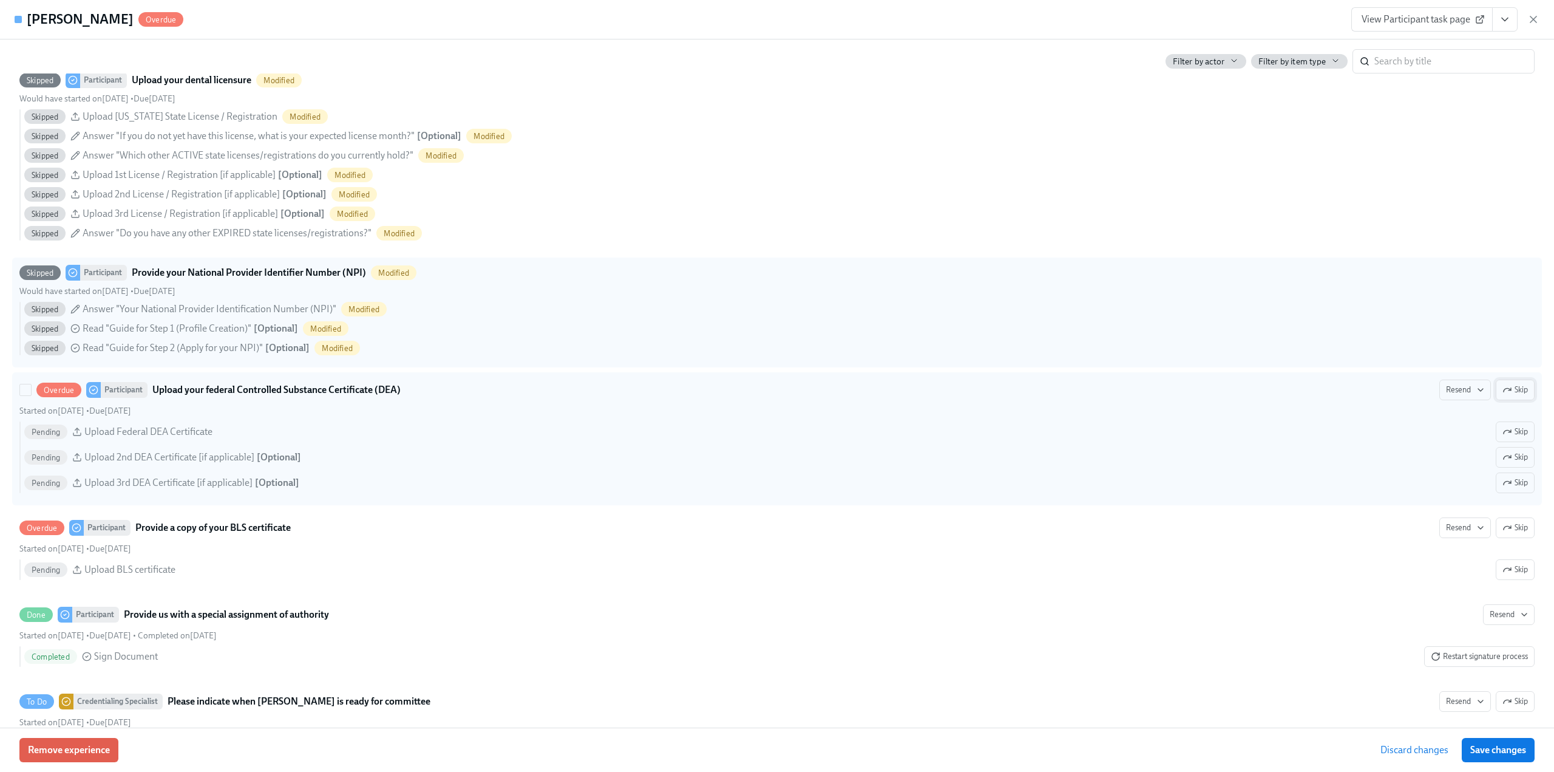
click at [1504, 400] on button "Skip" at bounding box center [1515, 389] width 39 height 21
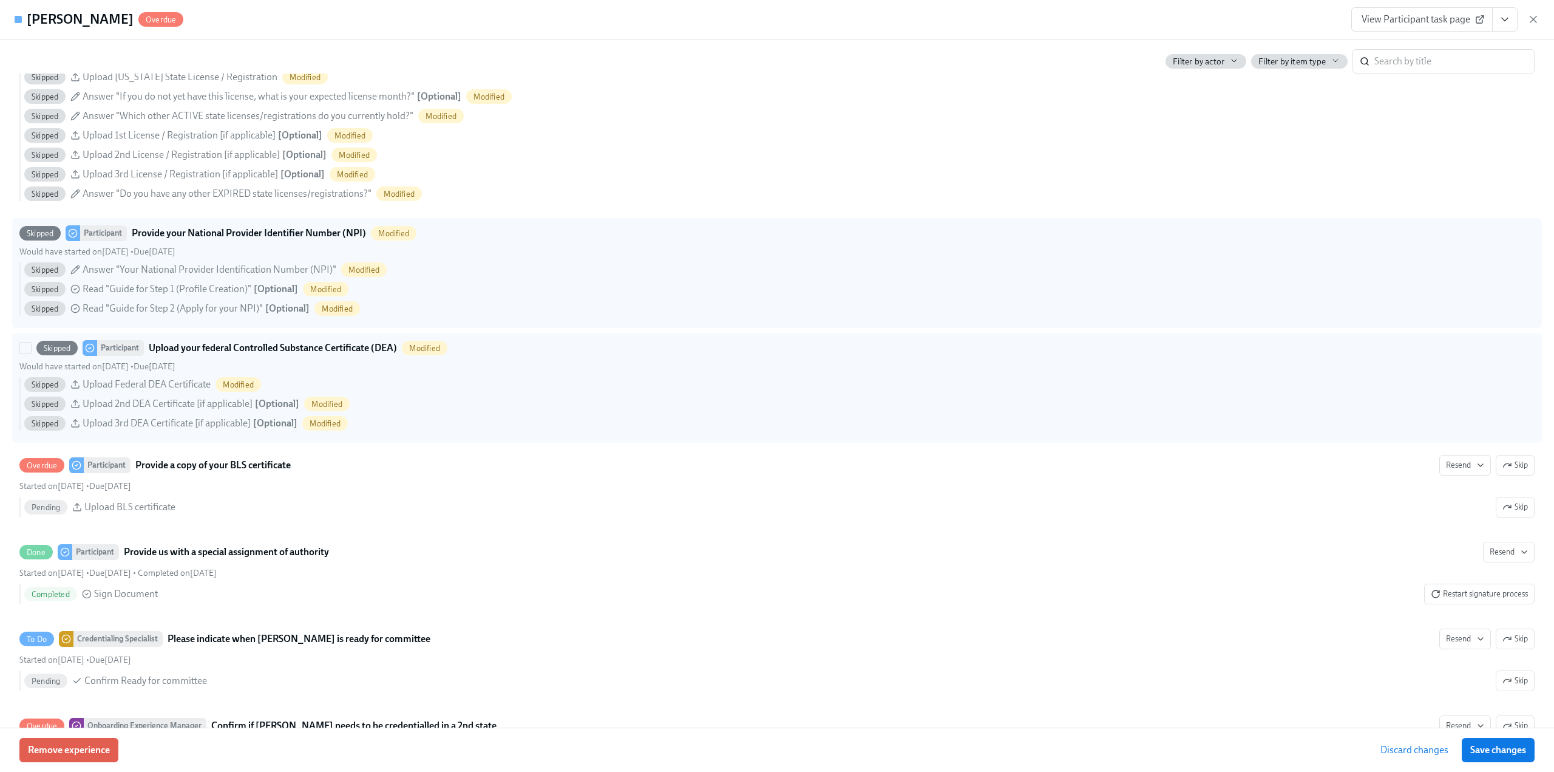
scroll to position [2185, 0]
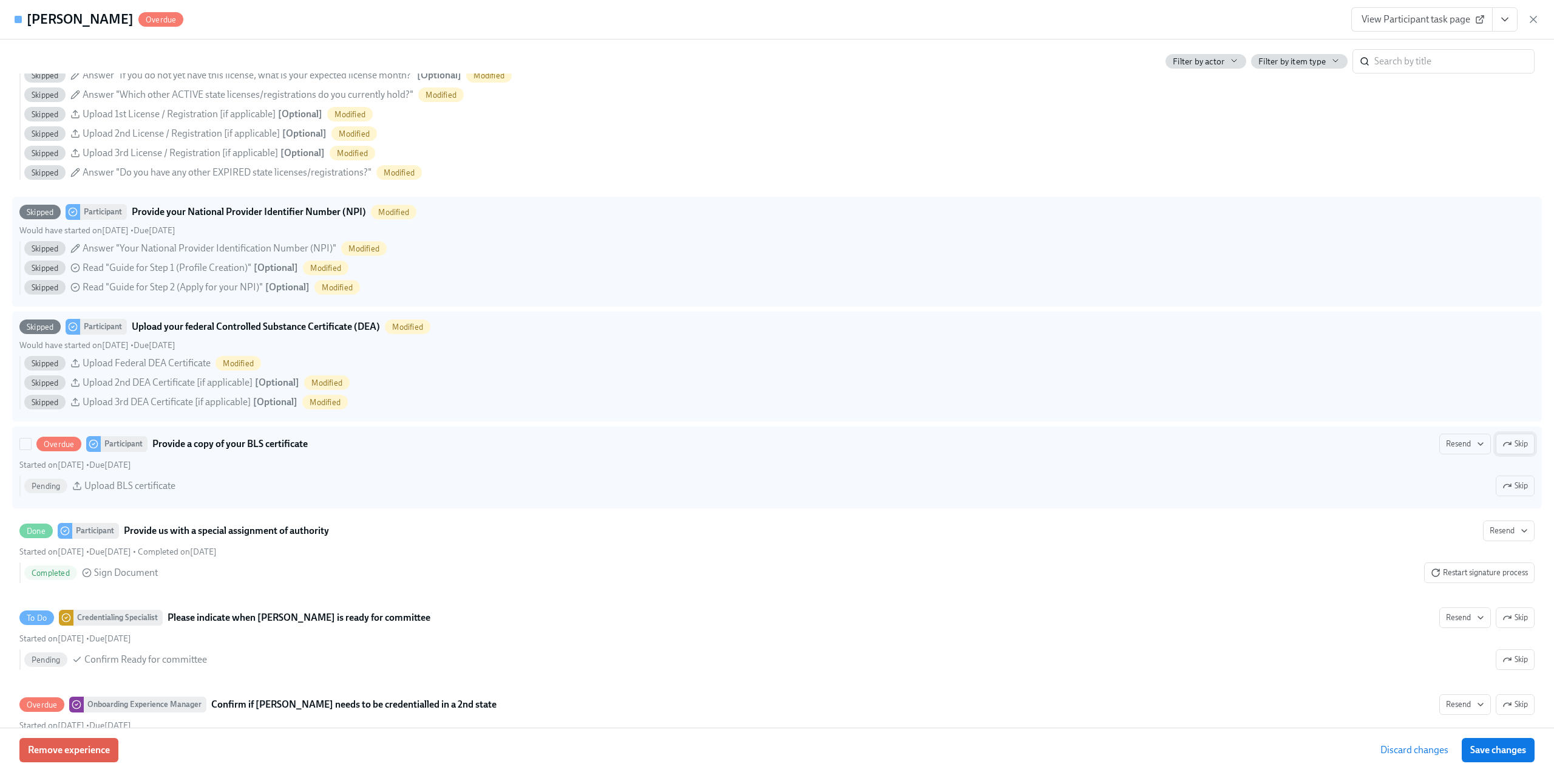
click at [1506, 450] on span "Skip" at bounding box center [1514, 444] width 25 height 12
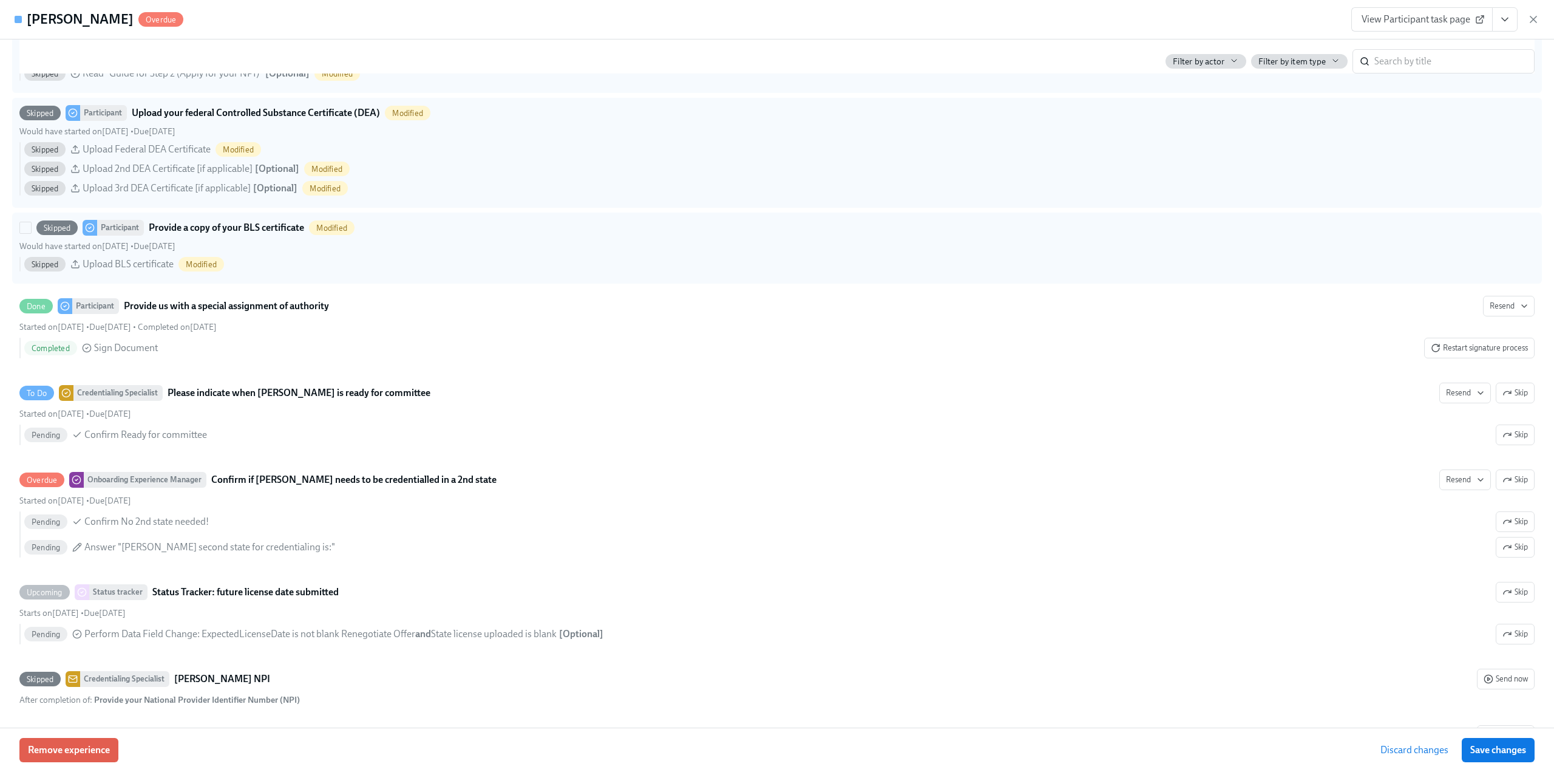
scroll to position [2428, 0]
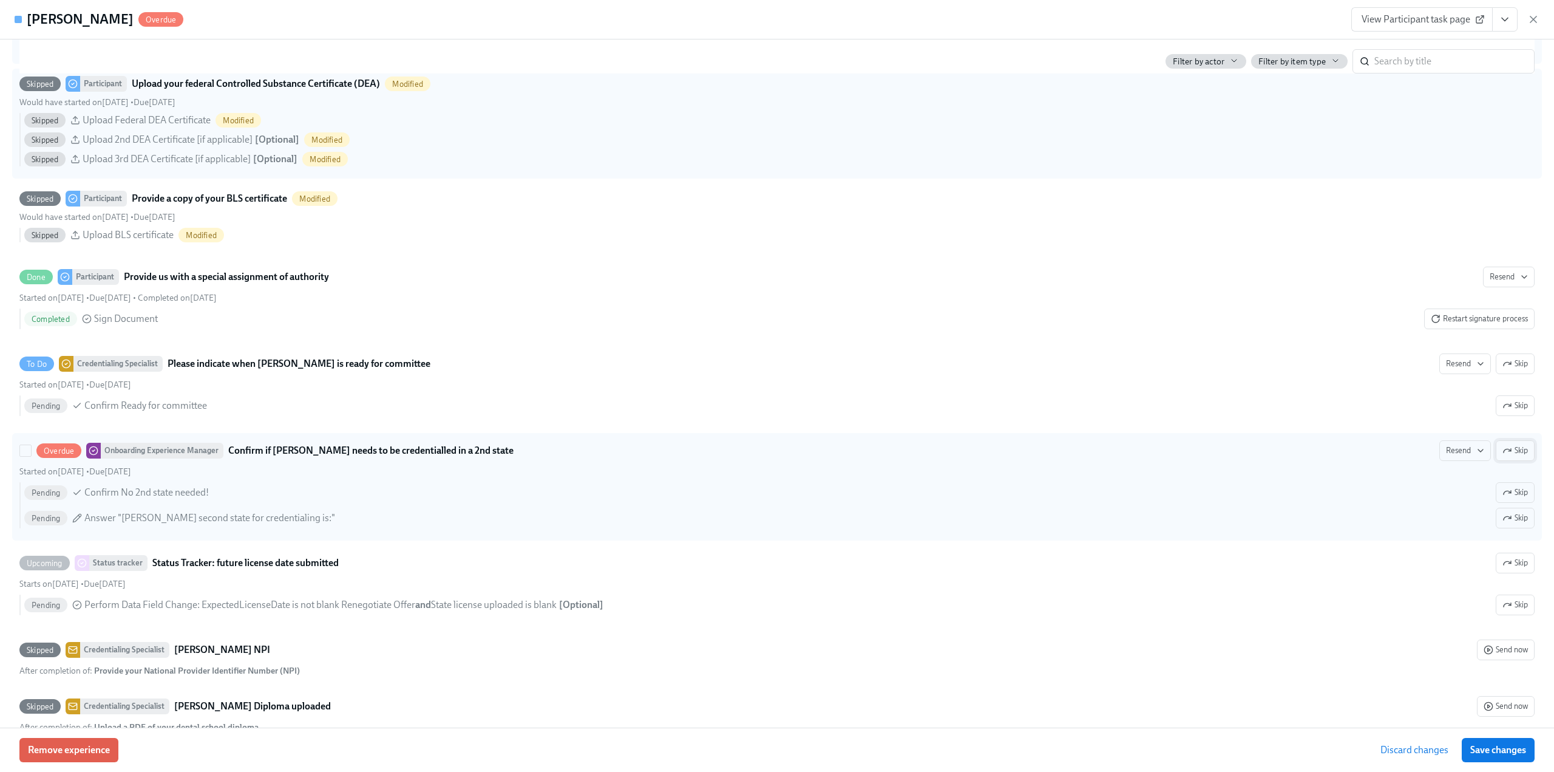
click at [1502, 455] on icon "button" at bounding box center [1507, 451] width 10 height 10
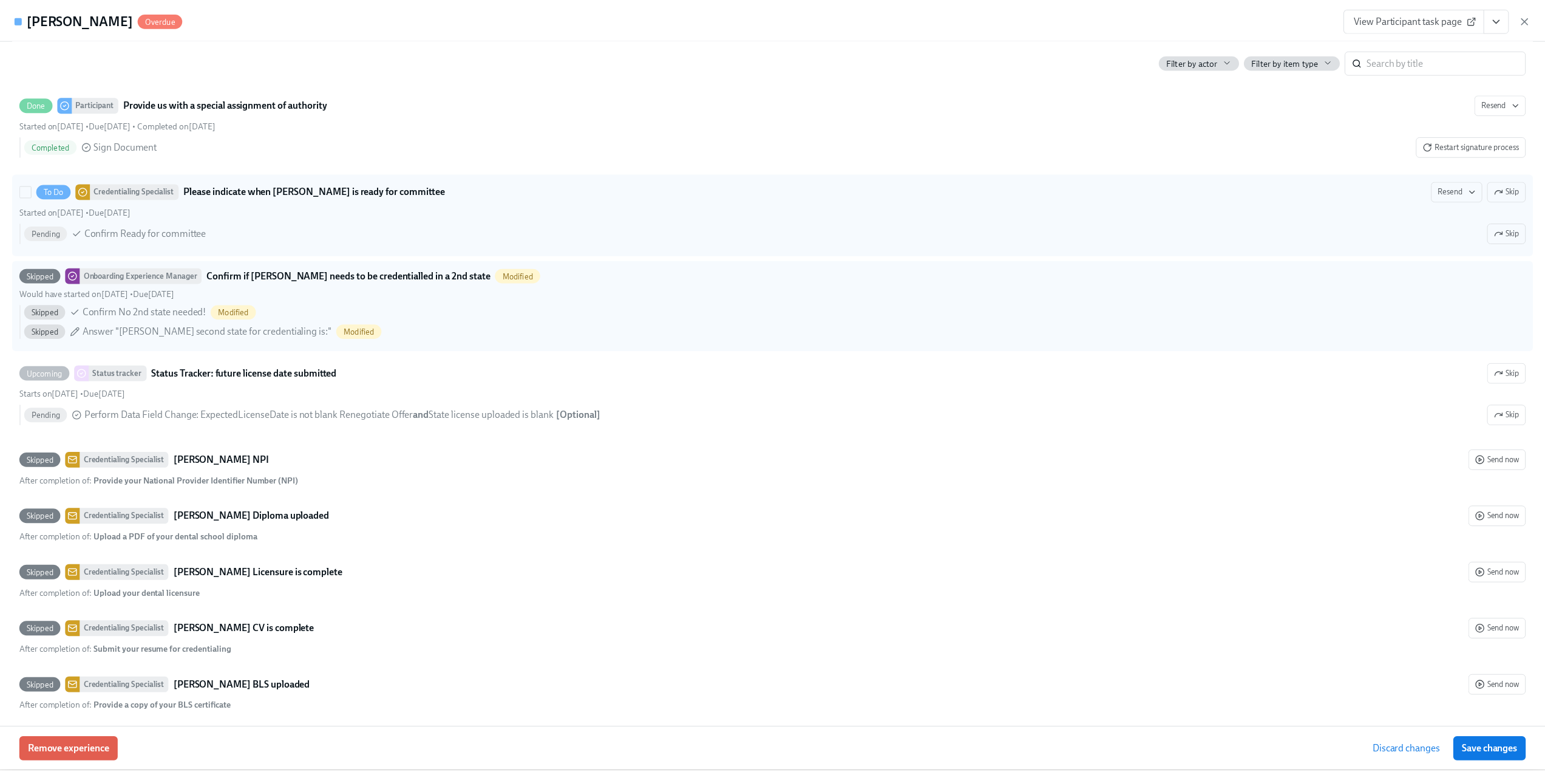
scroll to position [2792, 0]
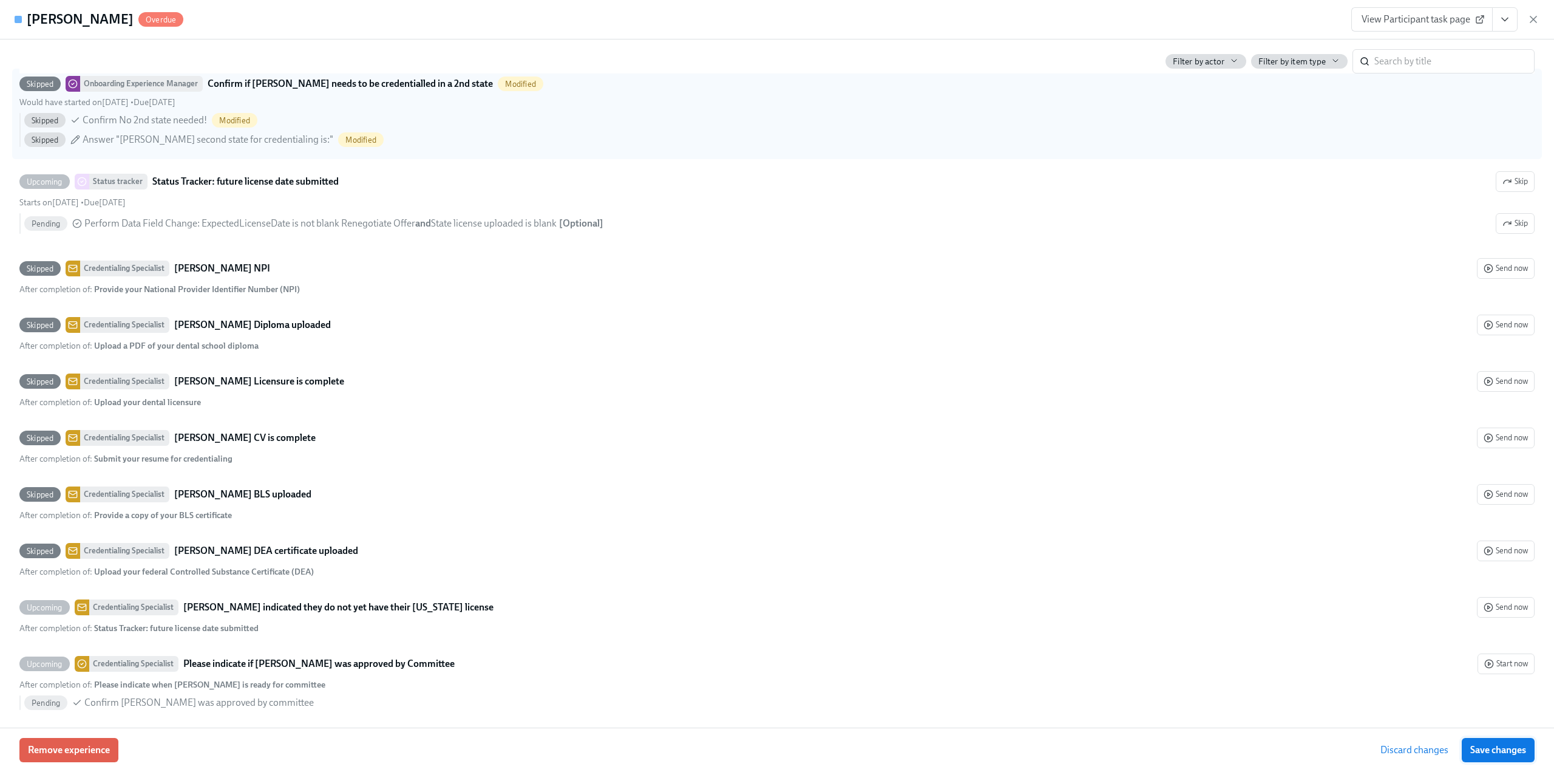
click at [1487, 748] on span "Save changes" at bounding box center [1498, 750] width 56 height 12
click at [1531, 22] on icon "button" at bounding box center [1533, 19] width 6 height 6
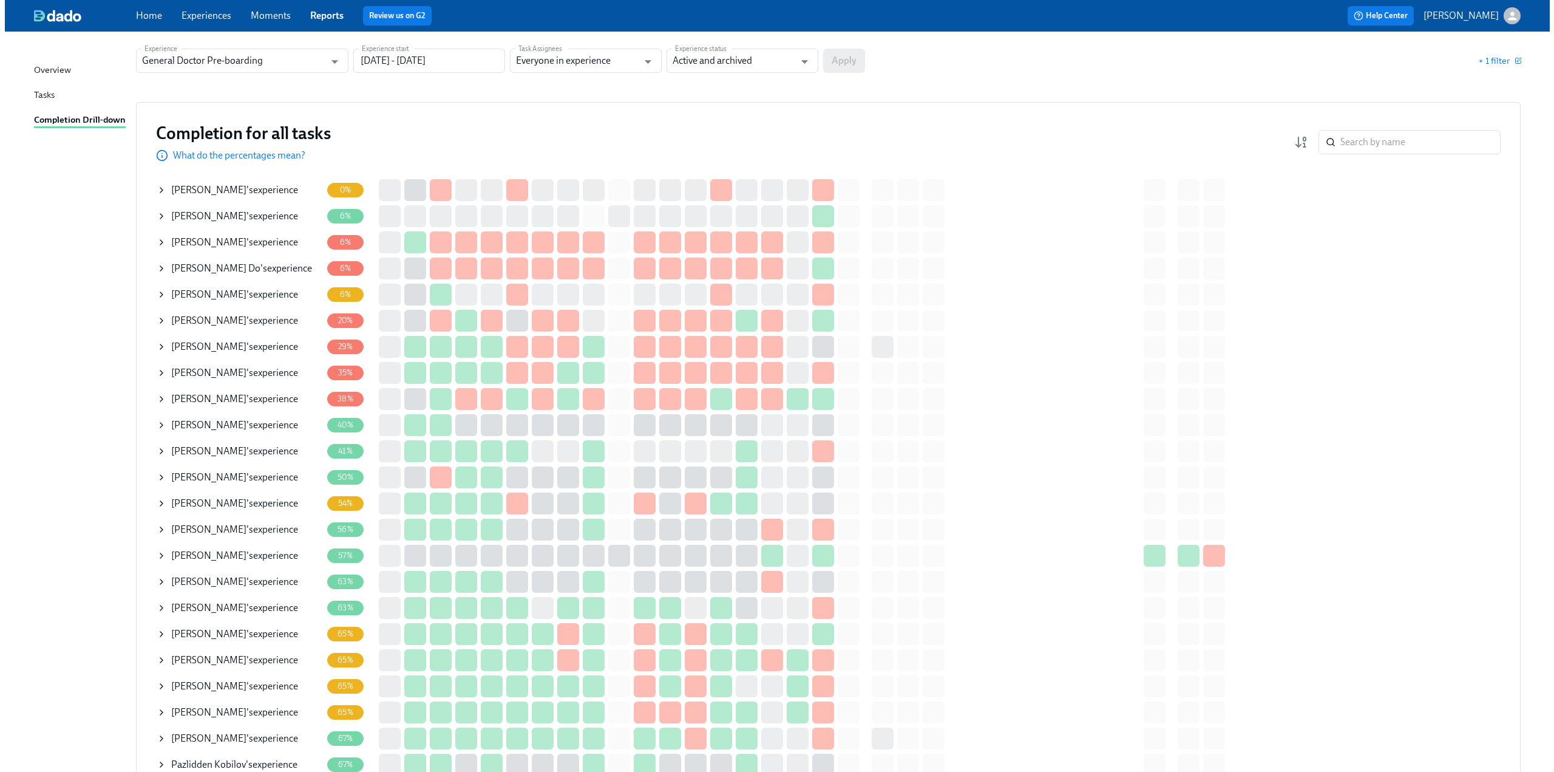
scroll to position [121, 0]
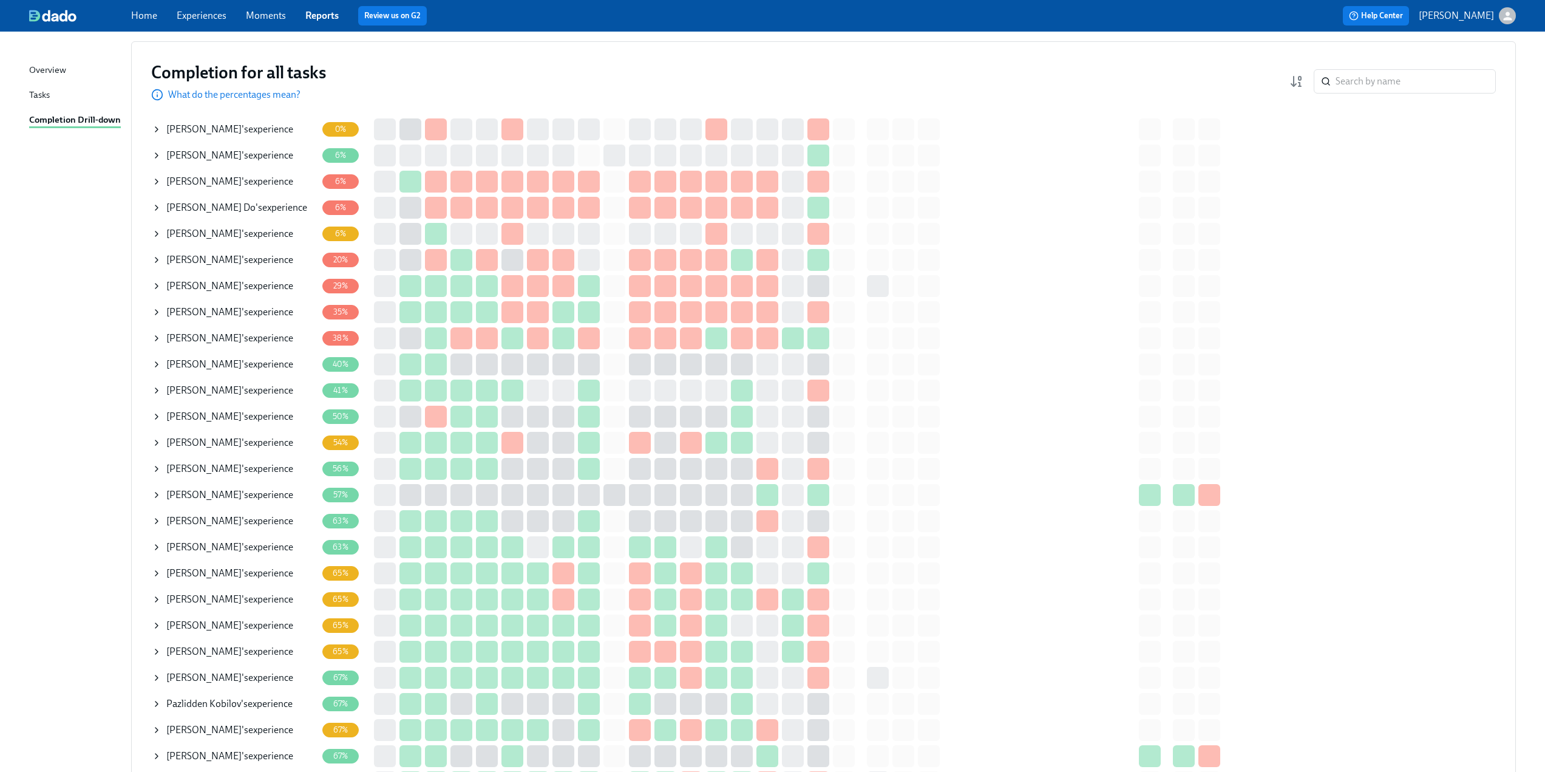
click at [154, 416] on icon at bounding box center [157, 417] width 10 height 10
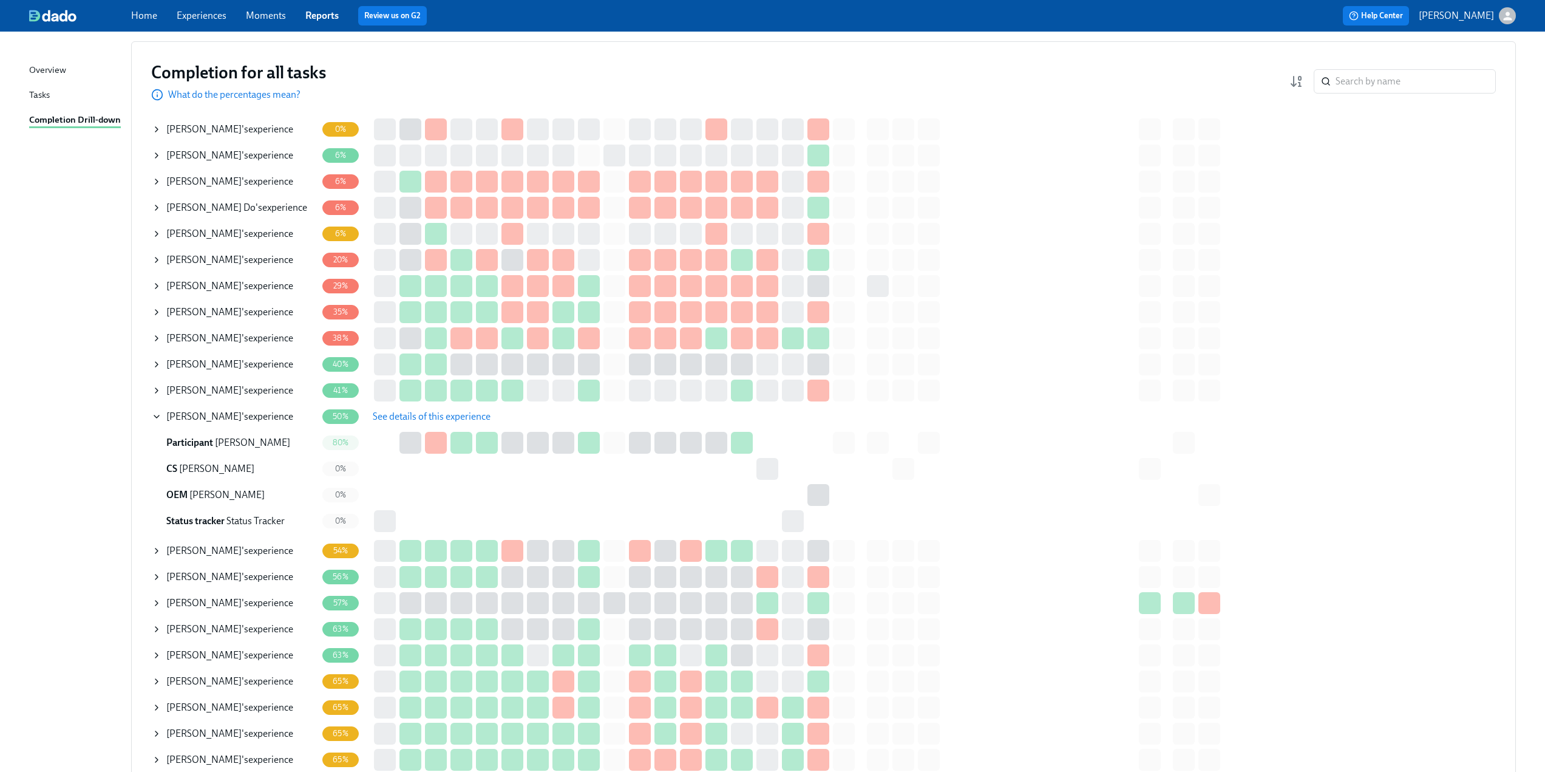
click at [435, 413] on span "See details of this experience" at bounding box center [432, 416] width 118 height 12
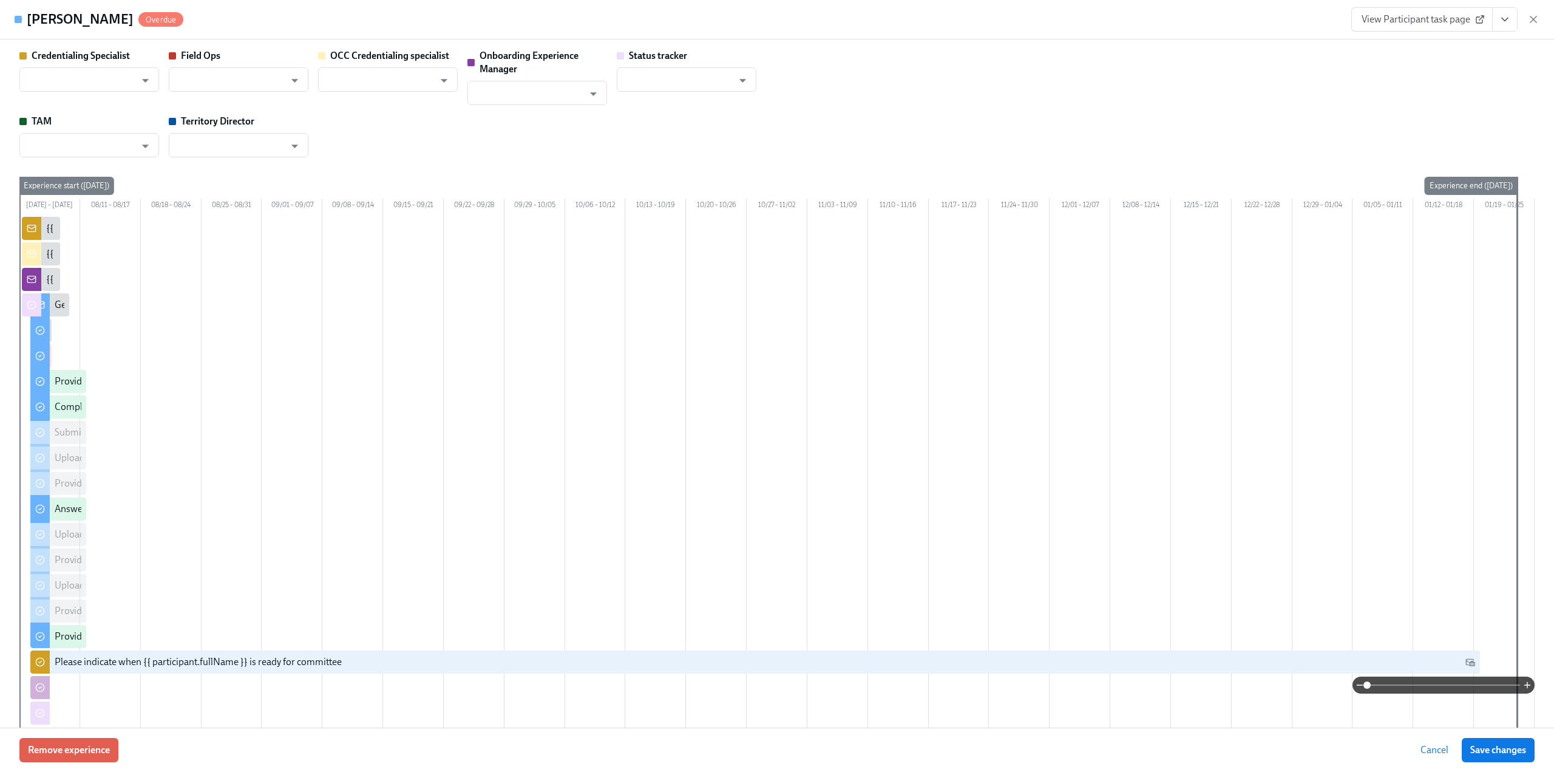
type input "[PERSON_NAME]"
type input "Status Tracker"
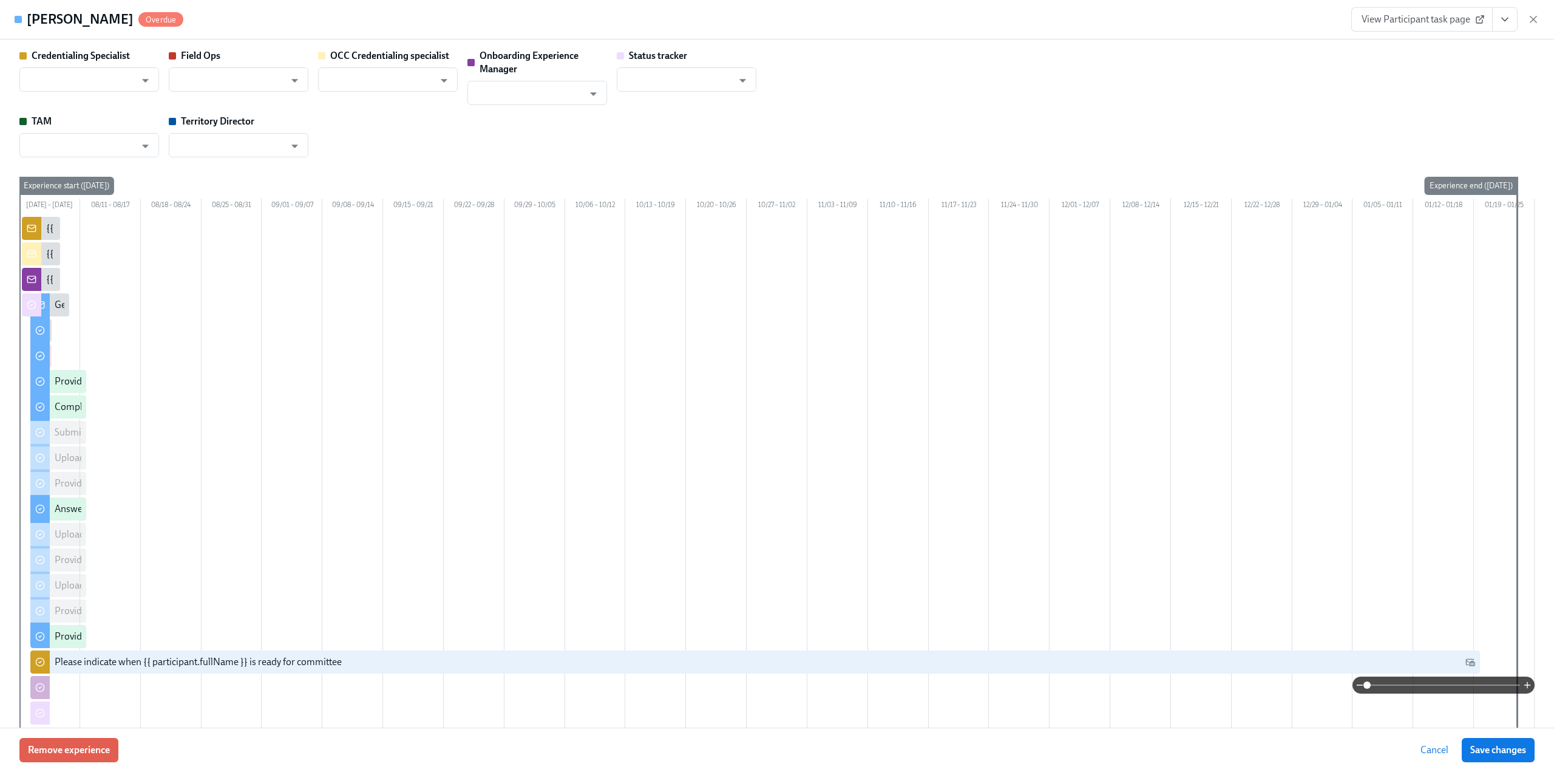
type input "[PERSON_NAME]"
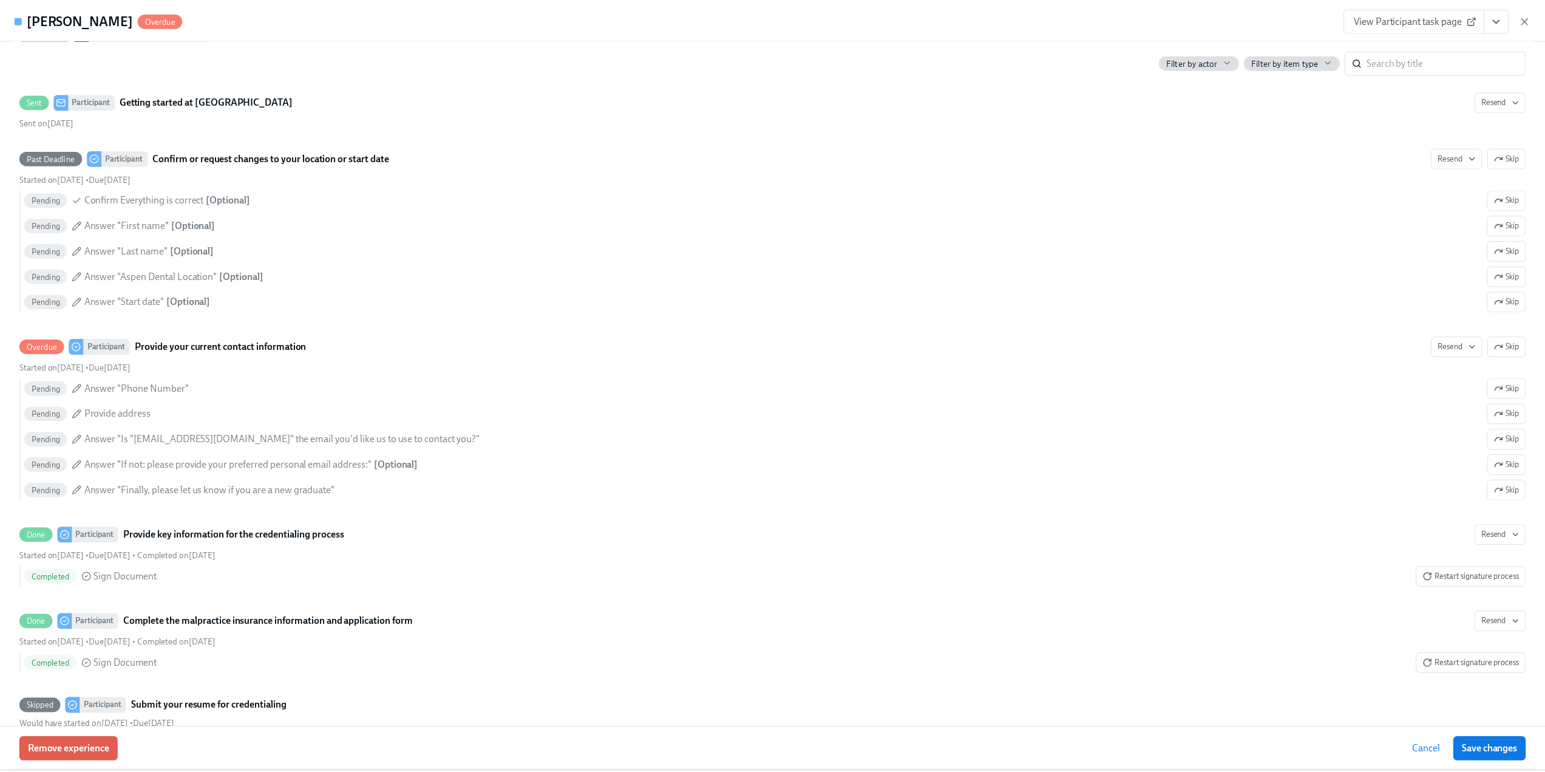
scroll to position [1153, 0]
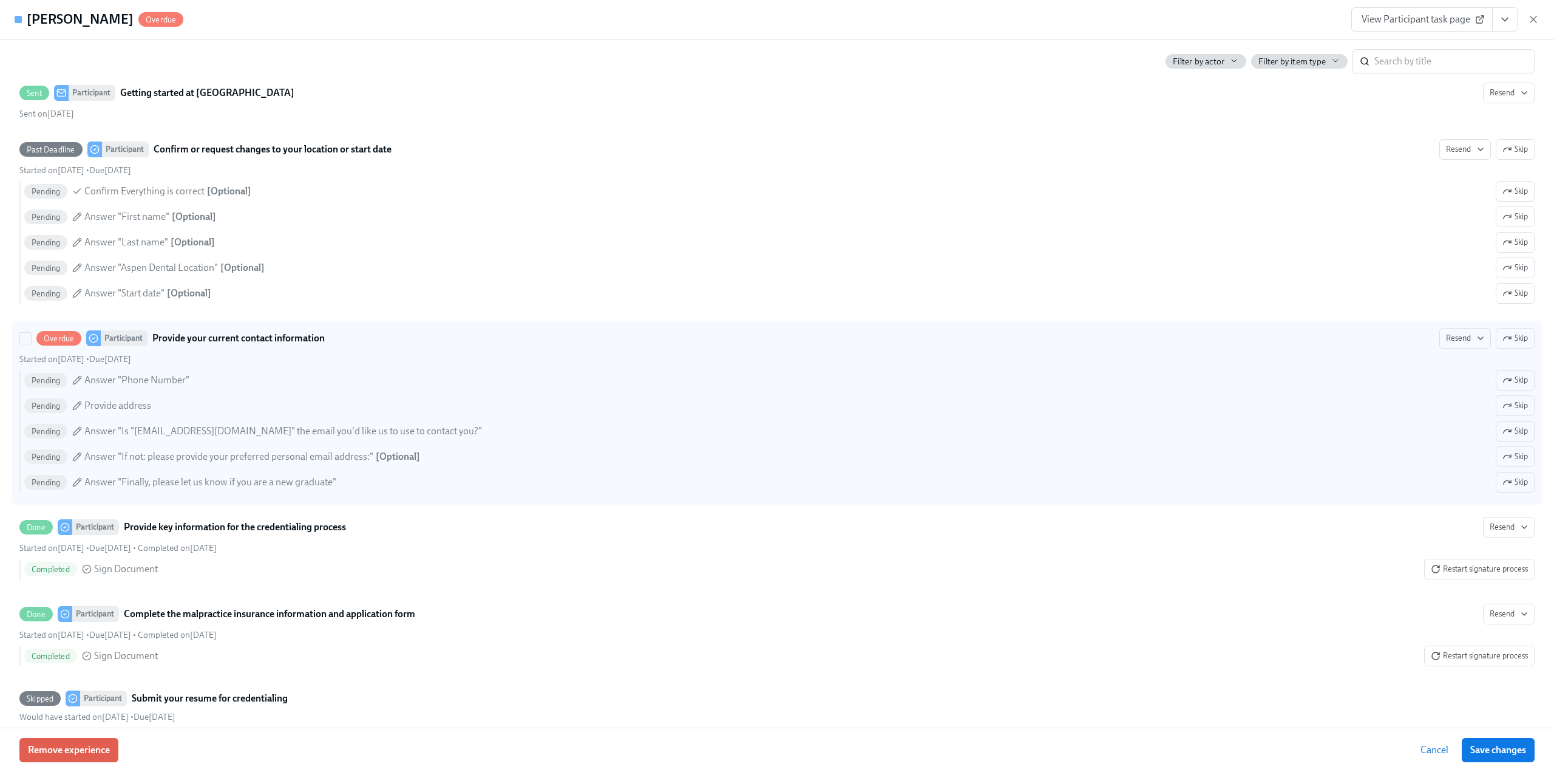
click at [1518, 344] on span "Skip" at bounding box center [1514, 338] width 25 height 12
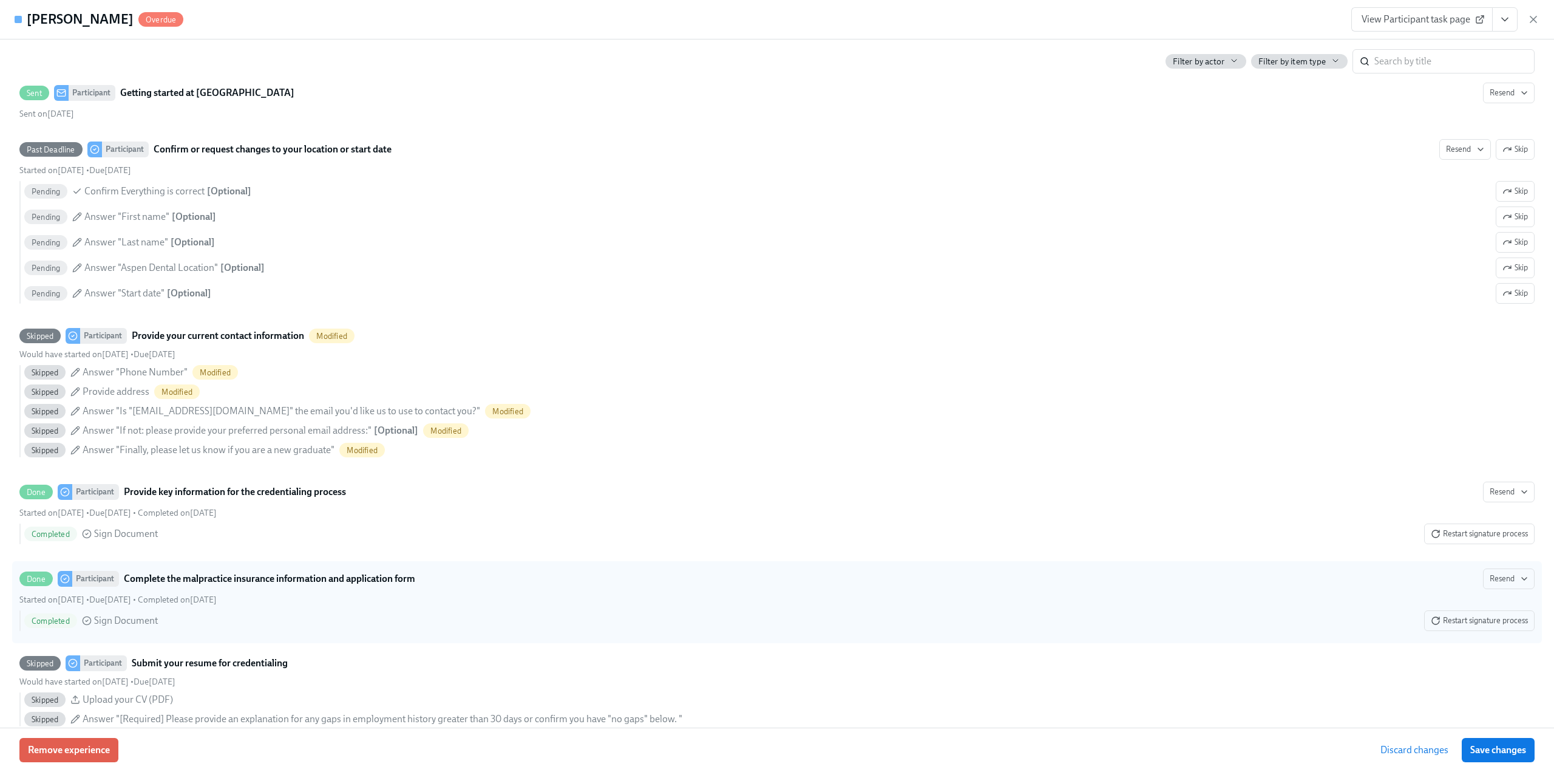
click at [1493, 748] on span "Save changes" at bounding box center [1498, 750] width 56 height 12
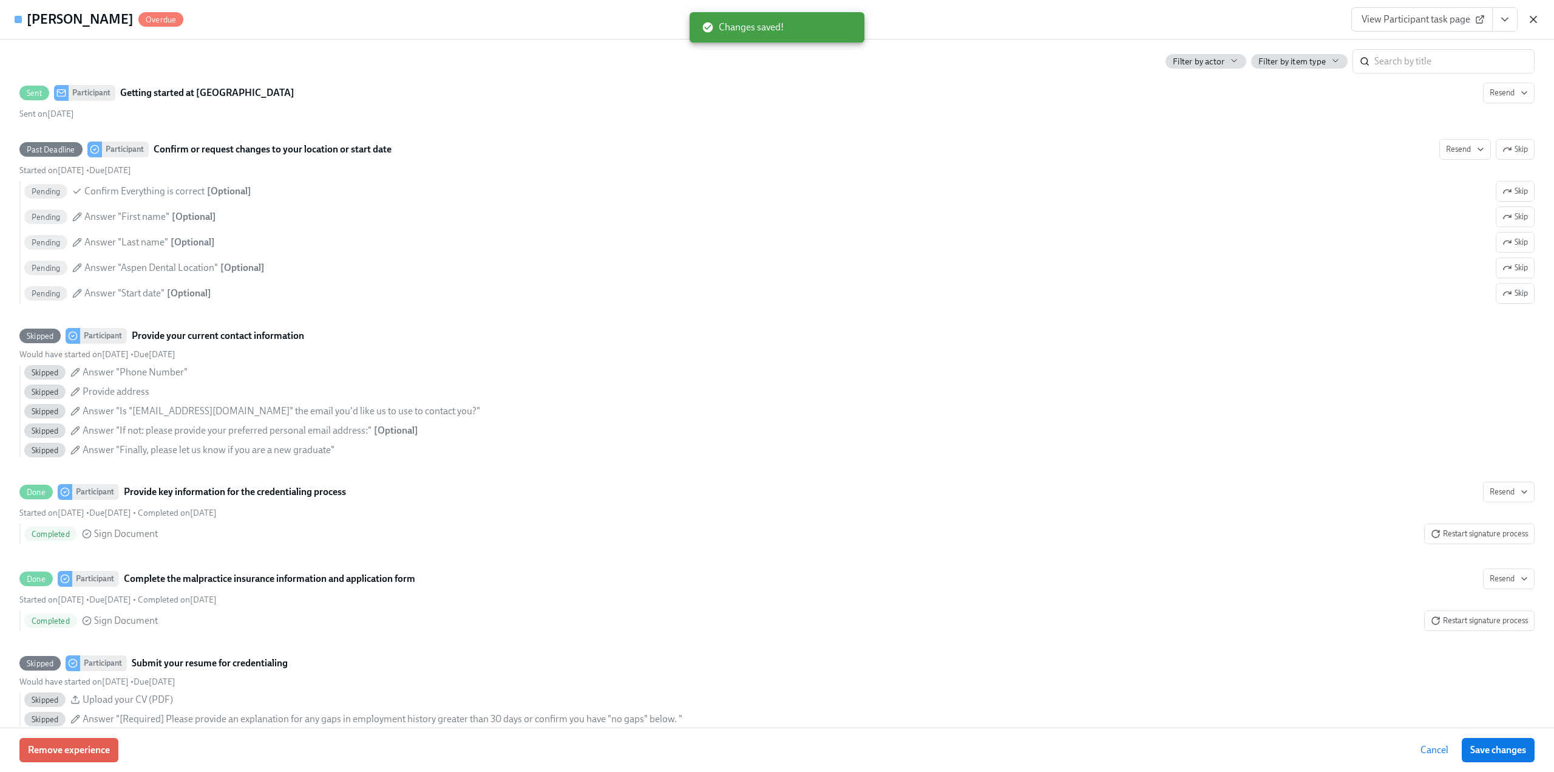
click at [1533, 18] on icon "button" at bounding box center [1533, 19] width 6 height 6
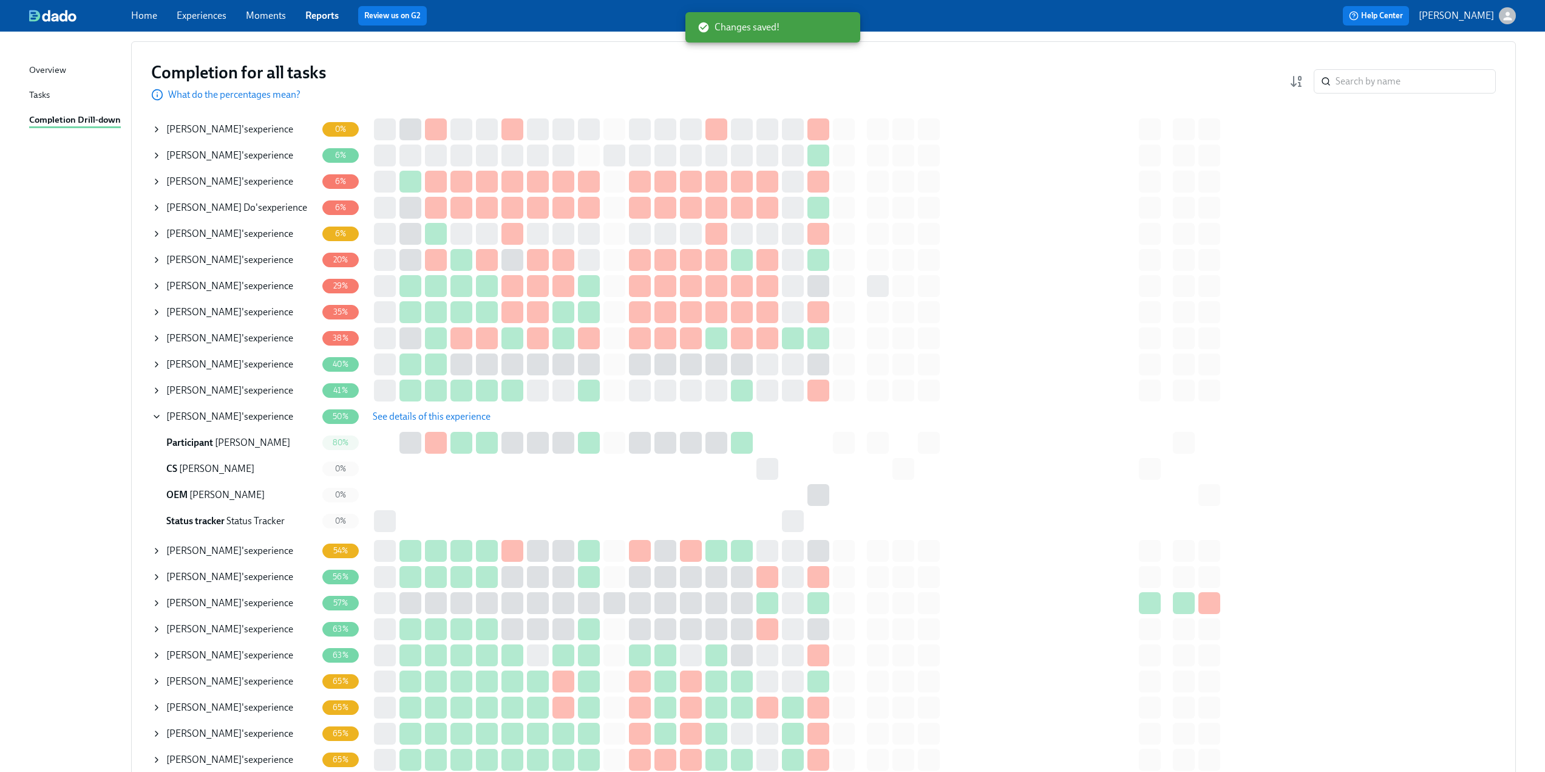
click at [159, 418] on icon at bounding box center [157, 417] width 10 height 10
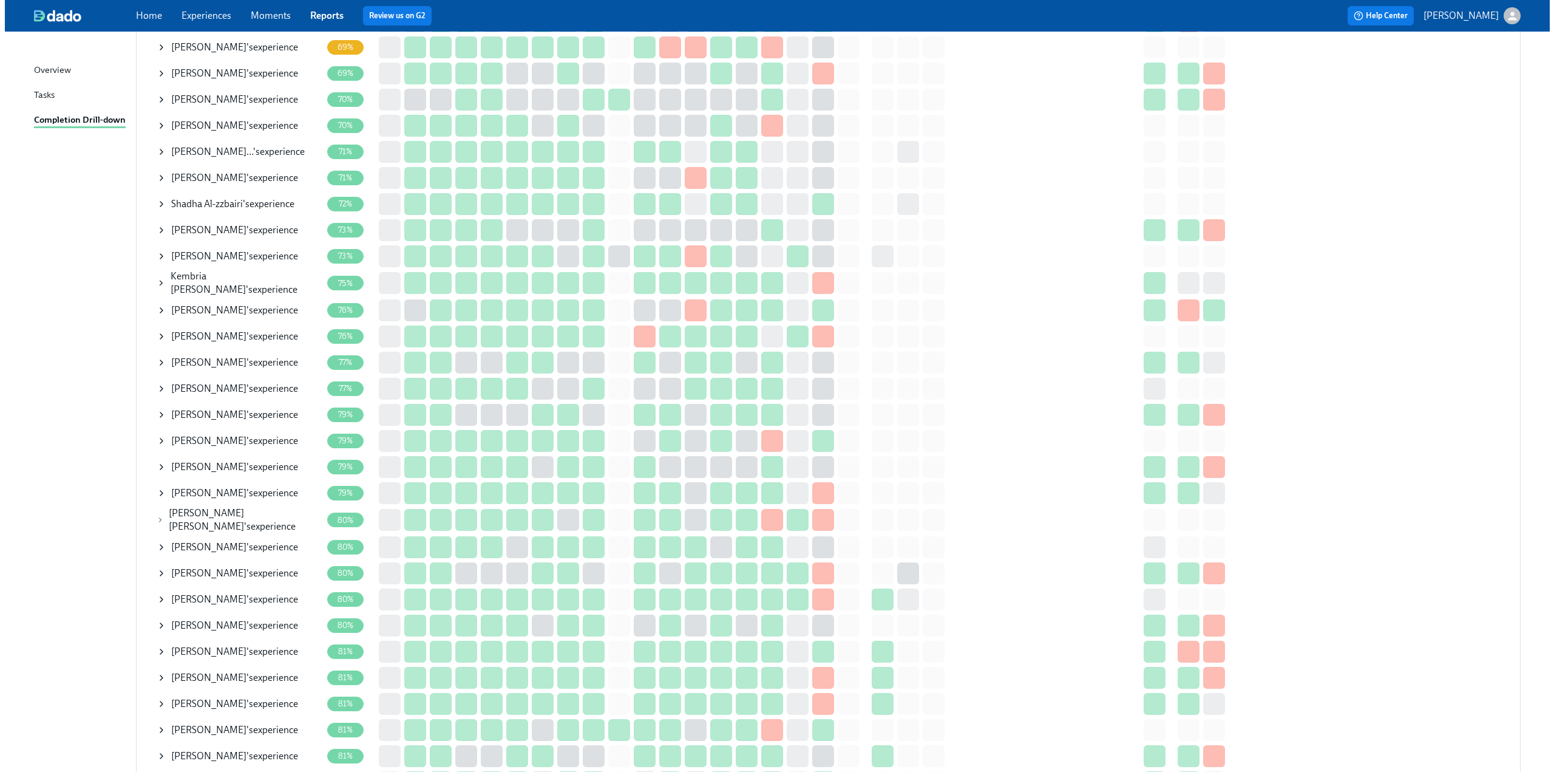
scroll to position [911, 0]
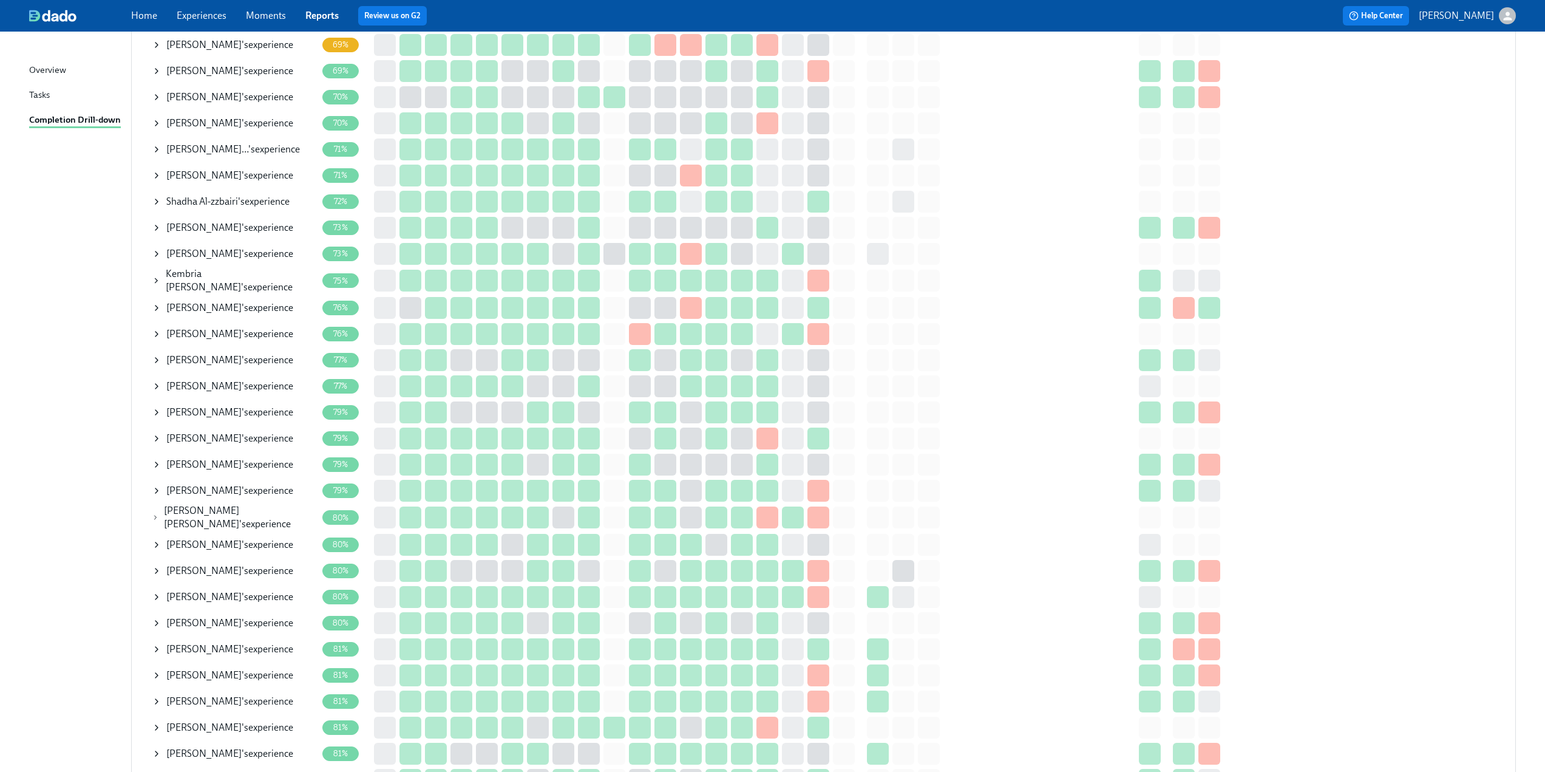
click at [154, 254] on icon at bounding box center [157, 254] width 10 height 10
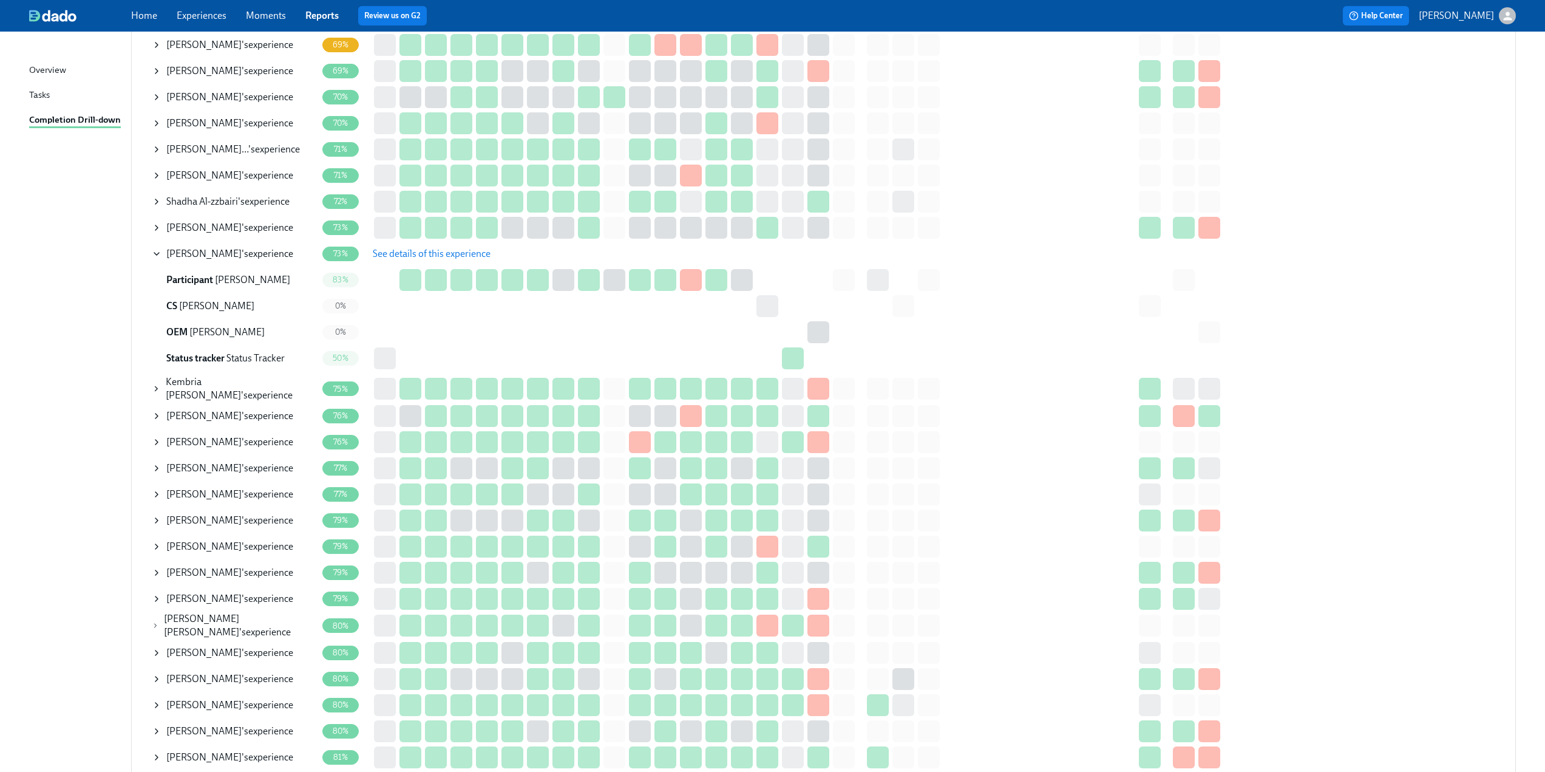
click at [408, 253] on span "See details of this experience" at bounding box center [432, 254] width 118 height 12
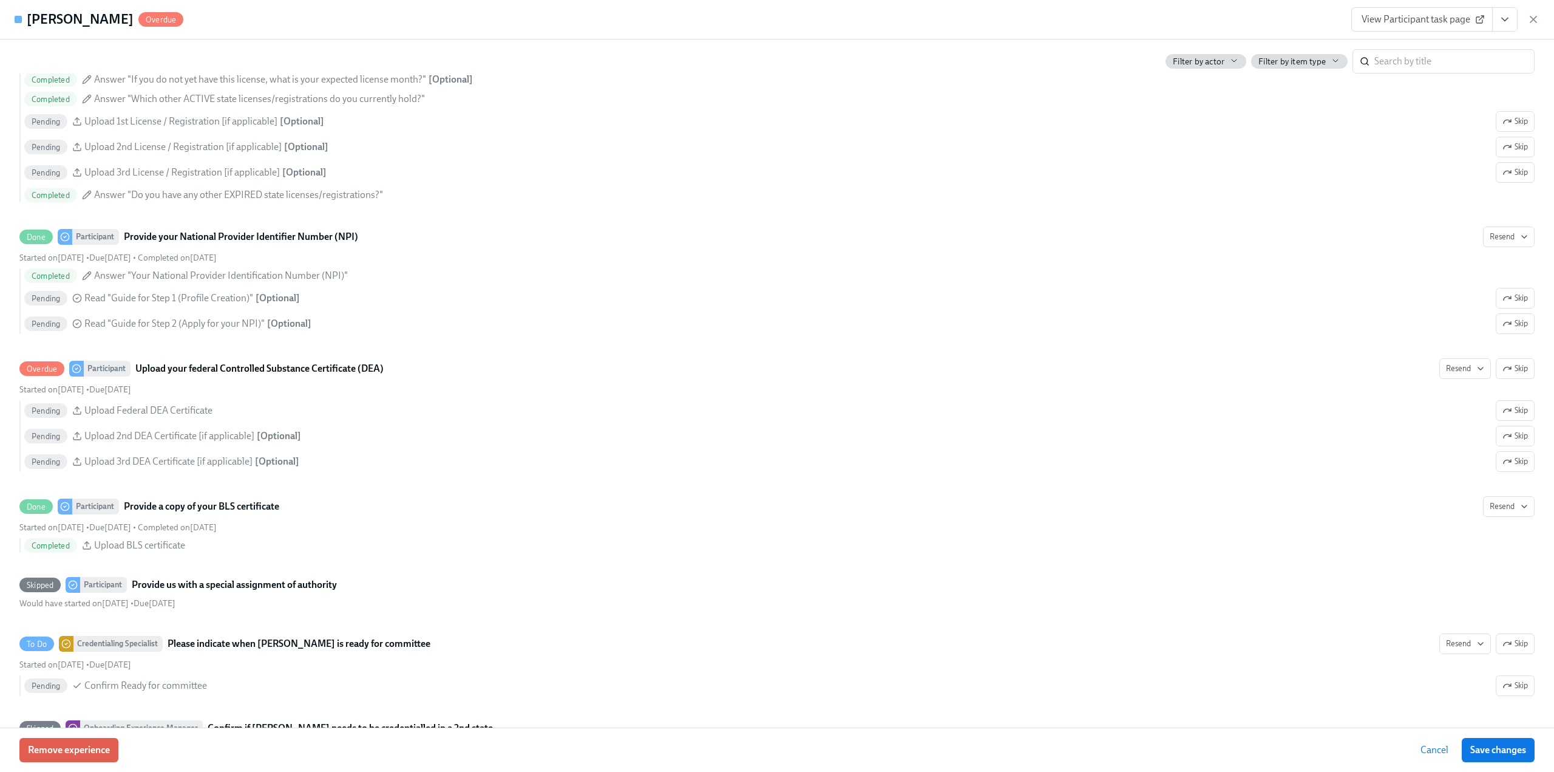
scroll to position [2185, 0]
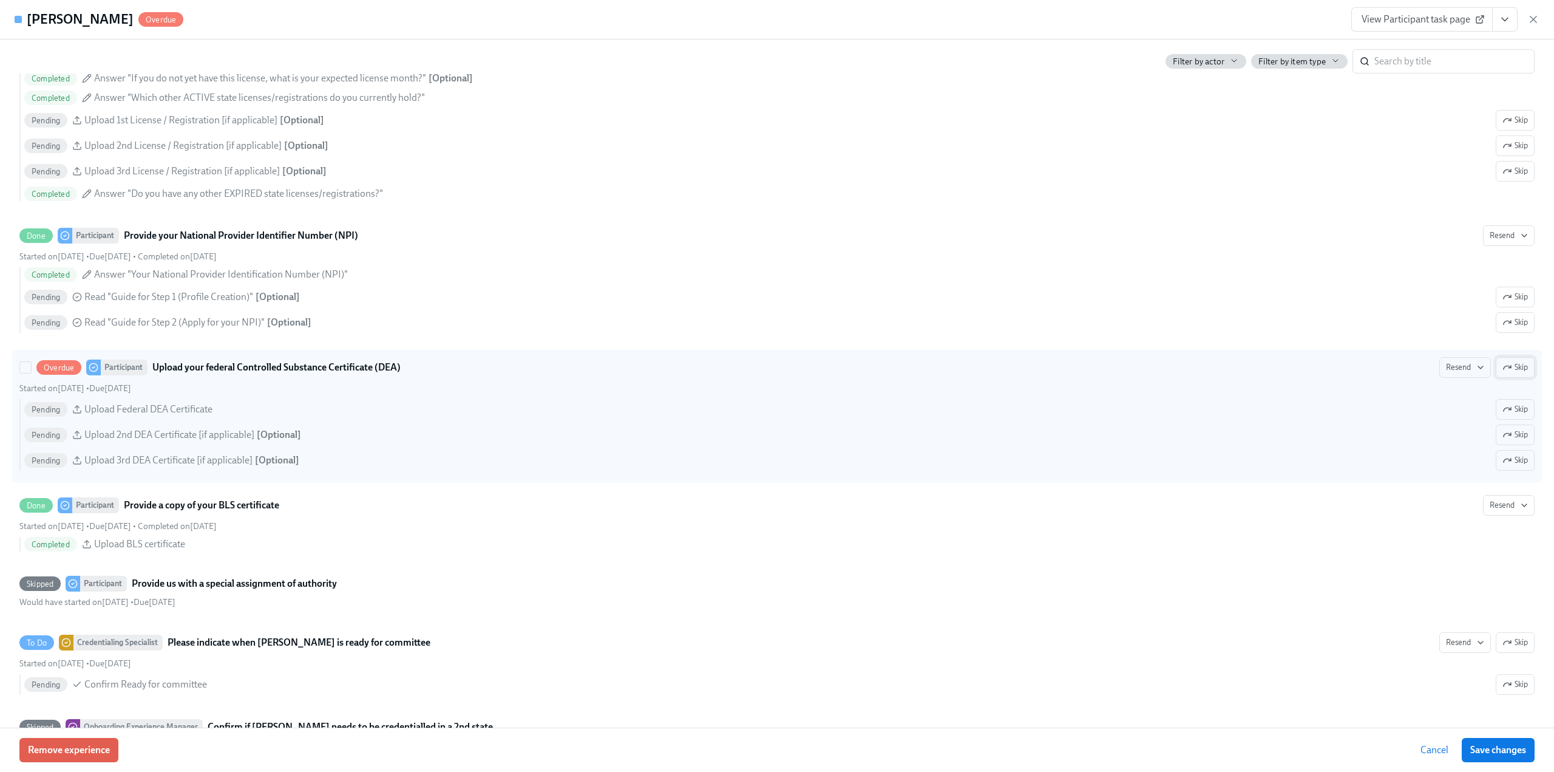
click at [1508, 367] on span "Skip" at bounding box center [1514, 367] width 25 height 12
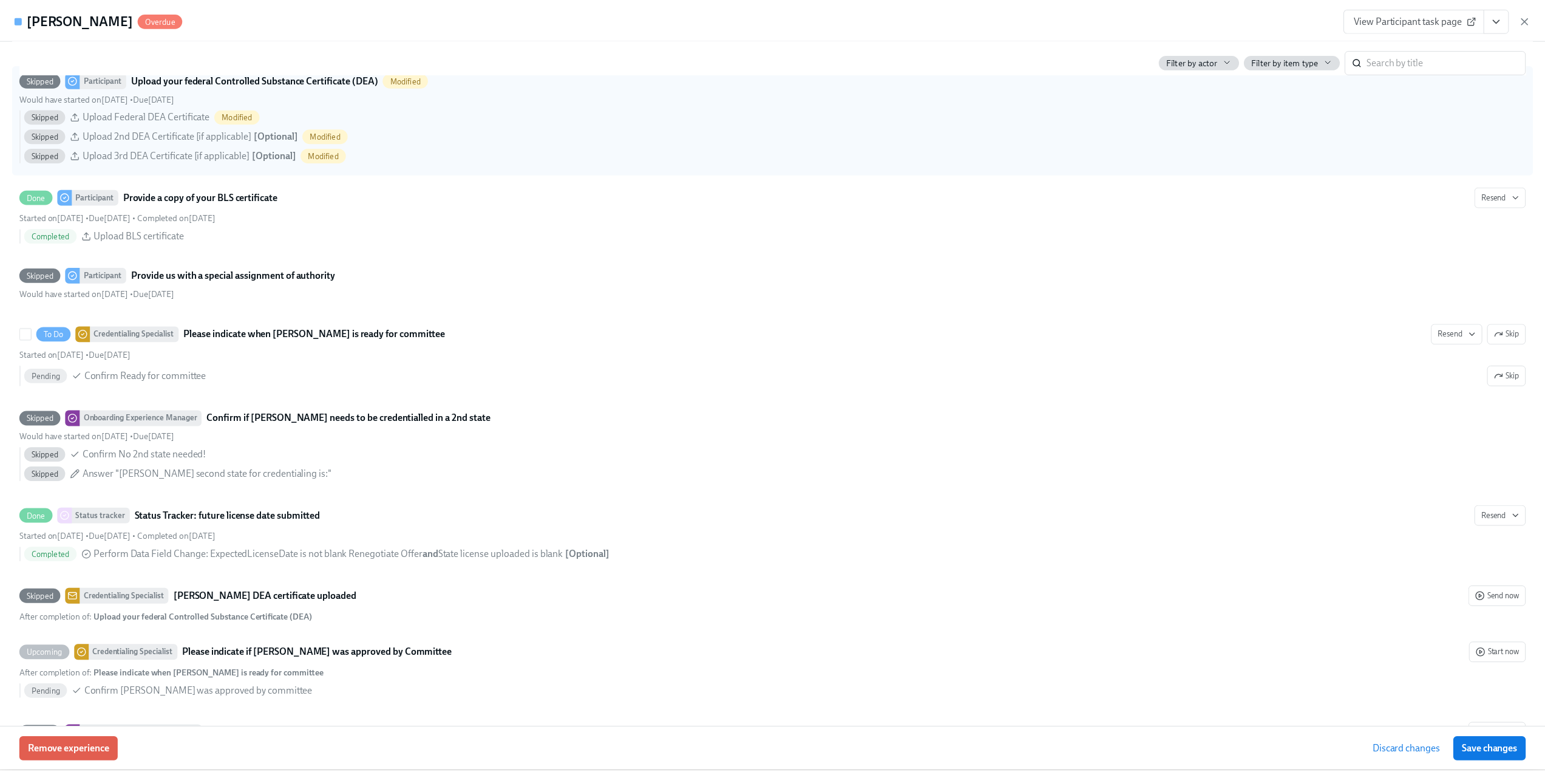
scroll to position [2489, 0]
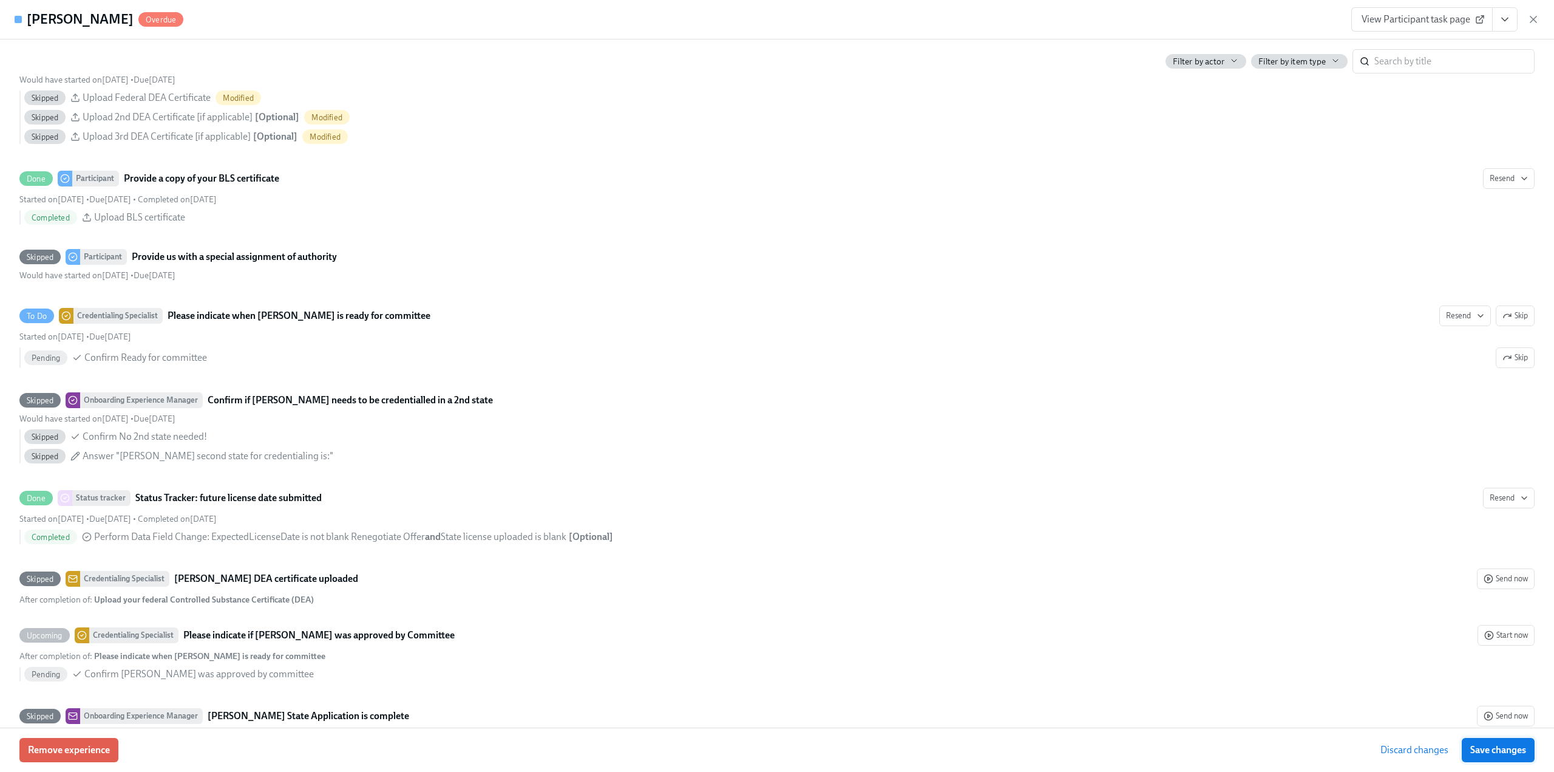
click at [1489, 748] on span "Save changes" at bounding box center [1498, 750] width 56 height 12
click at [1534, 18] on icon "button" at bounding box center [1533, 19] width 12 height 12
